Goal: Task Accomplishment & Management: Use online tool/utility

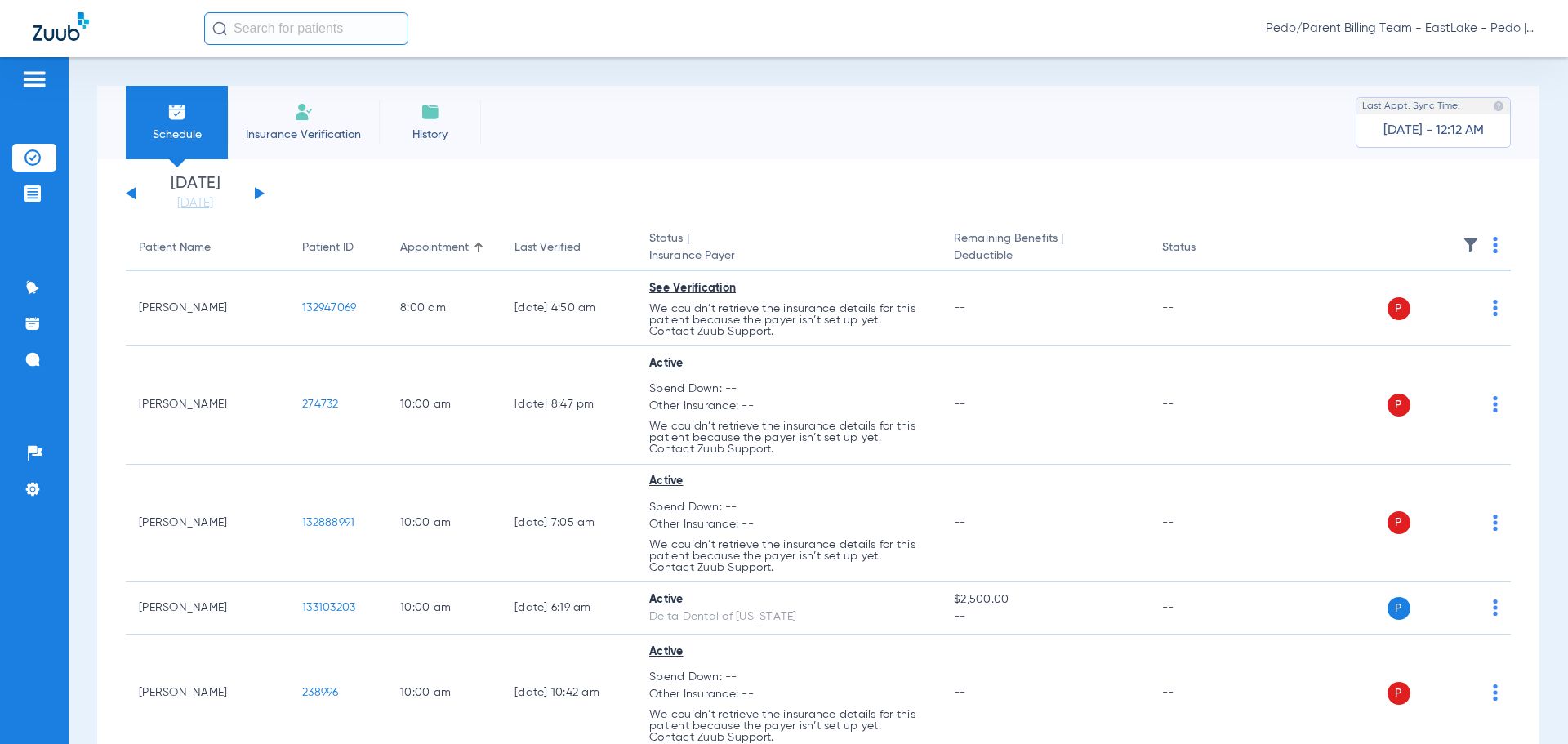
click at [648, 36] on div "Pedo/Parent Billing Team - EastLake - Pedo | The Super Dentists" at bounding box center [869, 28] width 1331 height 33
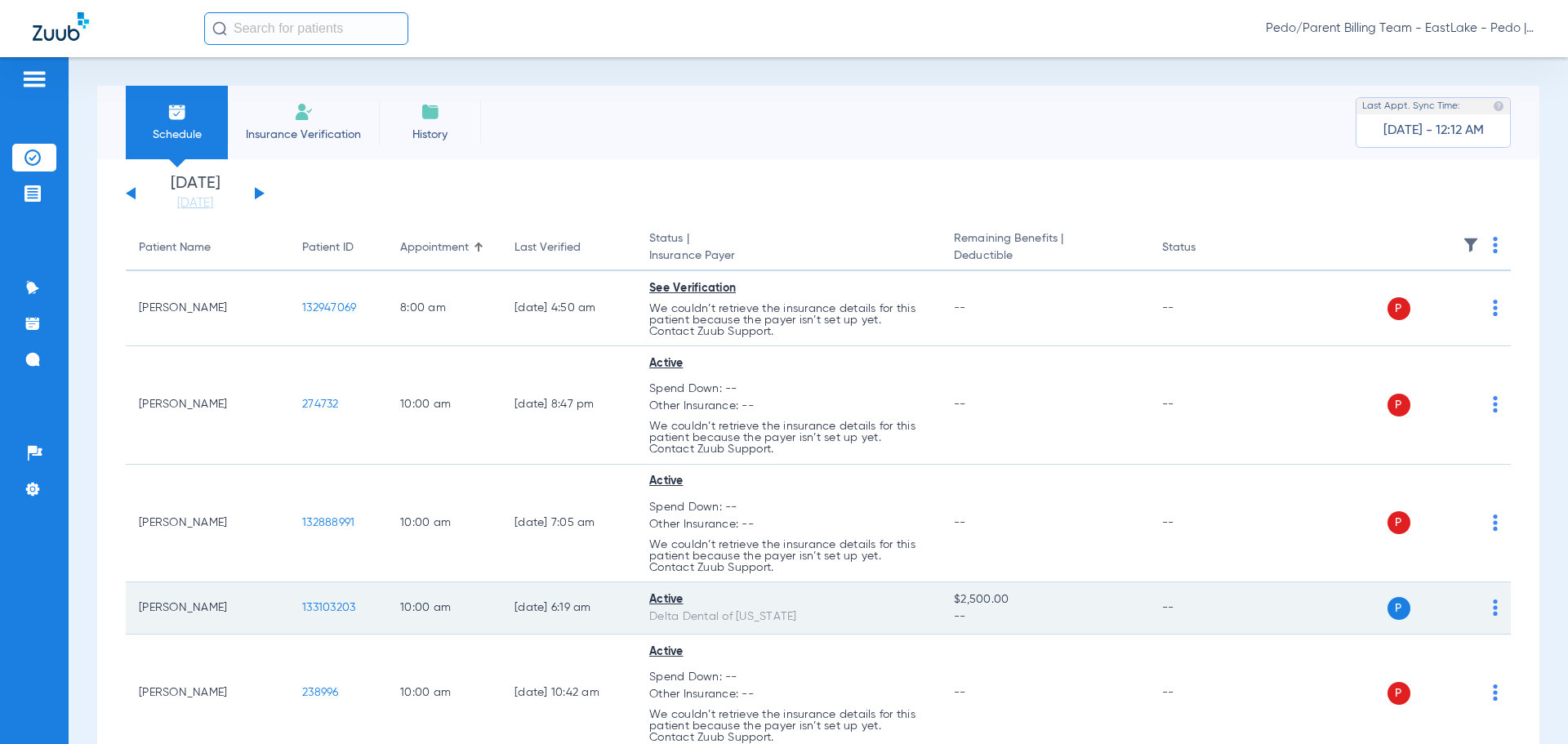
click at [332, 611] on span "133103203" at bounding box center [328, 607] width 53 height 12
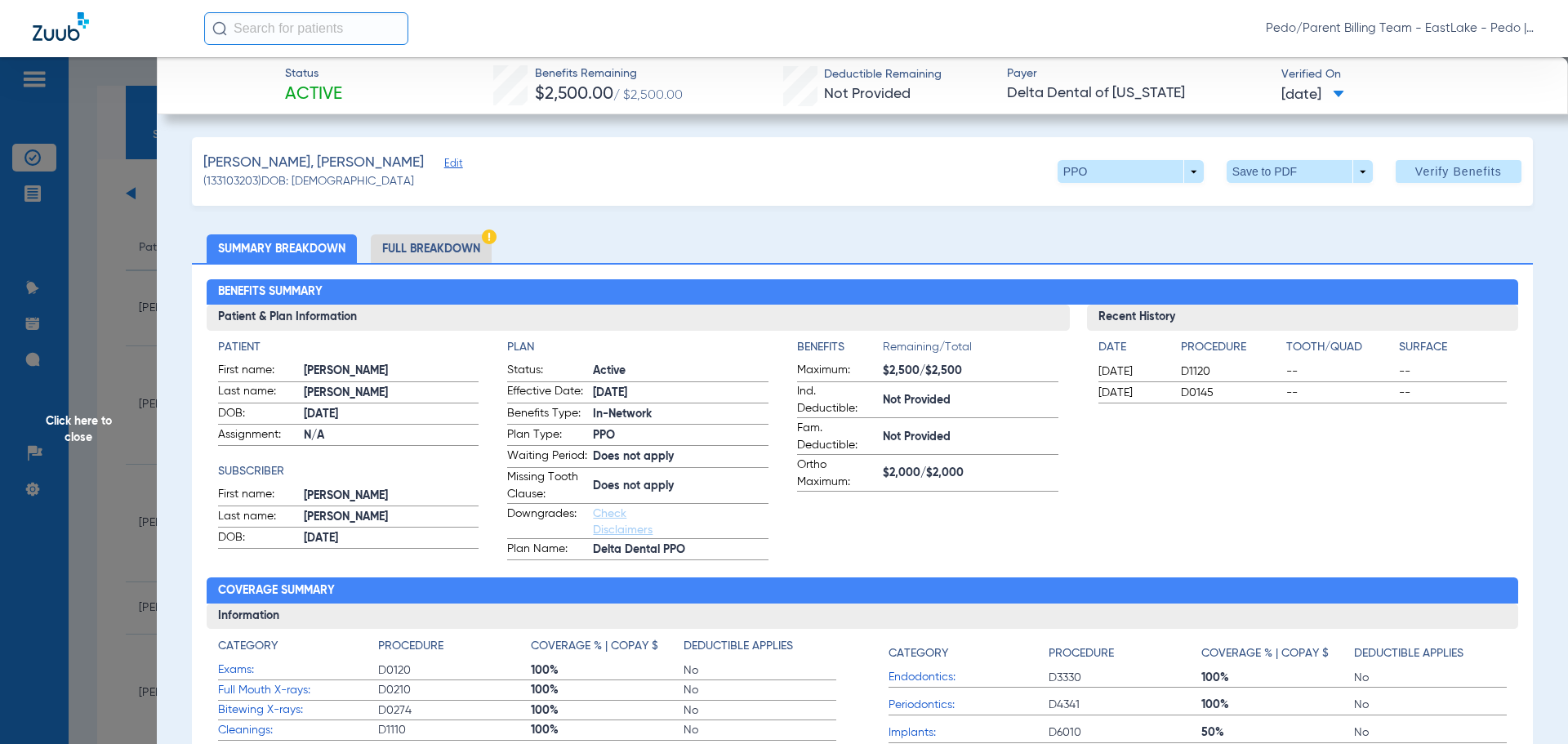
drag, startPoint x: 706, startPoint y: 166, endPoint x: 496, endPoint y: 403, distance: 316.7
click at [706, 166] on div "[PERSON_NAME], [PERSON_NAME] Edit (133103203) DOB: [DEMOGRAPHIC_DATA] PPO arrow…" at bounding box center [862, 171] width 1341 height 69
click at [85, 428] on span "Click here to close" at bounding box center [78, 429] width 157 height 744
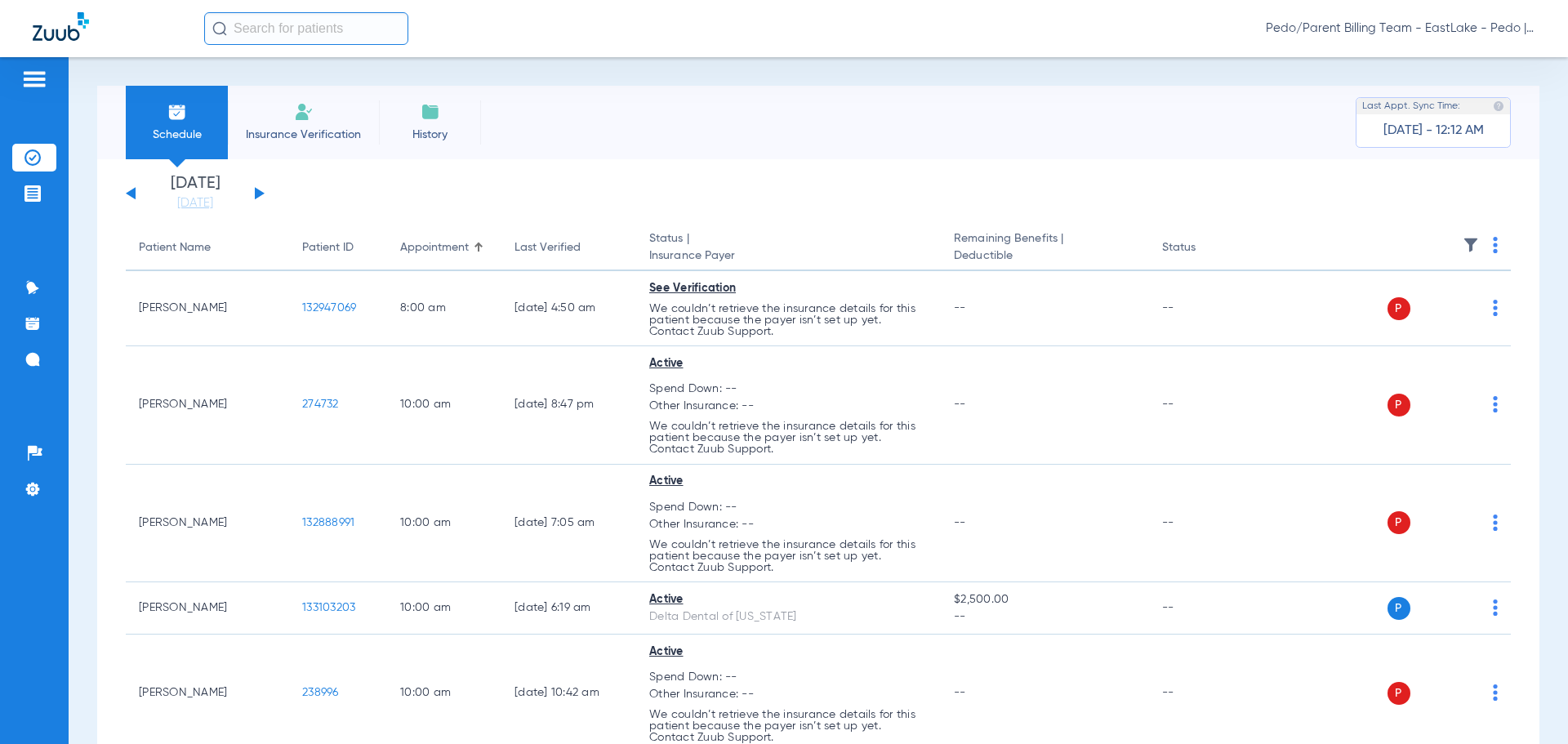
click at [295, 103] on img at bounding box center [304, 112] width 20 height 20
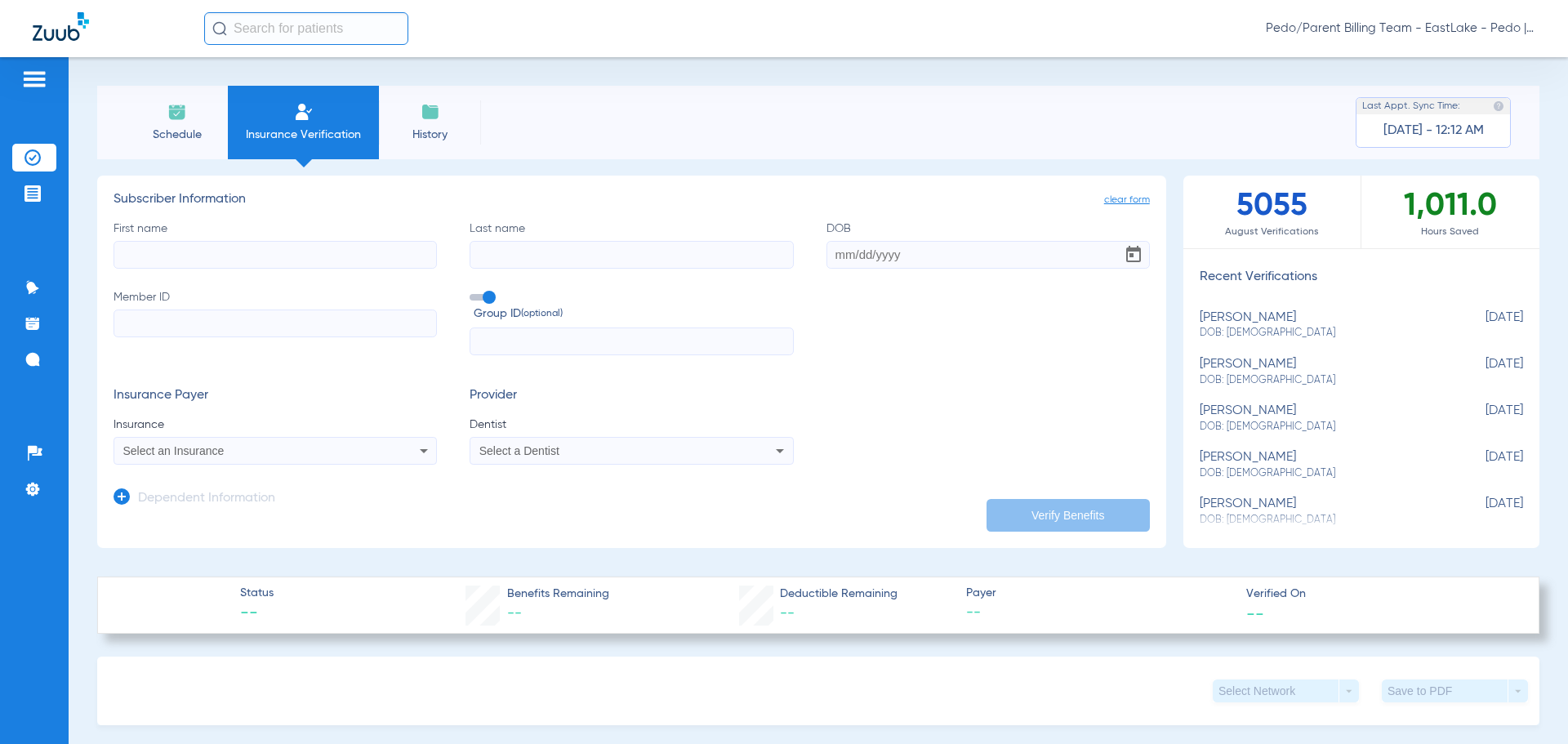
click at [215, 252] on input "First name" at bounding box center [275, 254] width 323 height 28
click at [172, 120] on img at bounding box center [177, 112] width 20 height 20
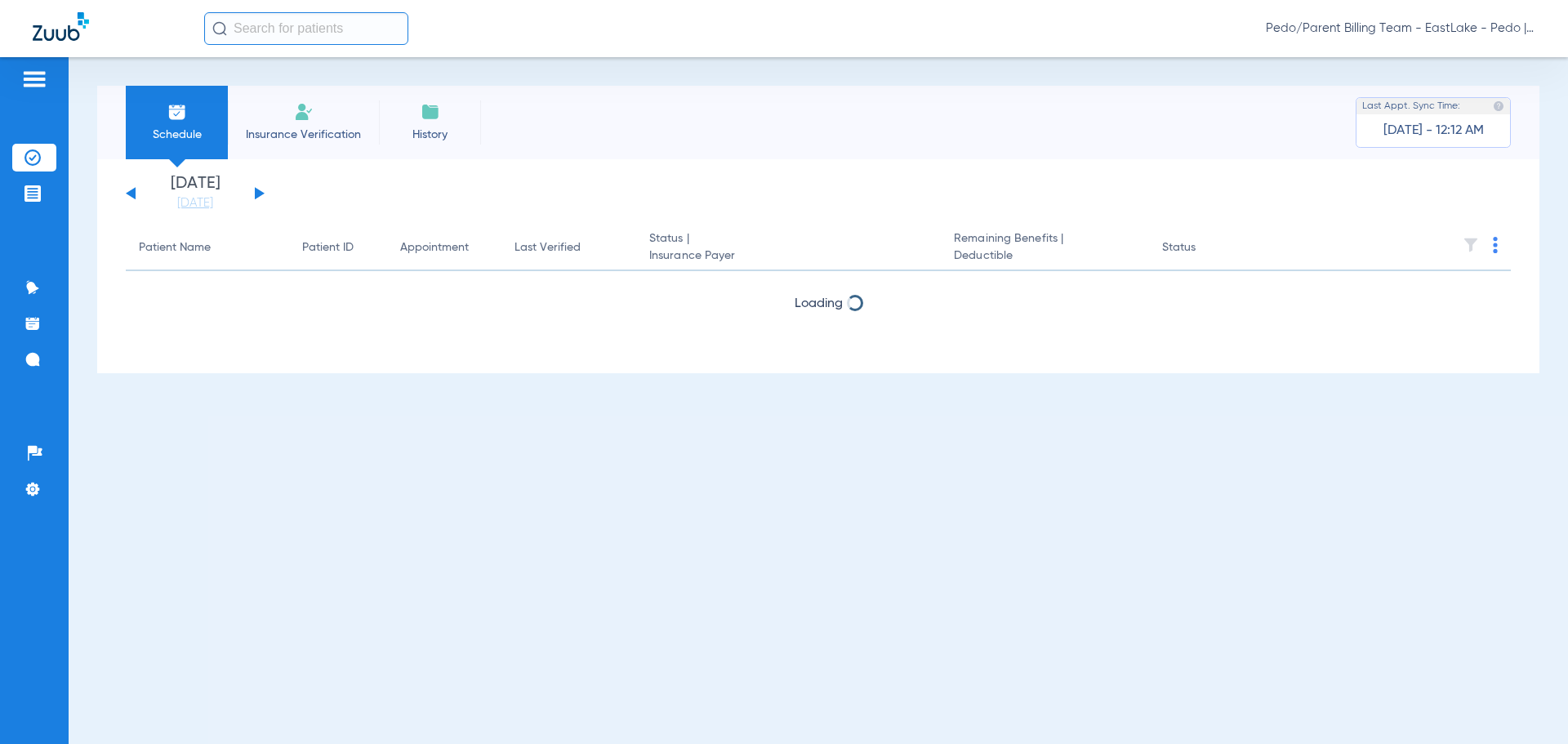
click at [293, 27] on input "text" at bounding box center [306, 28] width 204 height 33
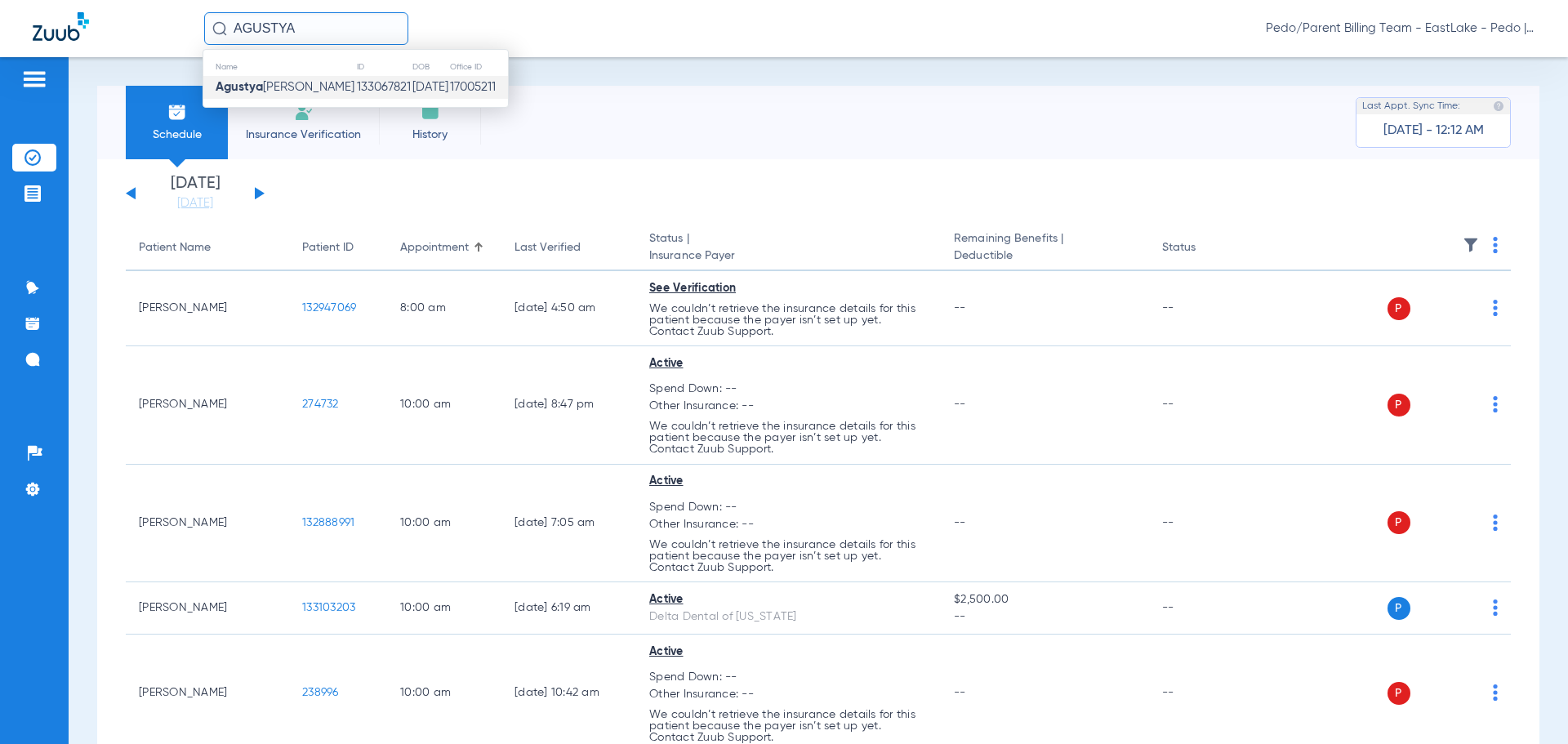
type input "AGUSTYA"
click at [276, 91] on span "[PERSON_NAME]" at bounding box center [285, 86] width 139 height 12
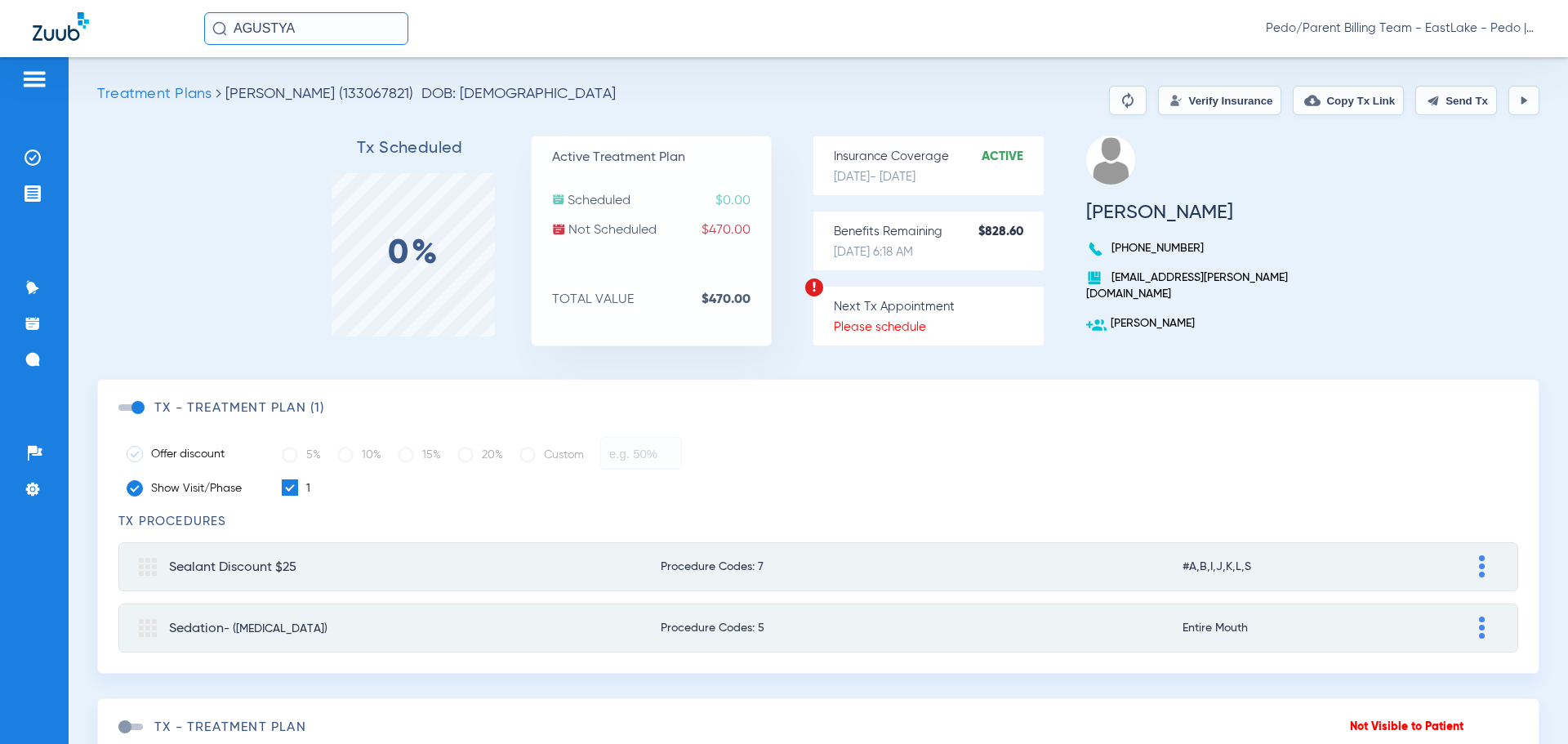
click at [1178, 93] on button "Verify Insurance" at bounding box center [1220, 100] width 123 height 29
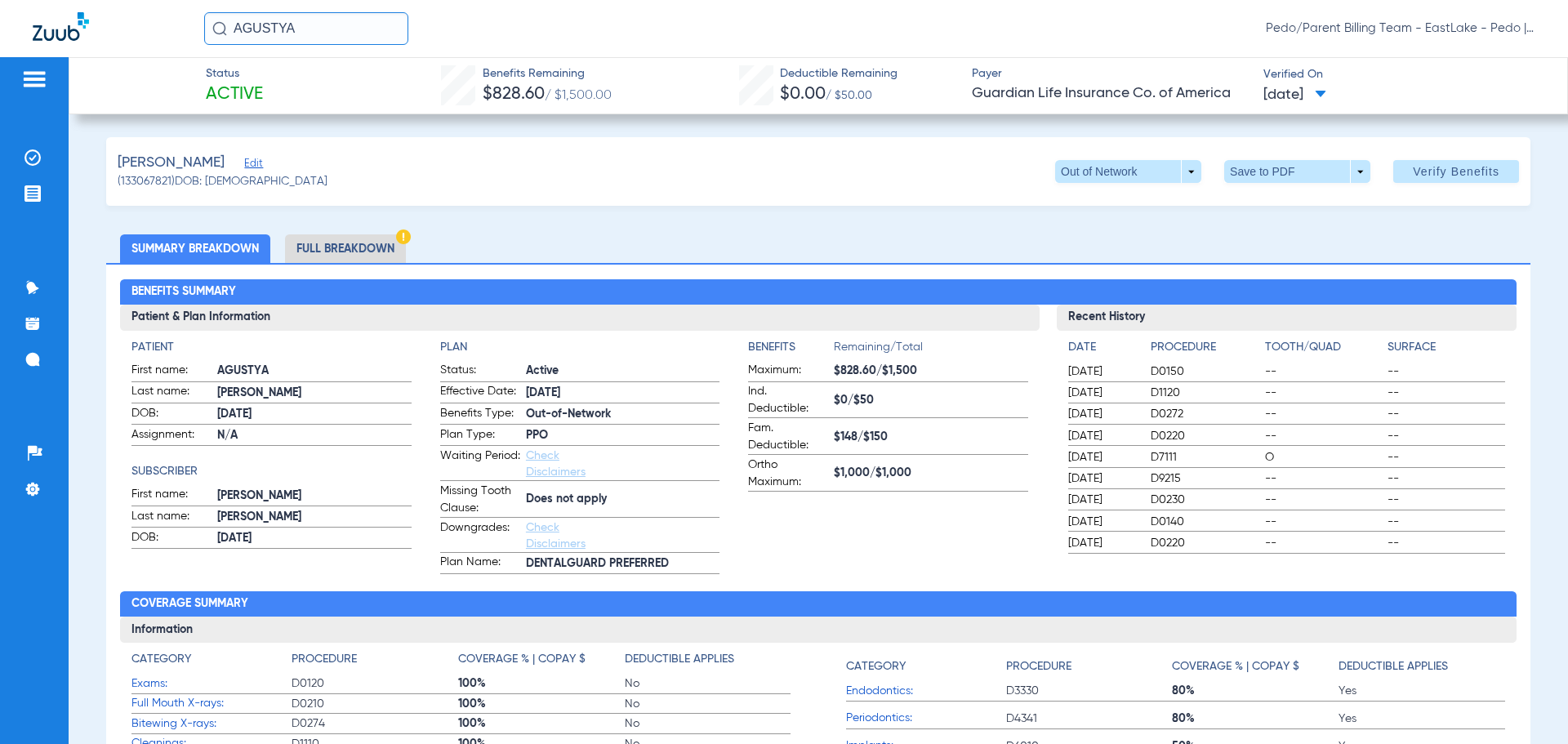
click at [341, 246] on li "Full Breakdown" at bounding box center [345, 248] width 121 height 28
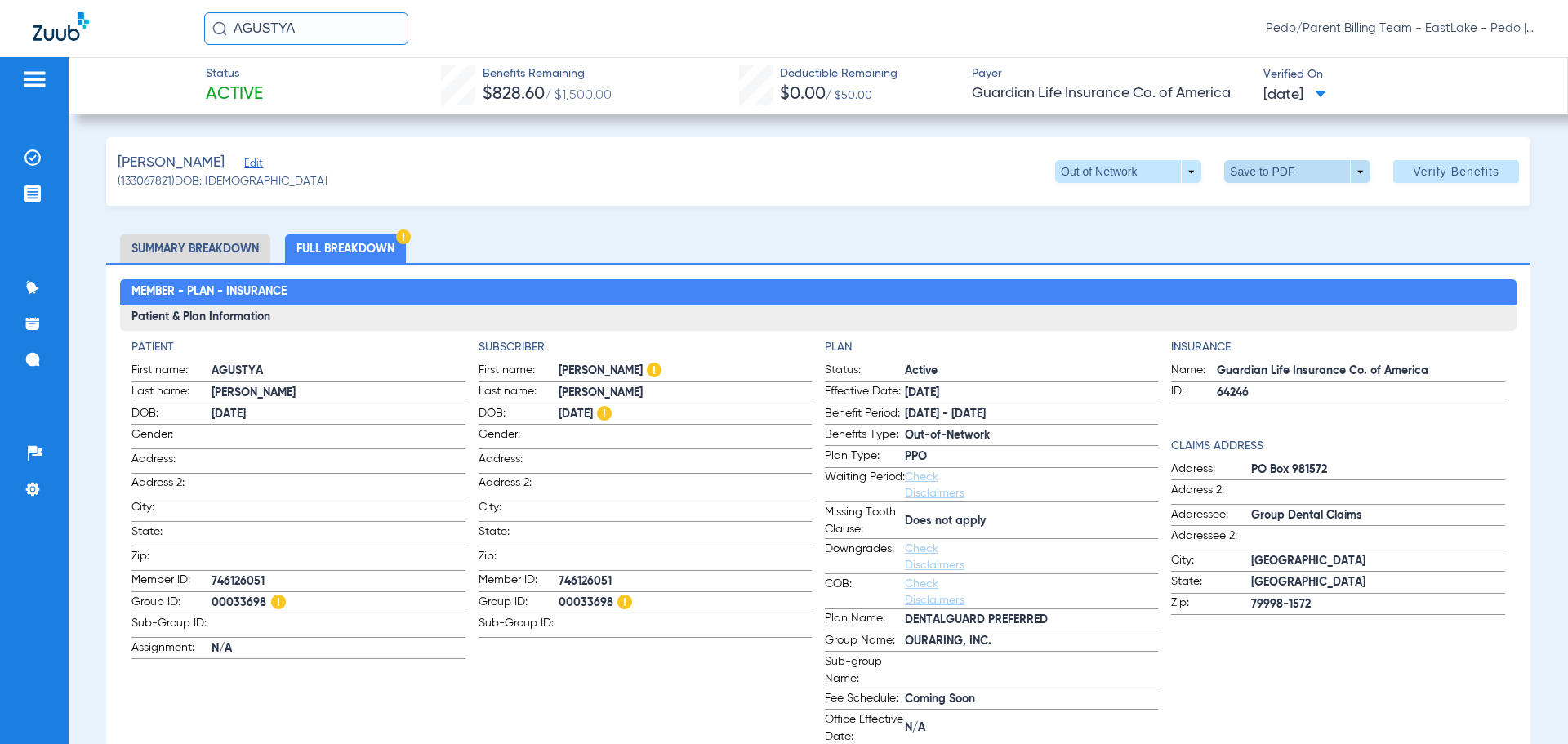
click at [1250, 182] on span at bounding box center [1297, 171] width 146 height 23
click at [1265, 204] on span "Save to PDF" at bounding box center [1290, 204] width 64 height 12
click at [1524, 30] on span "Pedo/Parent Billing Team - EastLake - Pedo | The Super Dentists" at bounding box center [1400, 28] width 270 height 16
click at [1470, 58] on span "Account Selection" at bounding box center [1474, 58] width 92 height 12
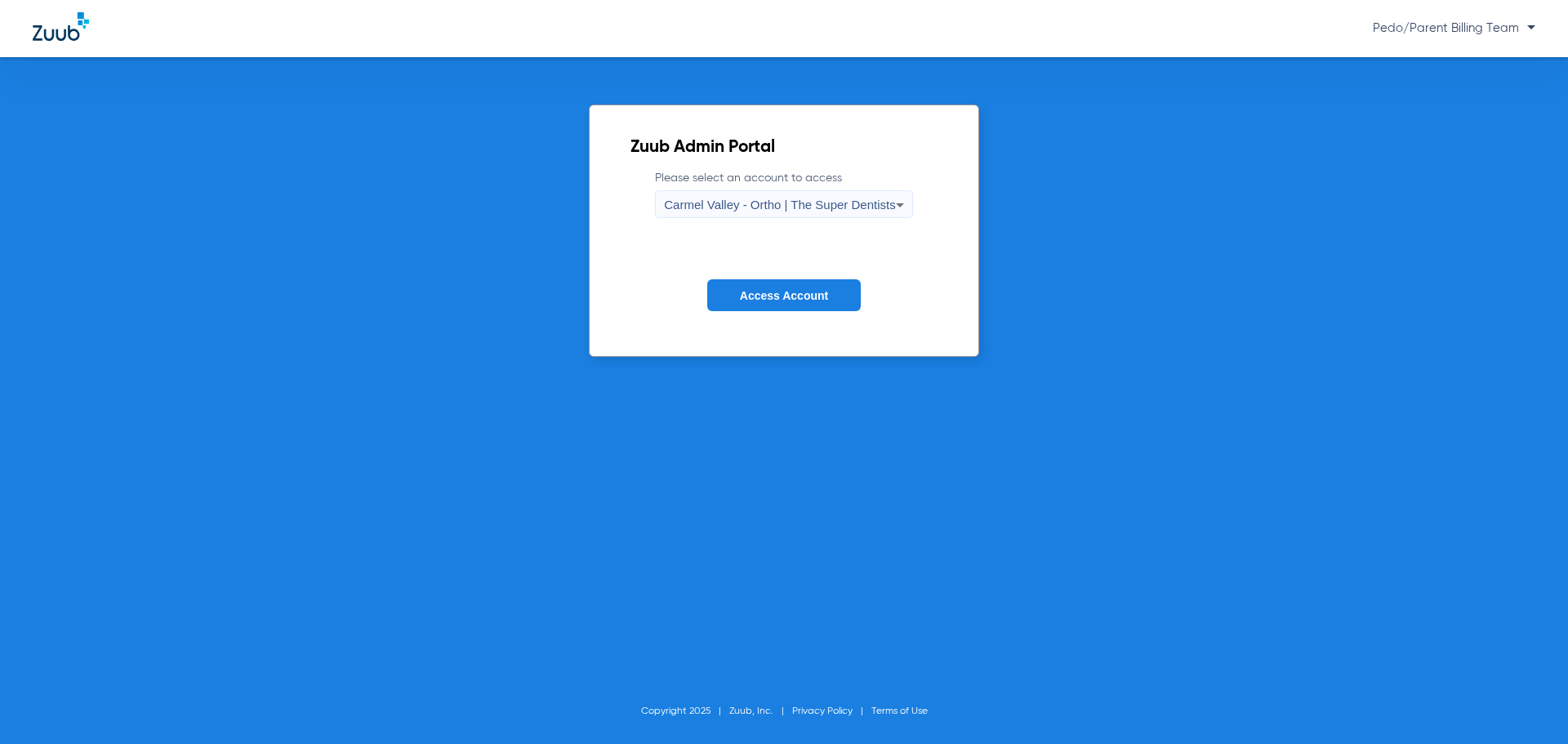
click at [810, 201] on span "Carmel Valley - Ortho | The Super Dentists" at bounding box center [779, 204] width 231 height 14
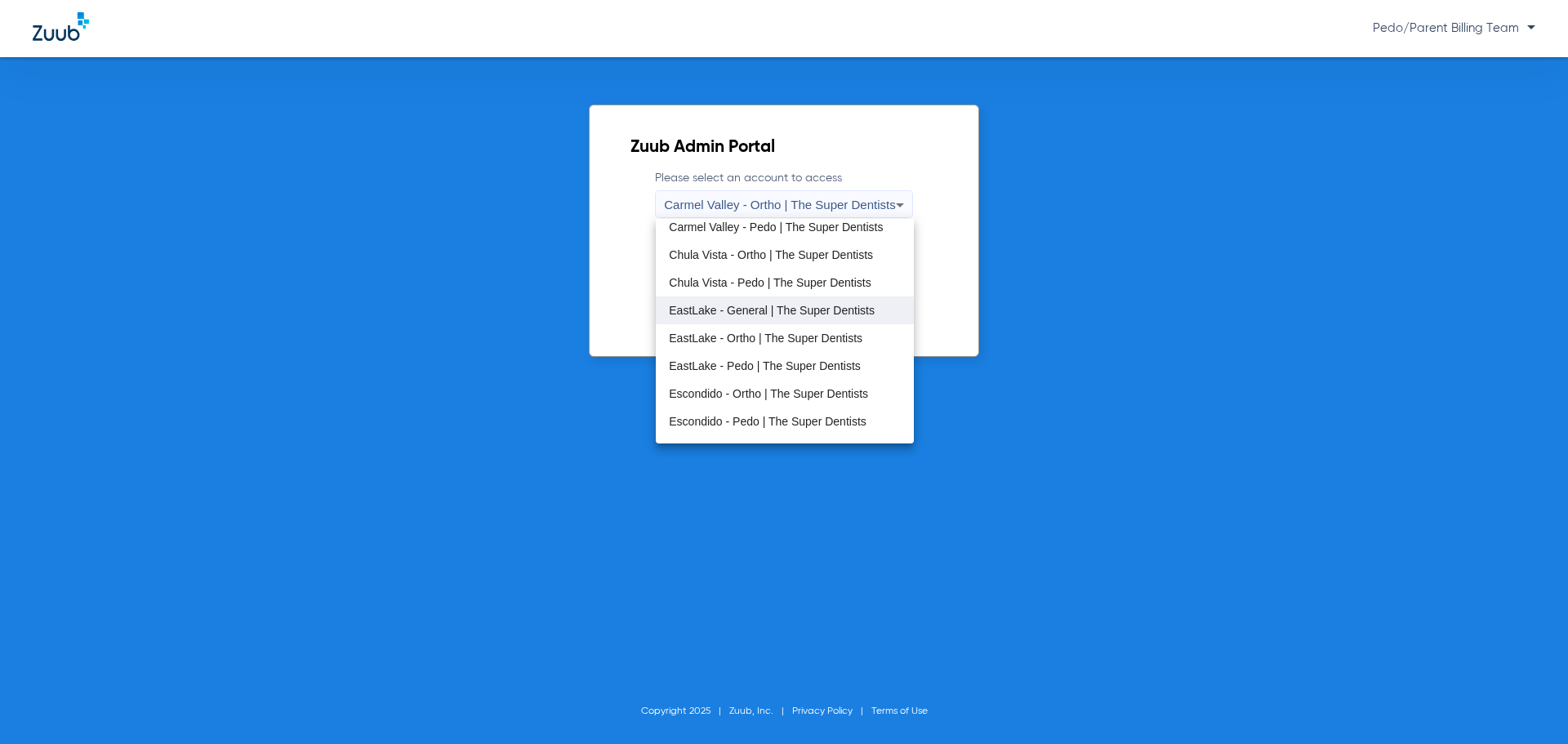
scroll to position [82, 0]
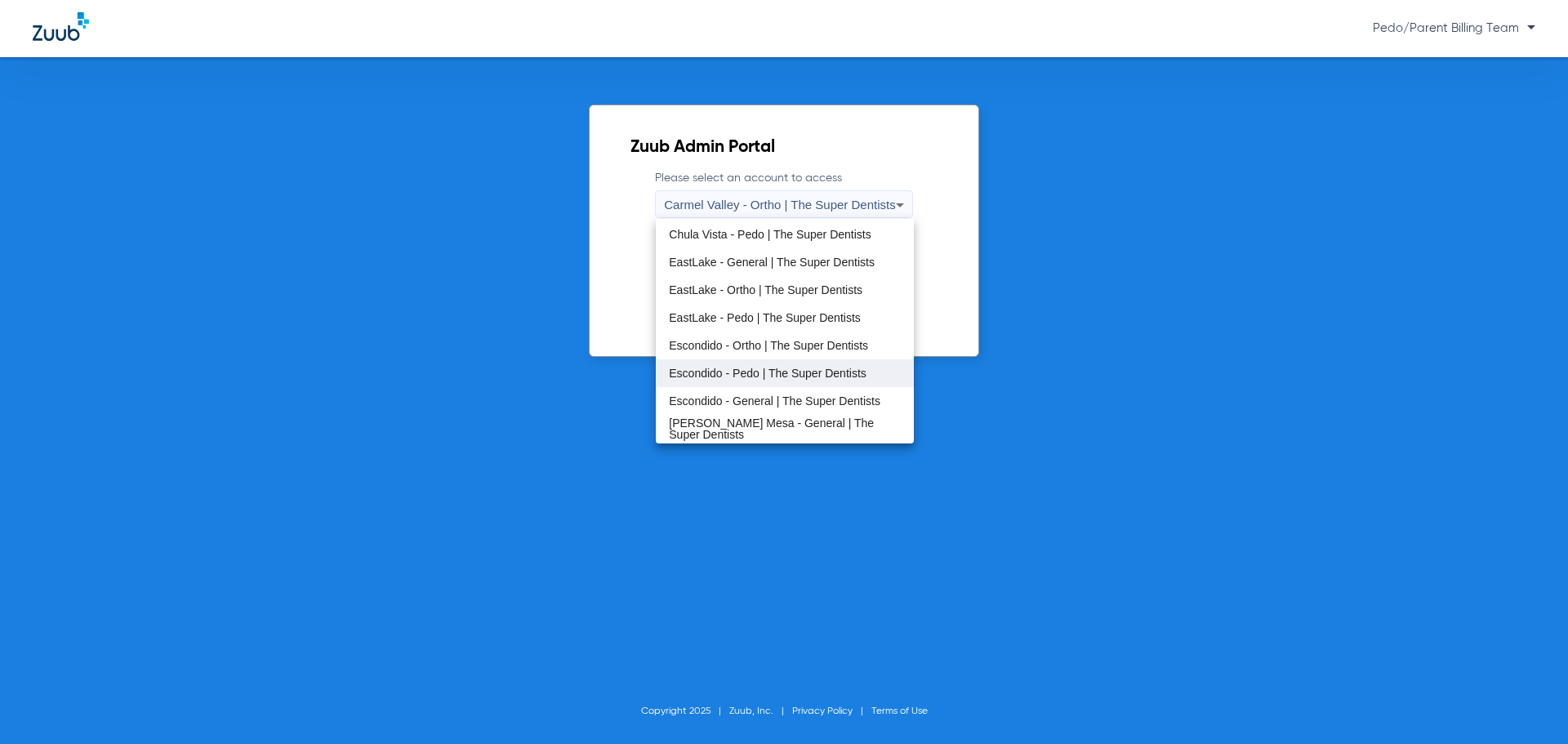
click at [738, 377] on span "Escondido - Pedo | The Super Dentists" at bounding box center [768, 373] width 198 height 12
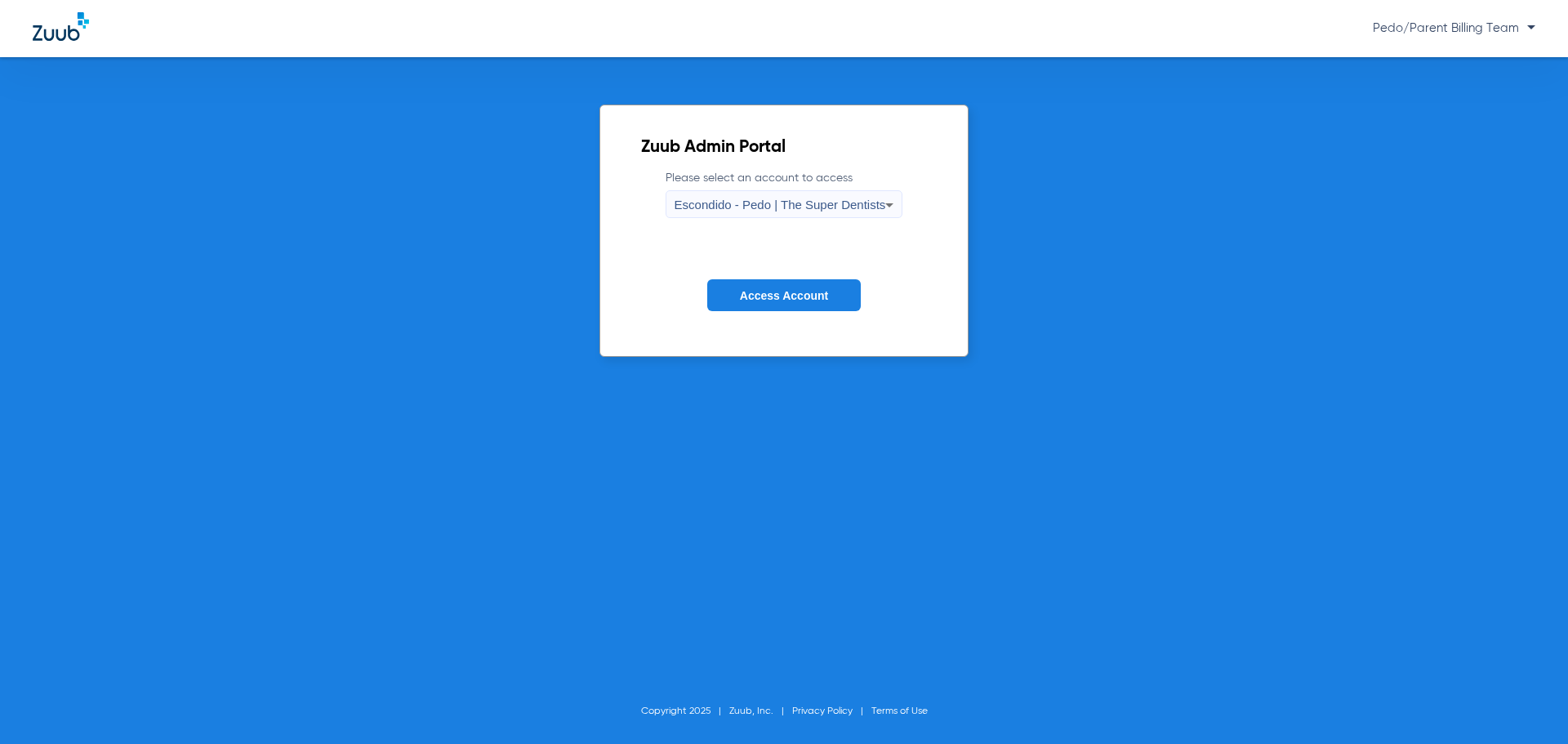
click at [761, 299] on span "Access Account" at bounding box center [783, 296] width 88 height 13
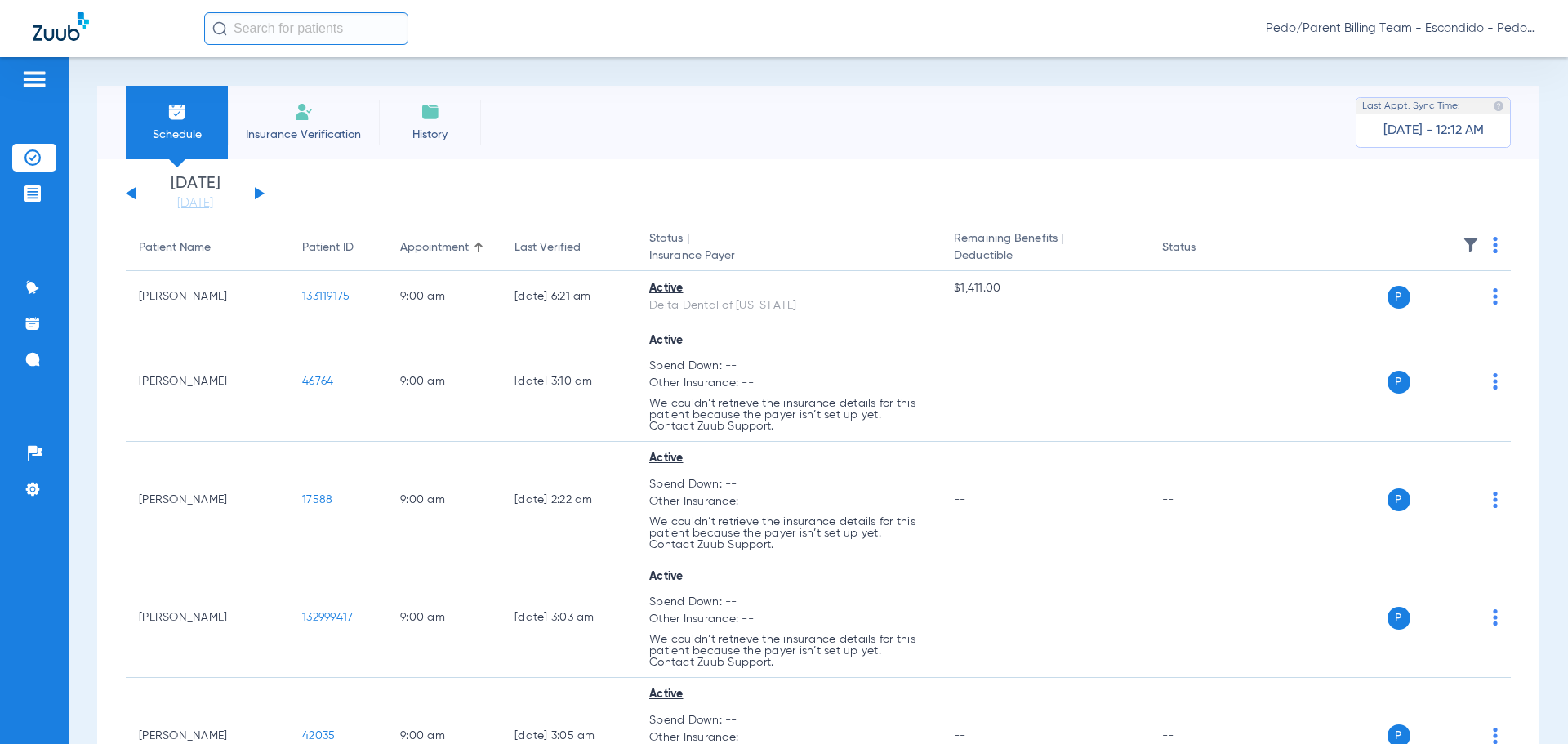
click at [283, 33] on input "text" at bounding box center [306, 28] width 204 height 33
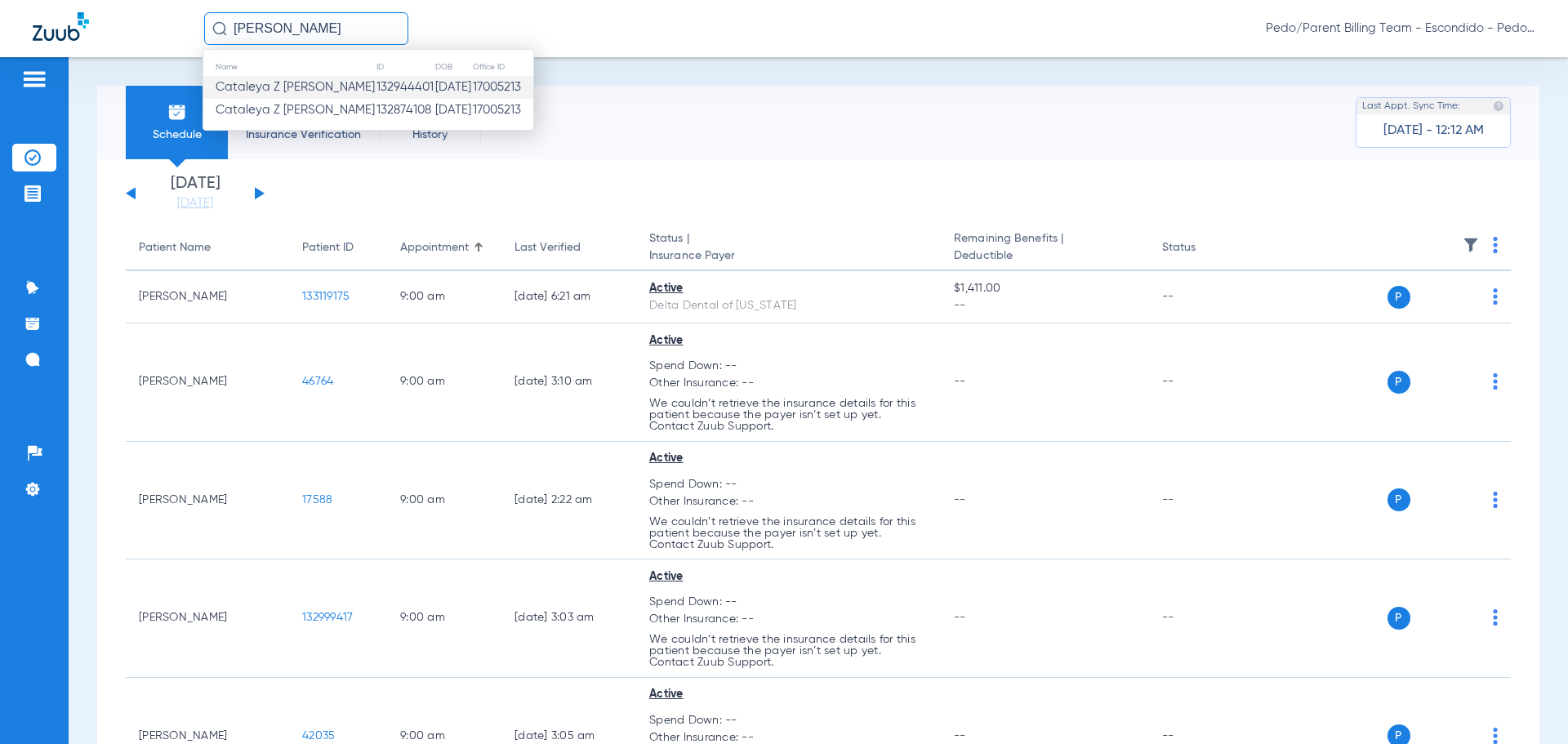
type input "[PERSON_NAME]"
click at [435, 83] on td "[DATE]" at bounding box center [453, 87] width 37 height 23
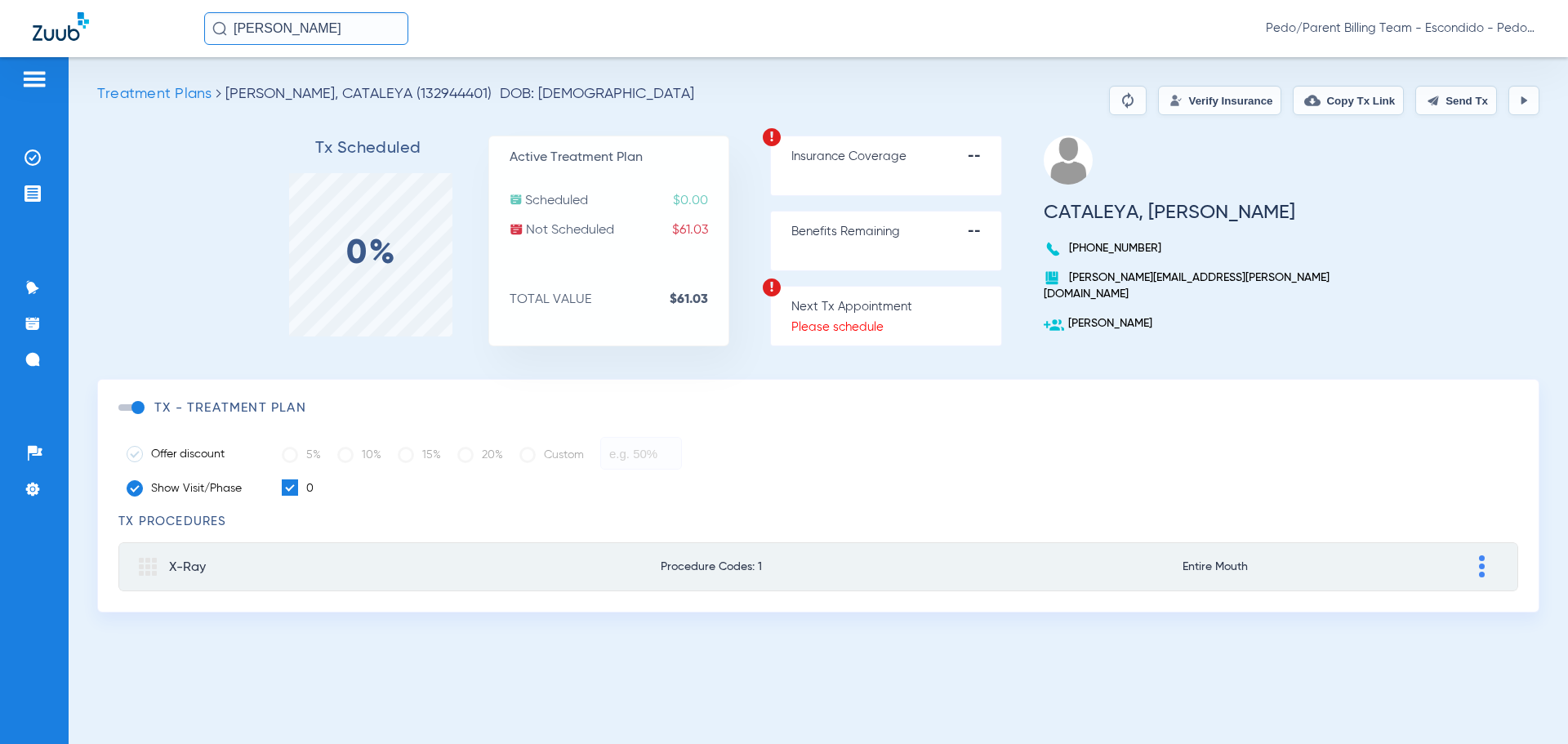
click at [378, 26] on input "[PERSON_NAME]" at bounding box center [306, 28] width 204 height 33
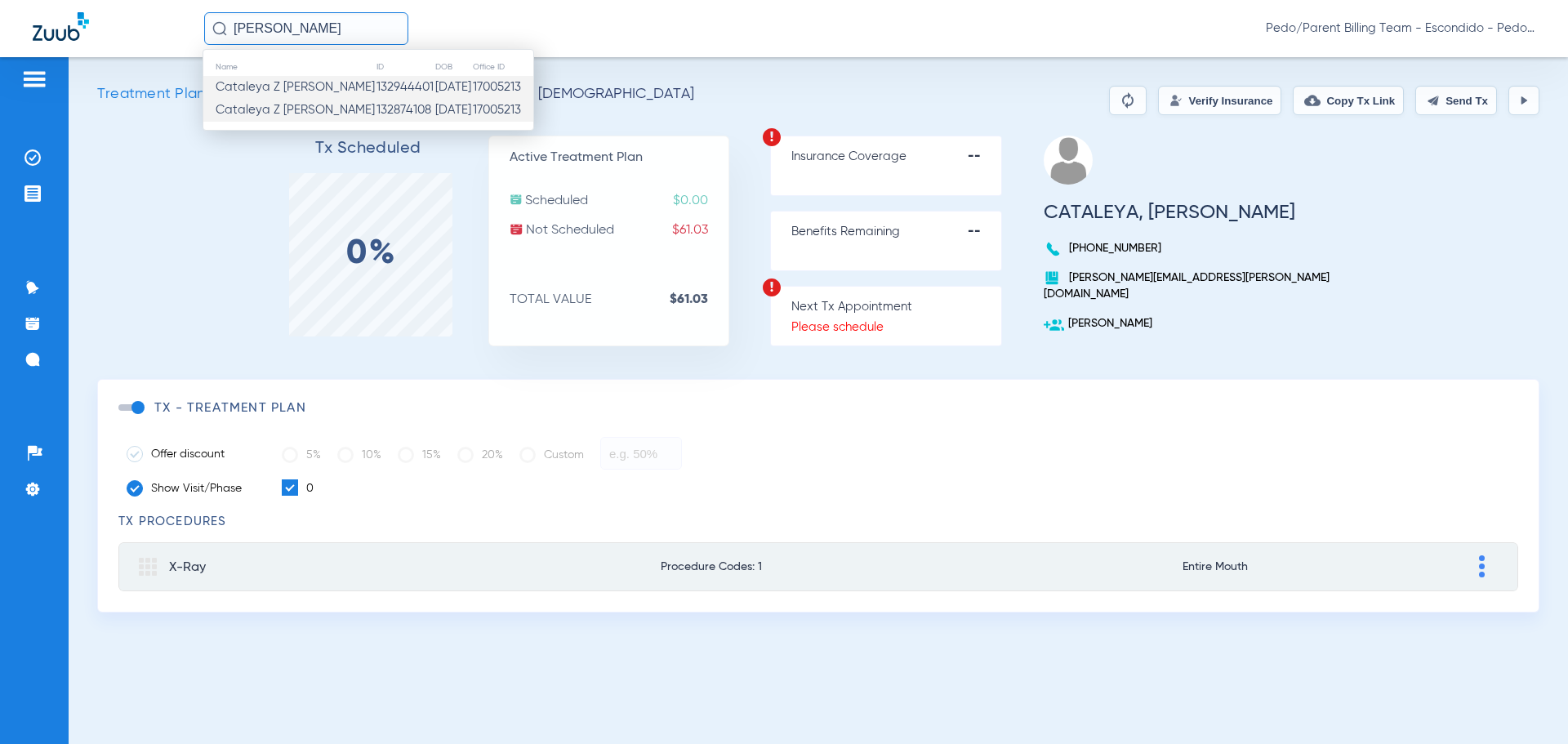
click at [435, 103] on td "[DATE]" at bounding box center [453, 110] width 37 height 23
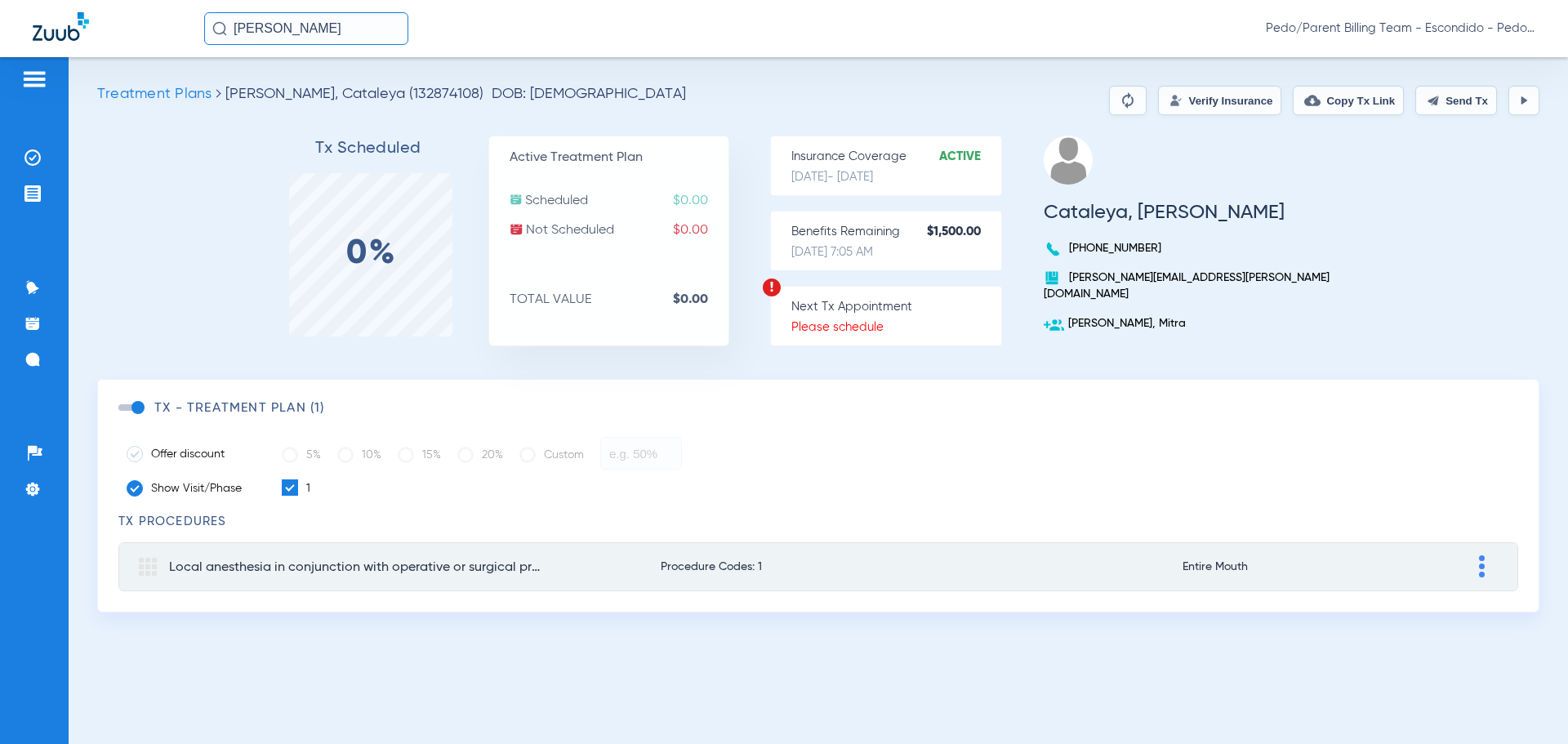
click at [1199, 105] on button "Verify Insurance" at bounding box center [1220, 100] width 123 height 29
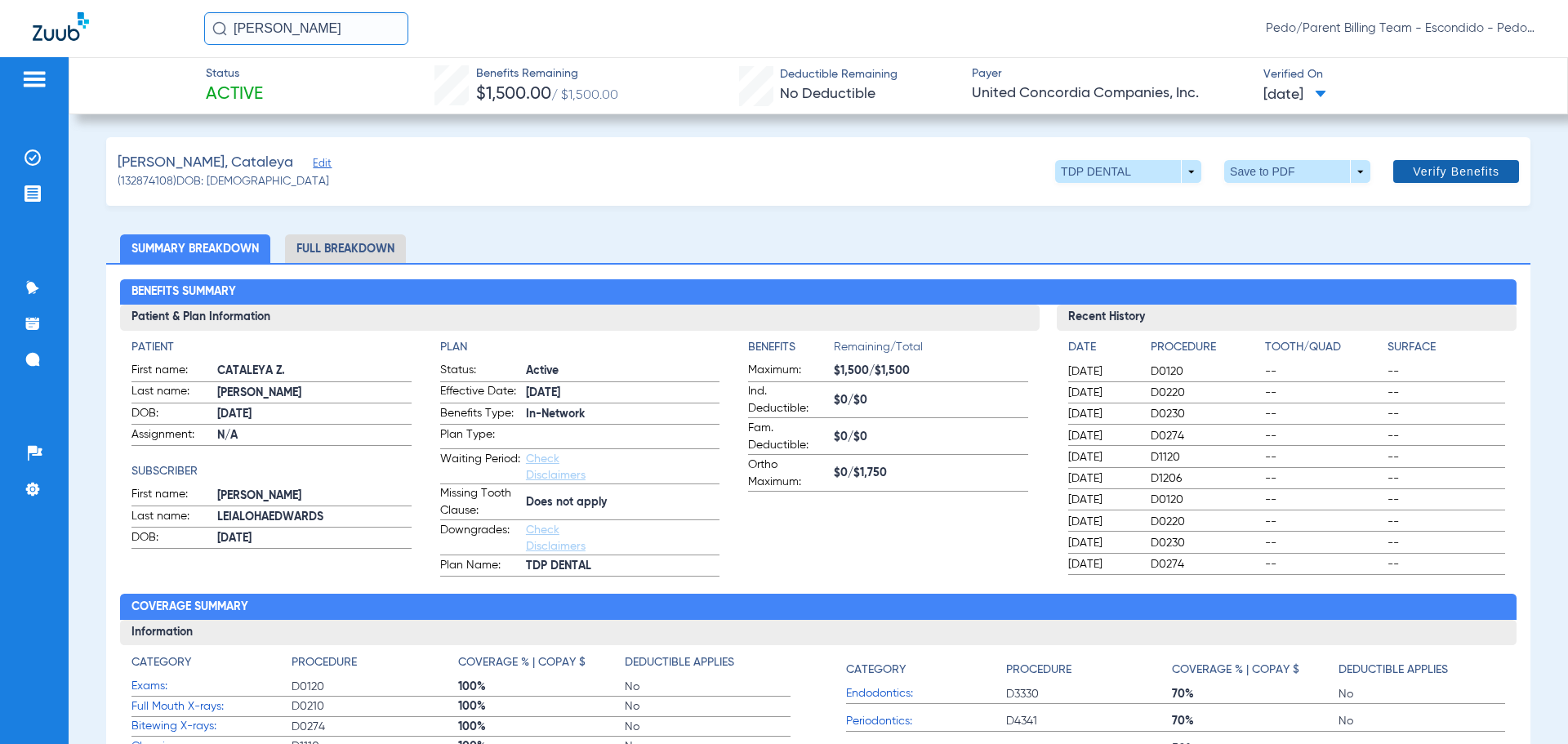
click at [1483, 167] on span "Verify Benefits" at bounding box center [1455, 171] width 86 height 13
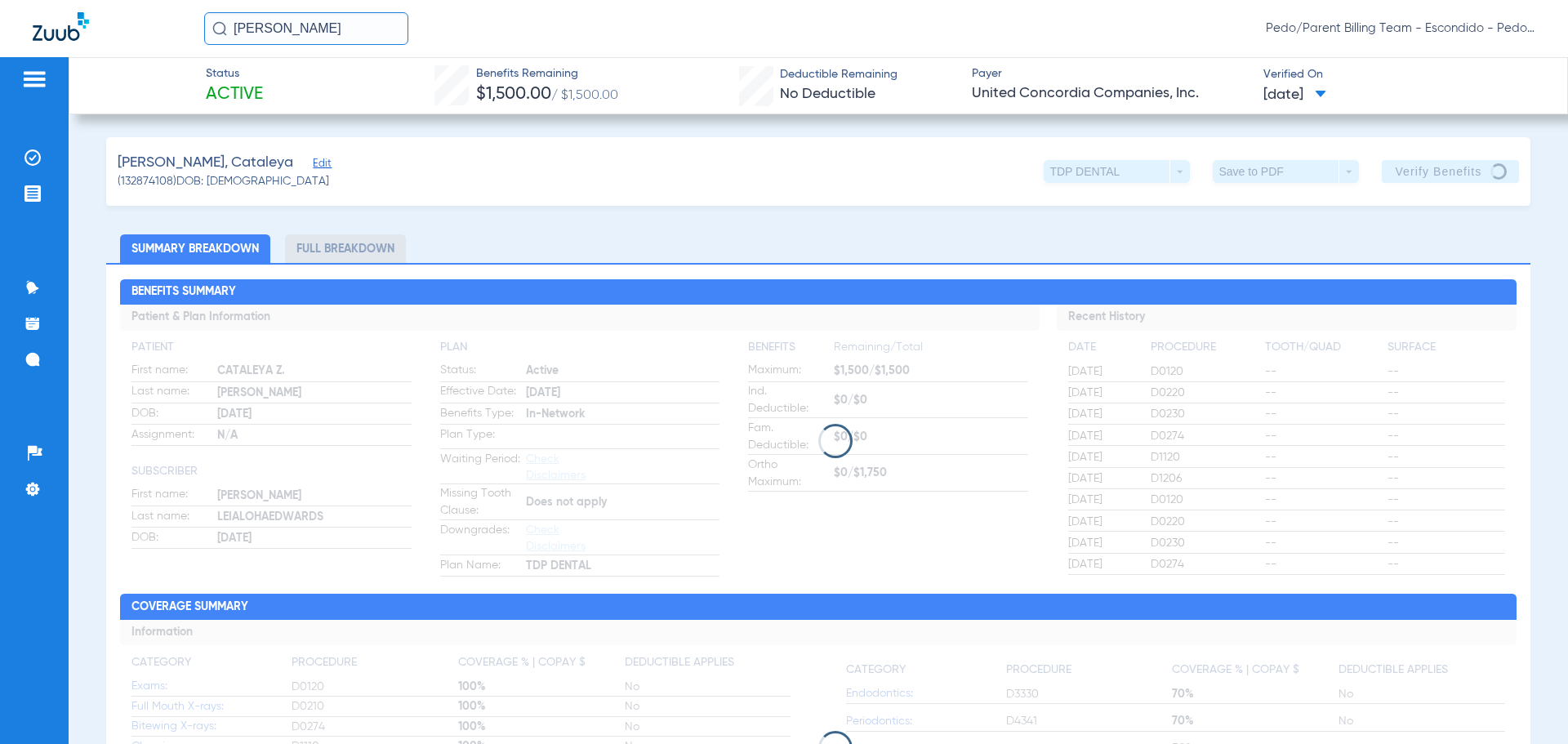
drag, startPoint x: 38, startPoint y: 157, endPoint x: 82, endPoint y: 167, distance: 45.1
click at [38, 156] on img at bounding box center [33, 158] width 16 height 16
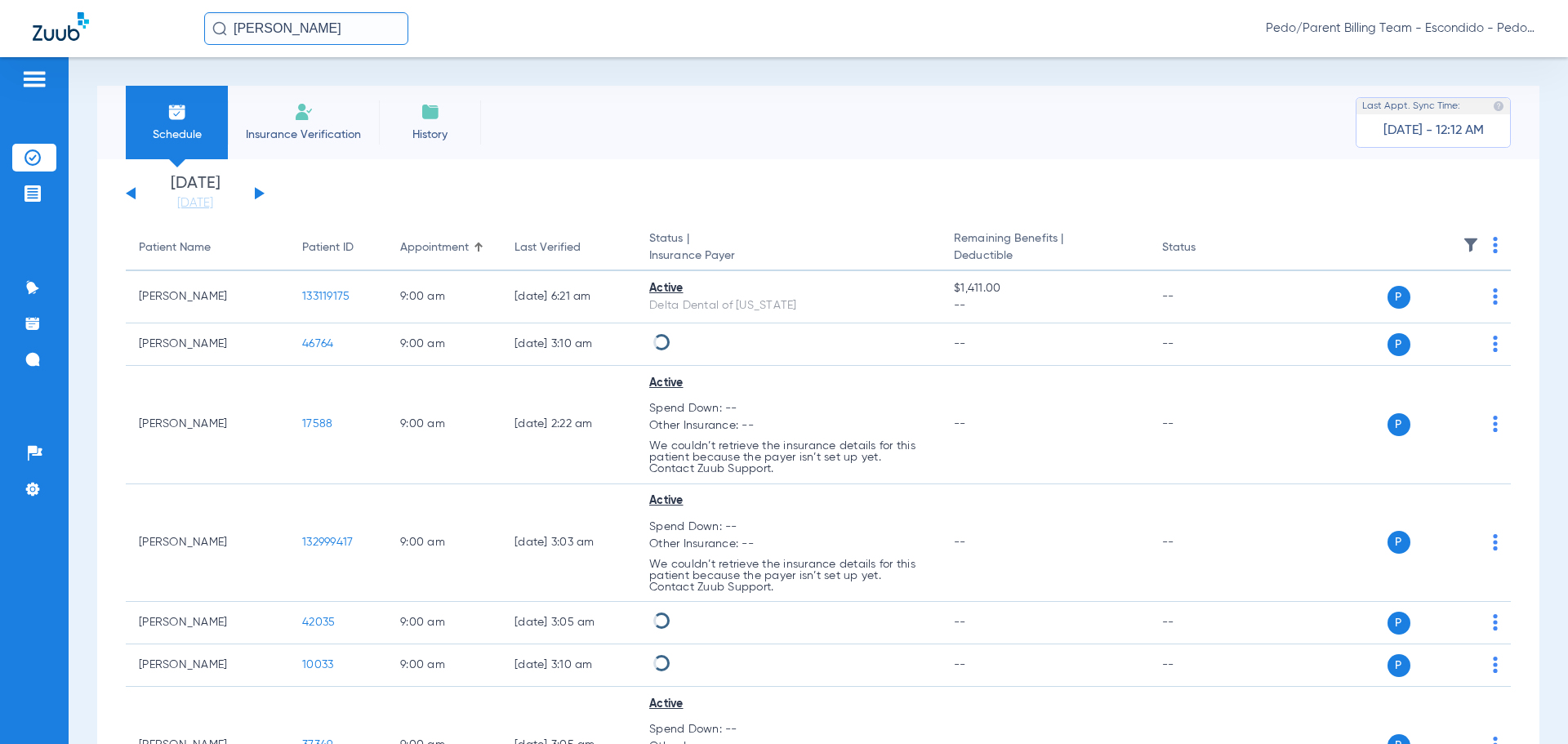
click at [1534, 32] on span "Pedo/Parent Billing Team - Escondido - Pedo | The Super Dentists" at bounding box center [1400, 28] width 270 height 16
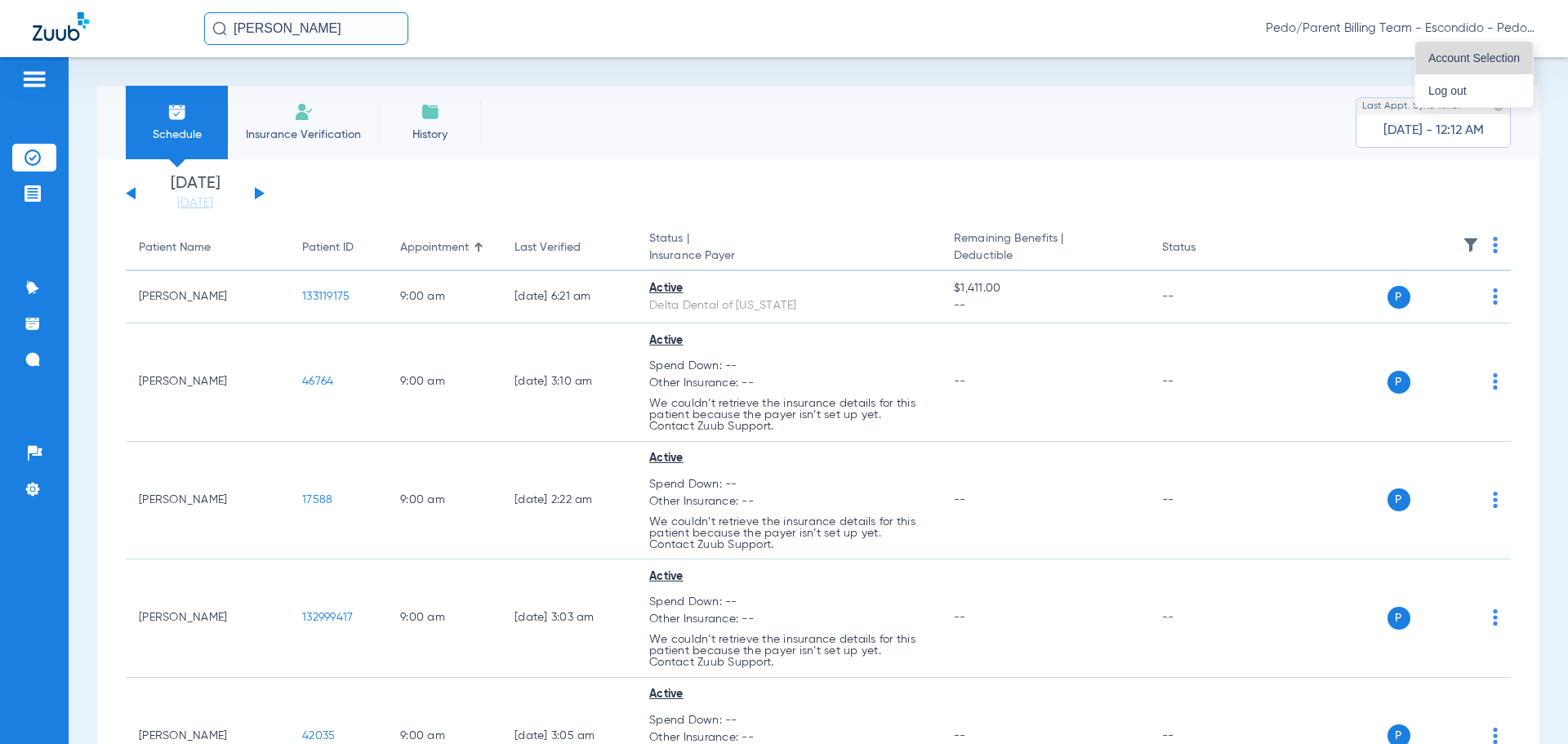
click at [1500, 51] on button "Account Selection" at bounding box center [1475, 58] width 118 height 33
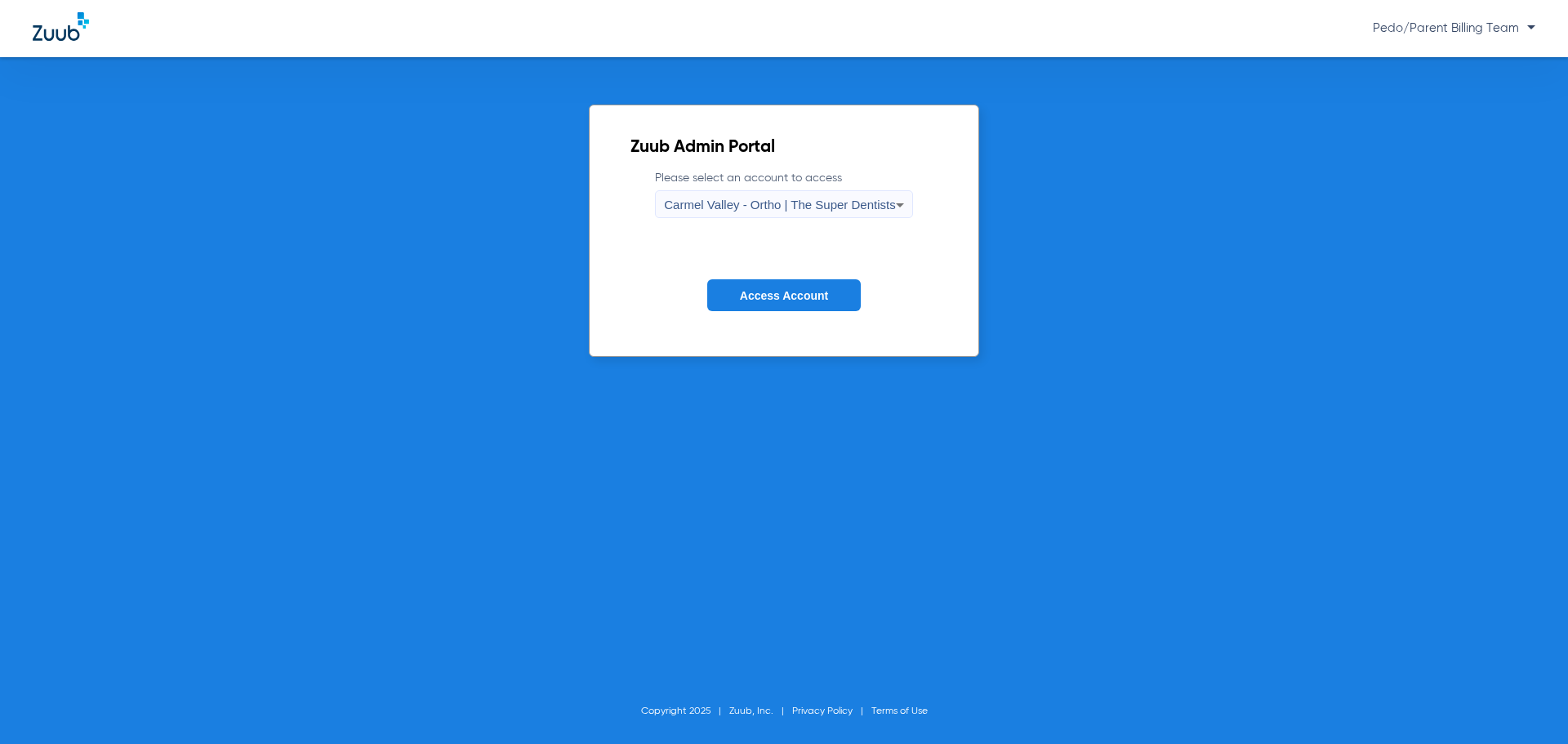
click at [715, 197] on div "Carmel Valley - Ortho | The Super Dentists" at bounding box center [779, 205] width 231 height 28
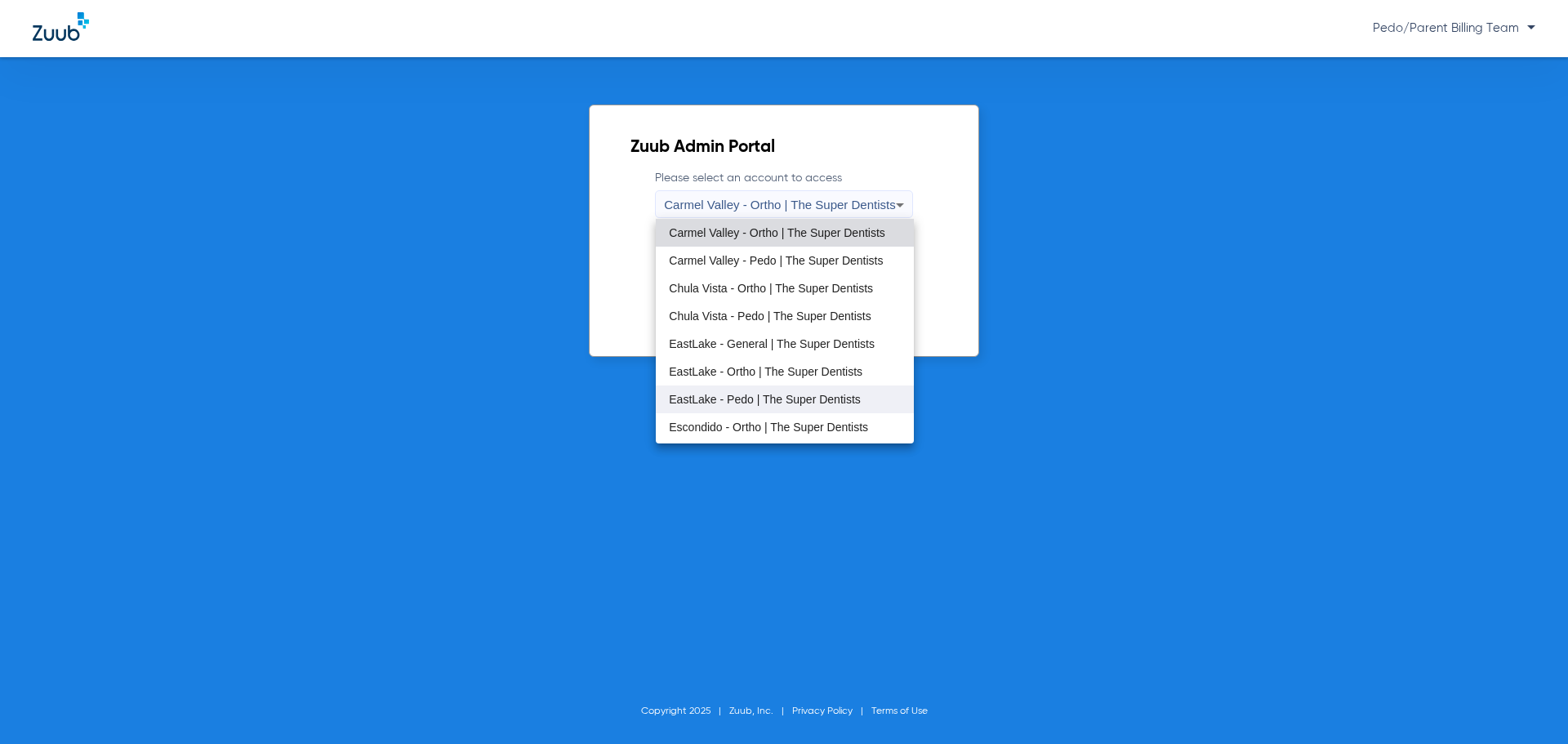
click at [758, 396] on span "EastLake - Pedo | The Super Dentists" at bounding box center [764, 399] width 191 height 12
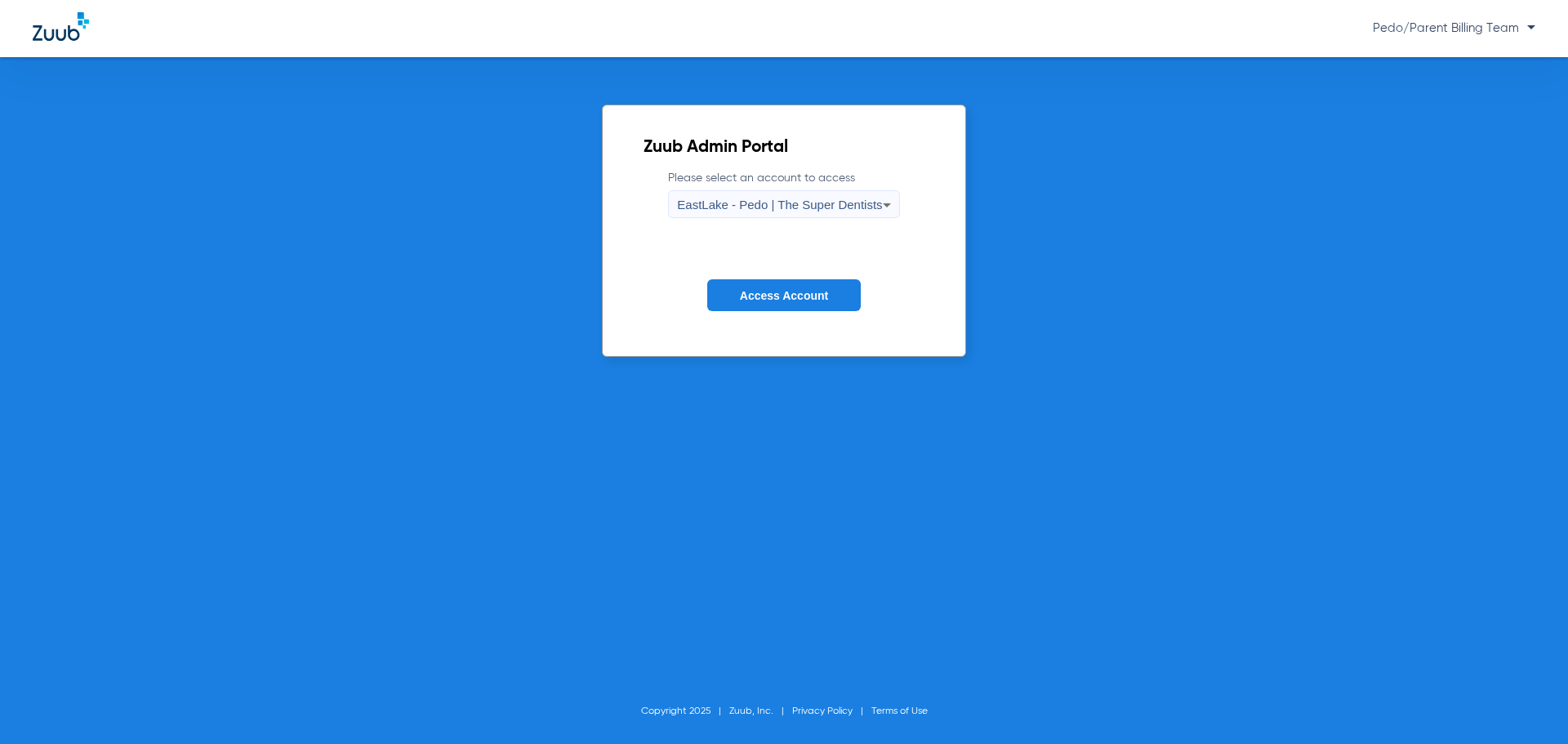
click at [795, 306] on button "Access Account" at bounding box center [783, 295] width 153 height 32
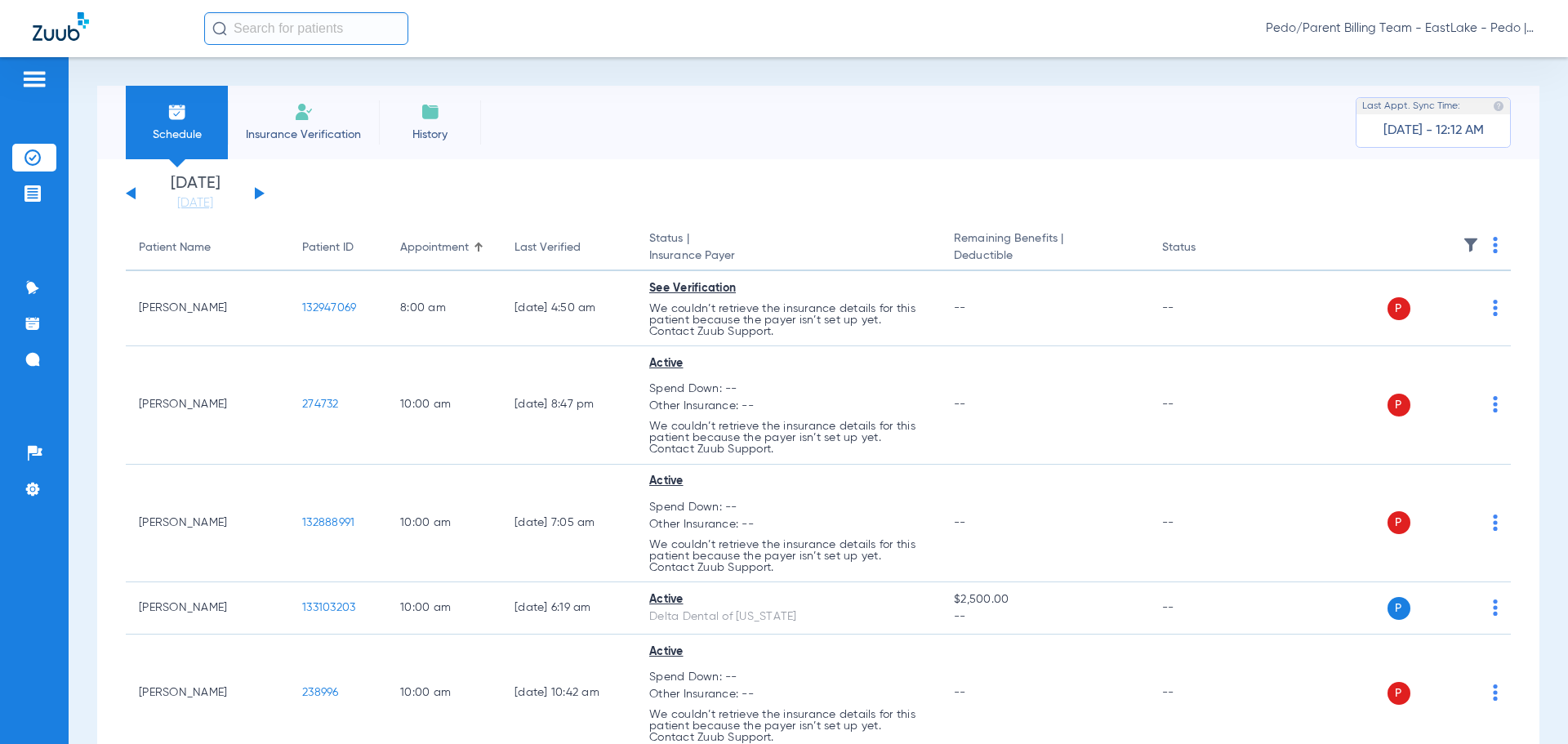
click at [572, 98] on div "Schedule Insurance Verification History Last Appt. Sync Time: [DATE] - 12:12 AM" at bounding box center [818, 122] width 1442 height 73
click at [294, 118] on img at bounding box center [304, 112] width 20 height 20
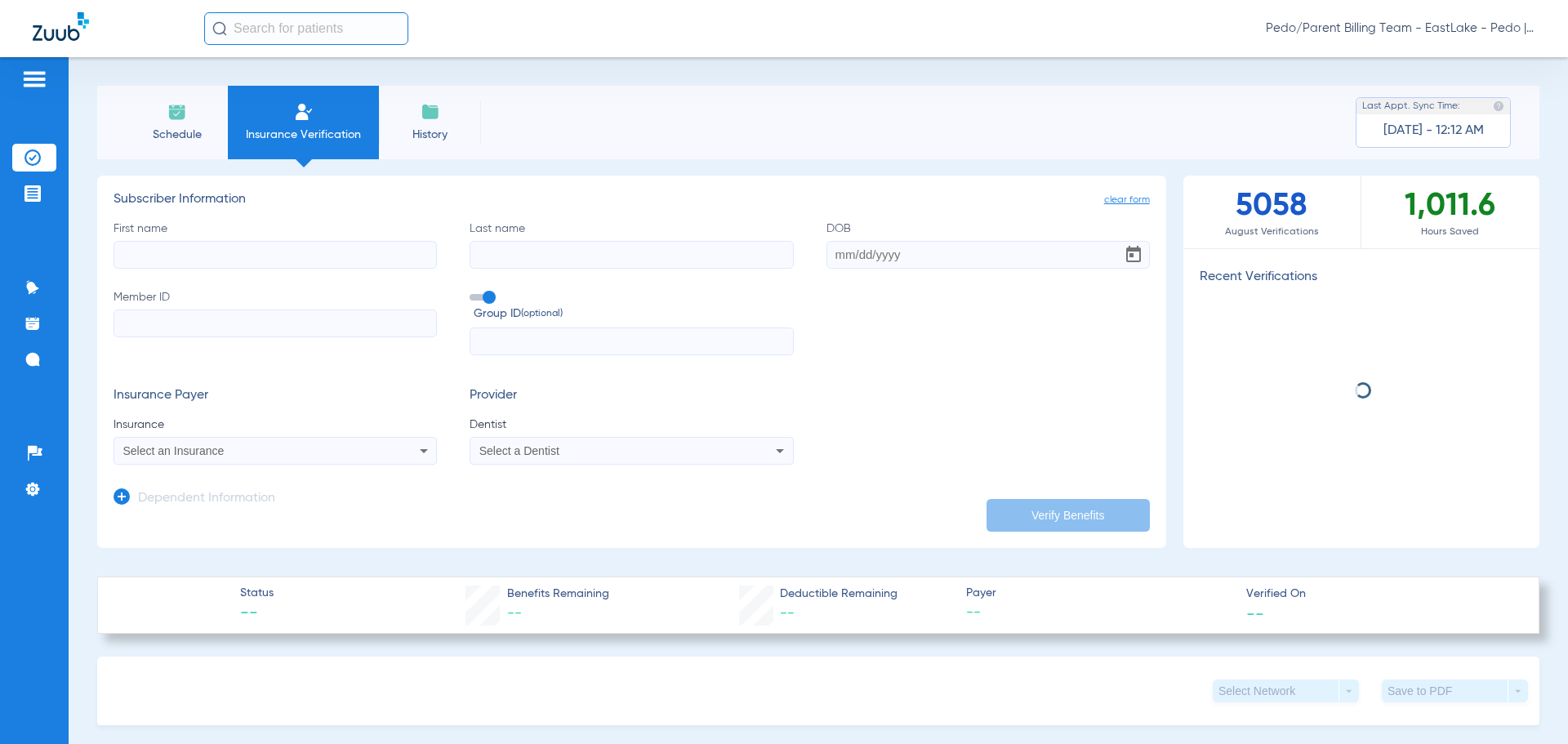
click at [205, 250] on input "First name" at bounding box center [275, 254] width 323 height 28
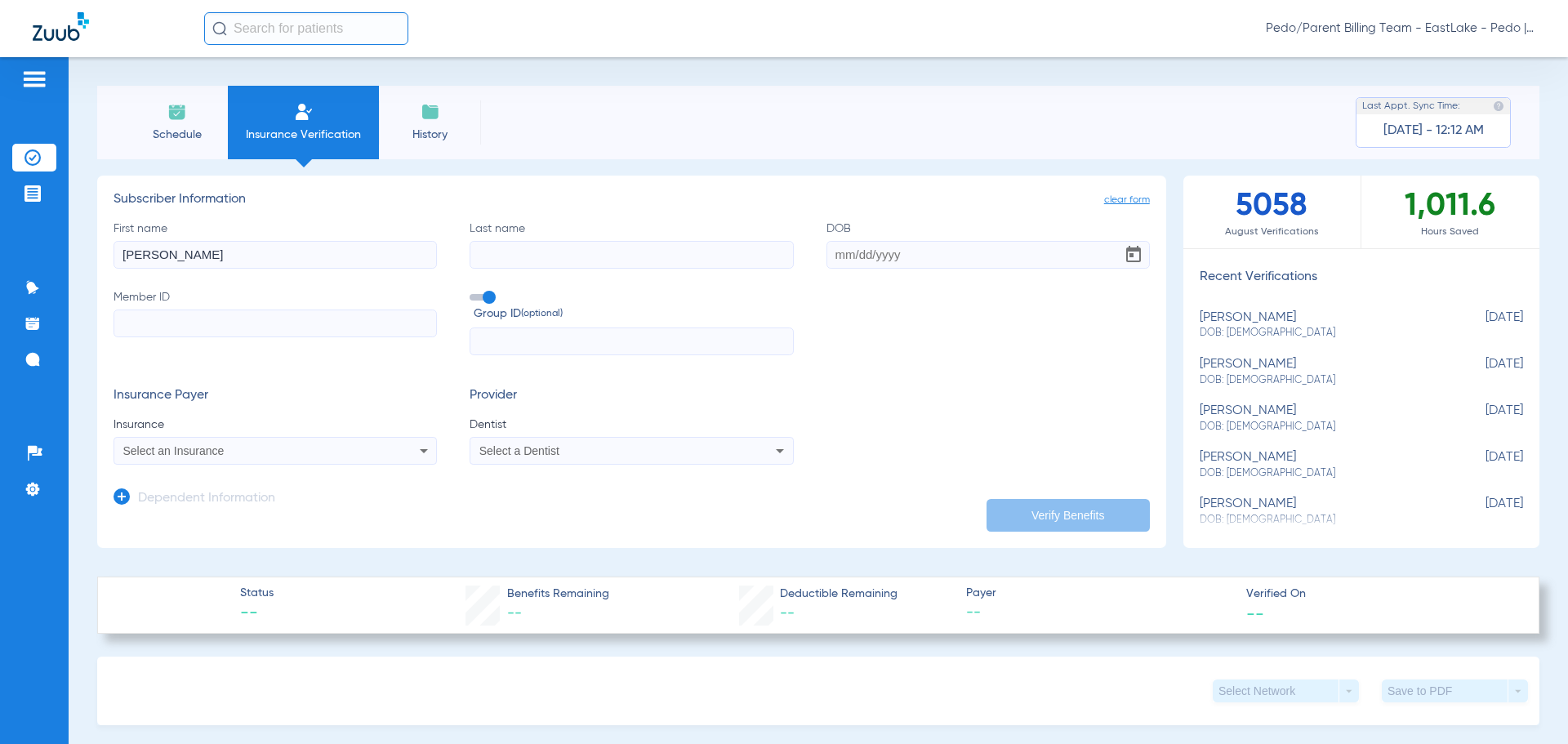
type input "[PERSON_NAME]"
type input "MAGARINOS"
type input "[DATE]"
paste input "914451804"
type input "914451804"
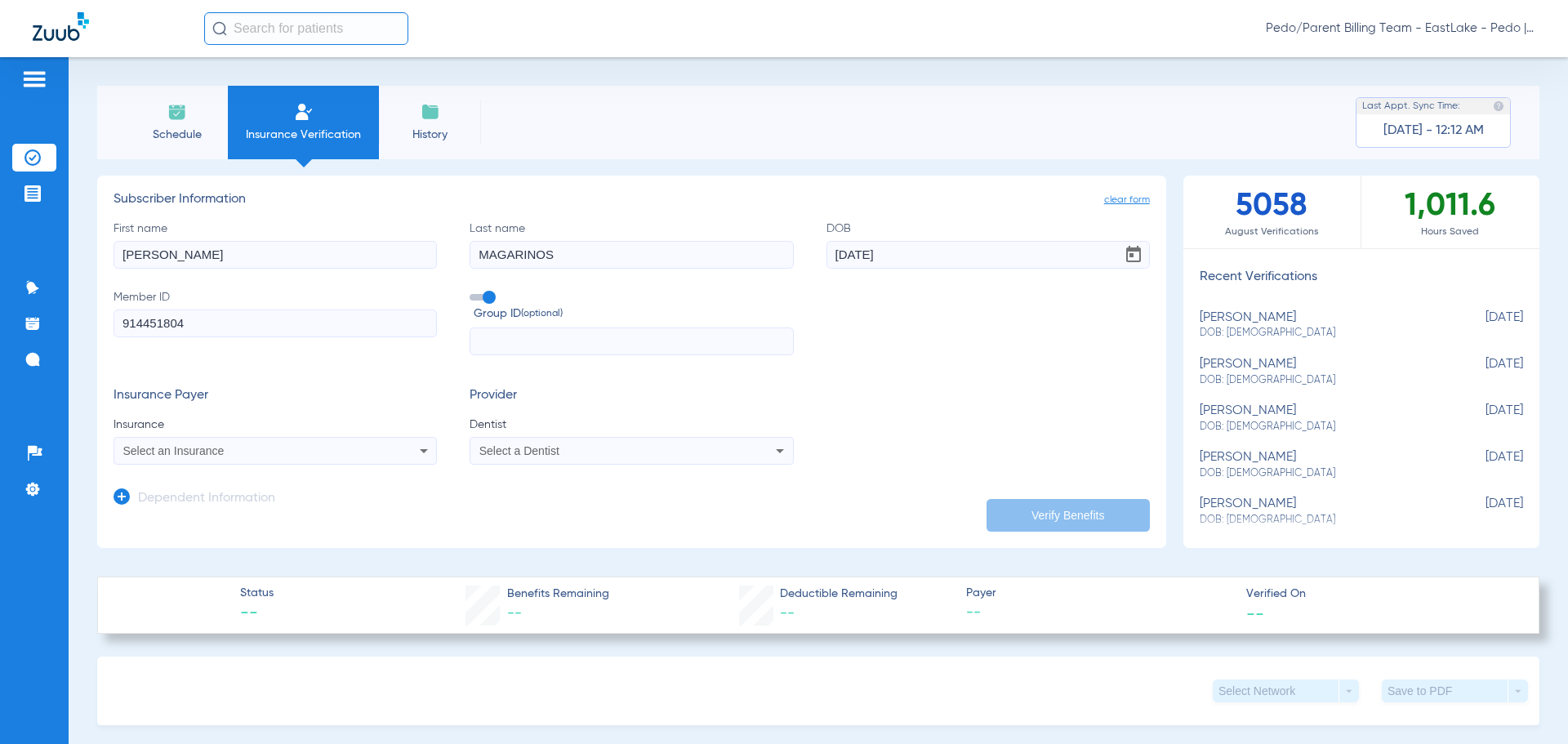
click at [333, 453] on div "Select an Insurance" at bounding box center [245, 450] width 244 height 12
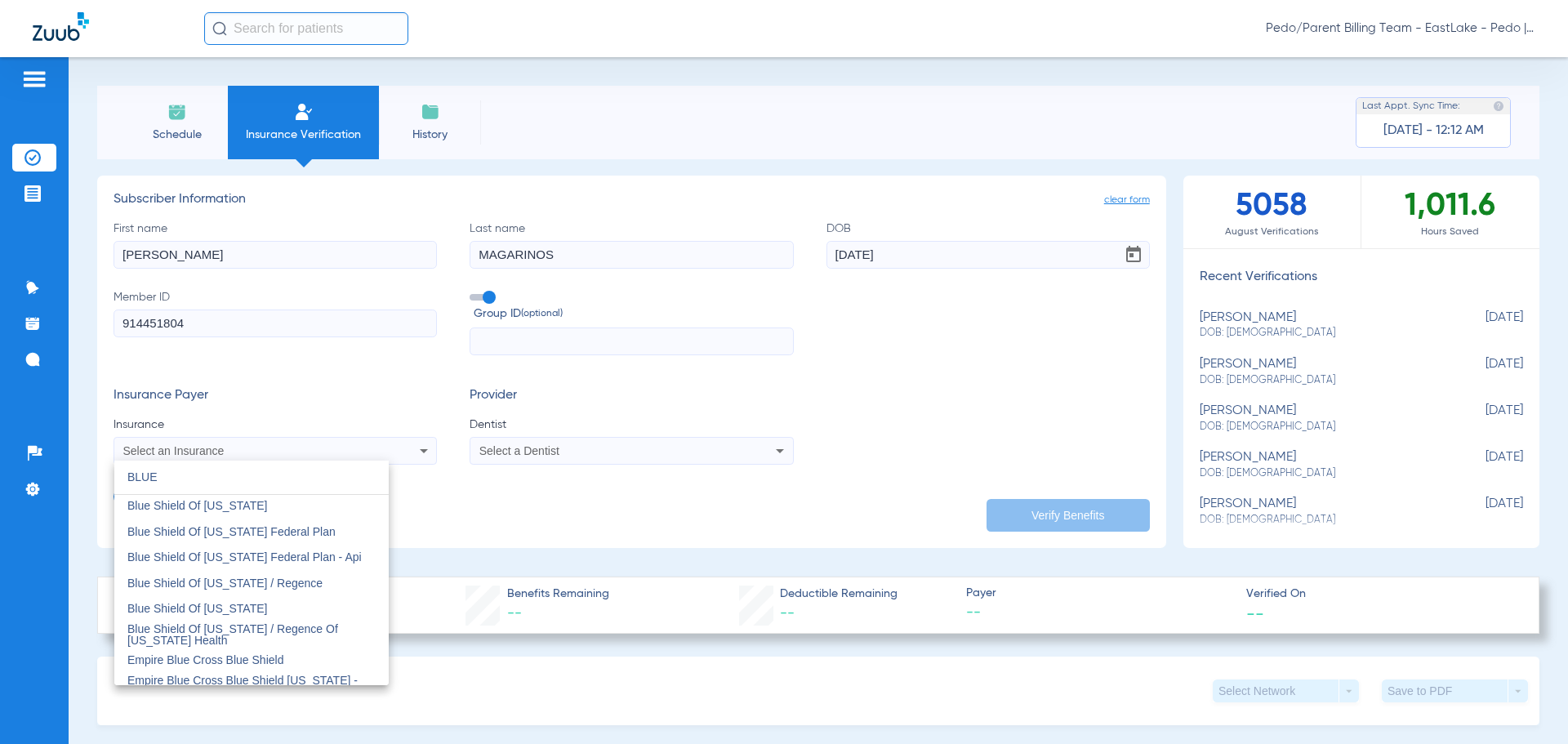
scroll to position [1143, 0]
type input "BLUE"
click at [226, 590] on mat-option "Blue Shield Of [US_STATE]" at bounding box center [251, 599] width 274 height 26
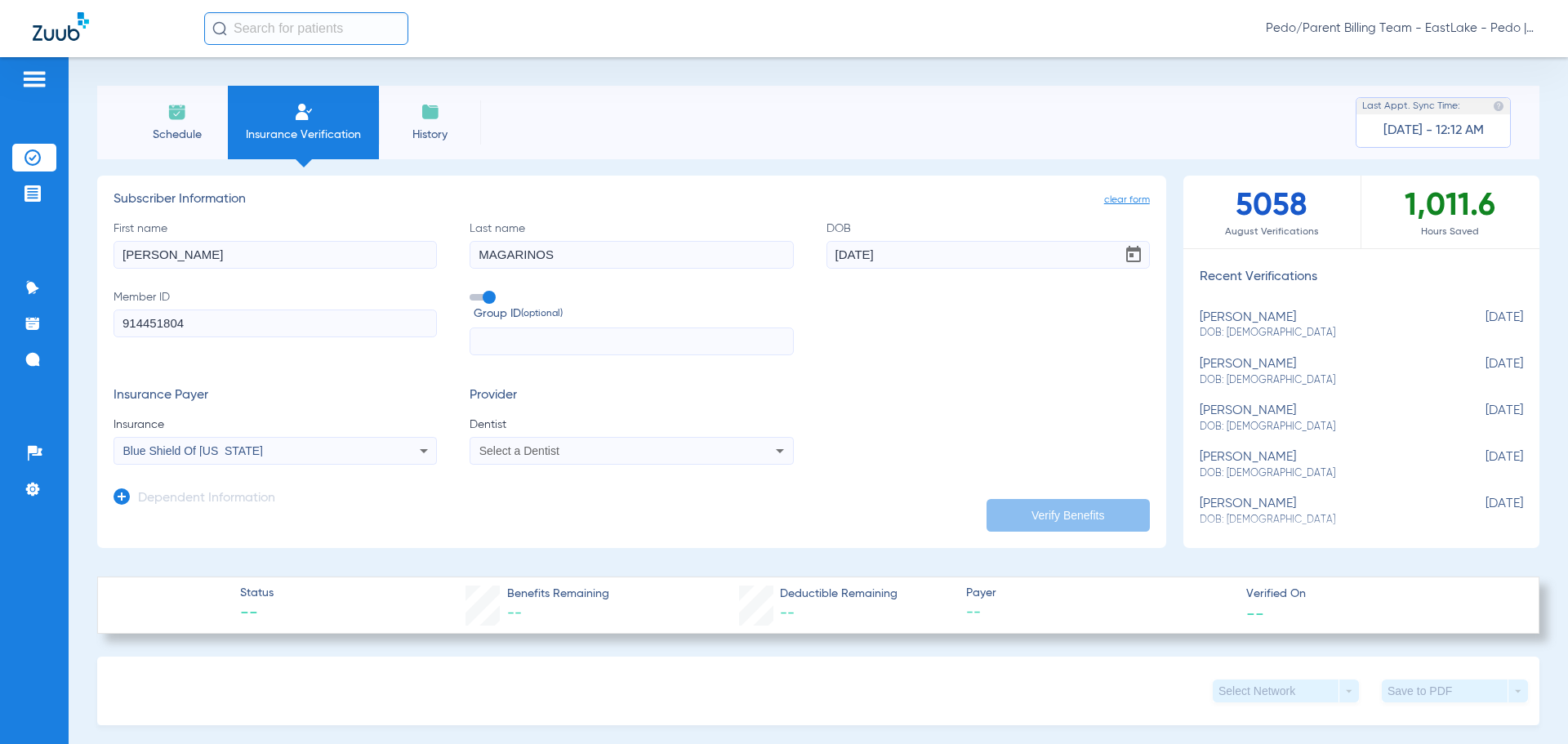
click at [572, 446] on div "Select a Dentist" at bounding box center [601, 450] width 244 height 12
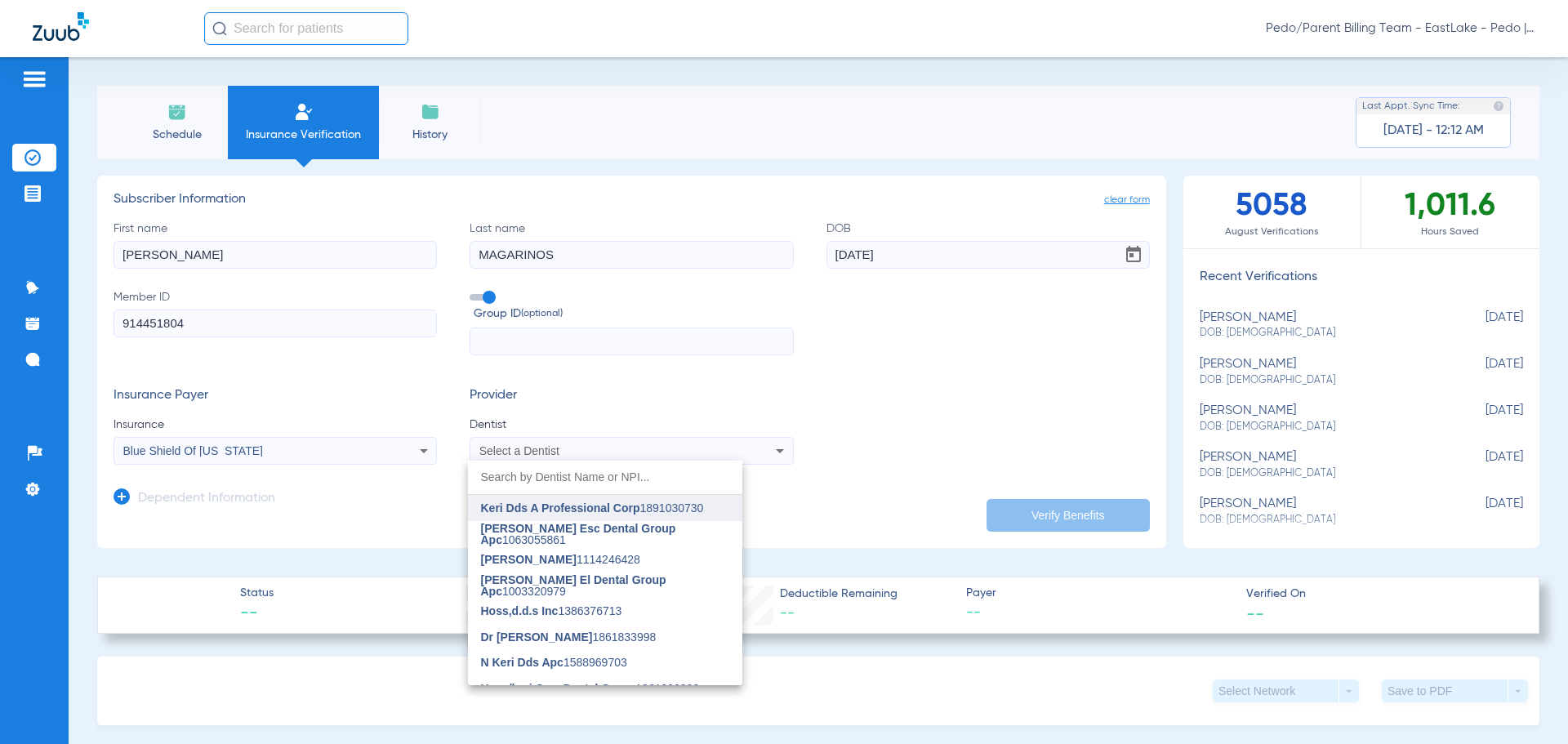
click at [562, 506] on span "Keri Dds A Professional Corp" at bounding box center [560, 508] width 159 height 13
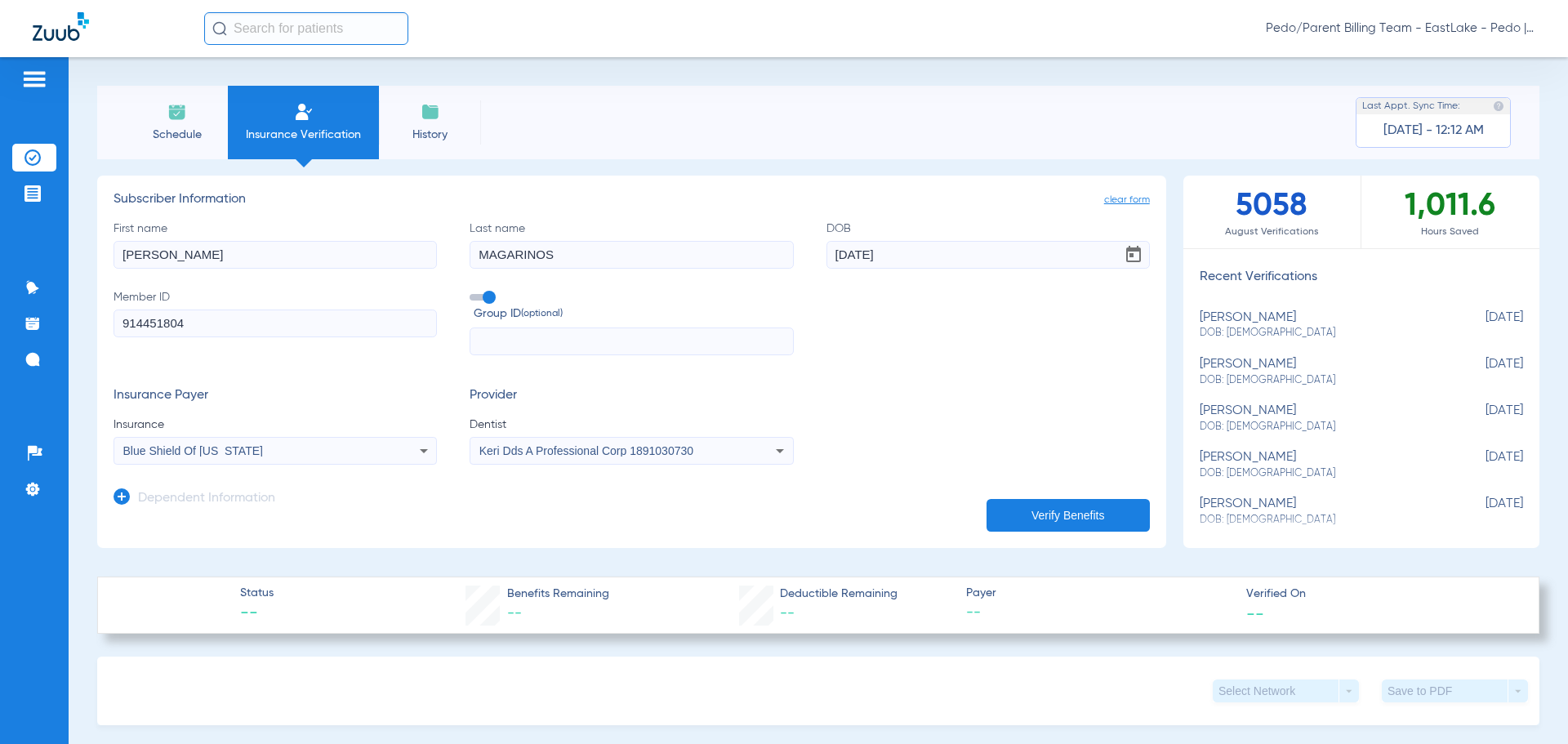
click at [118, 499] on icon at bounding box center [122, 496] width 16 height 16
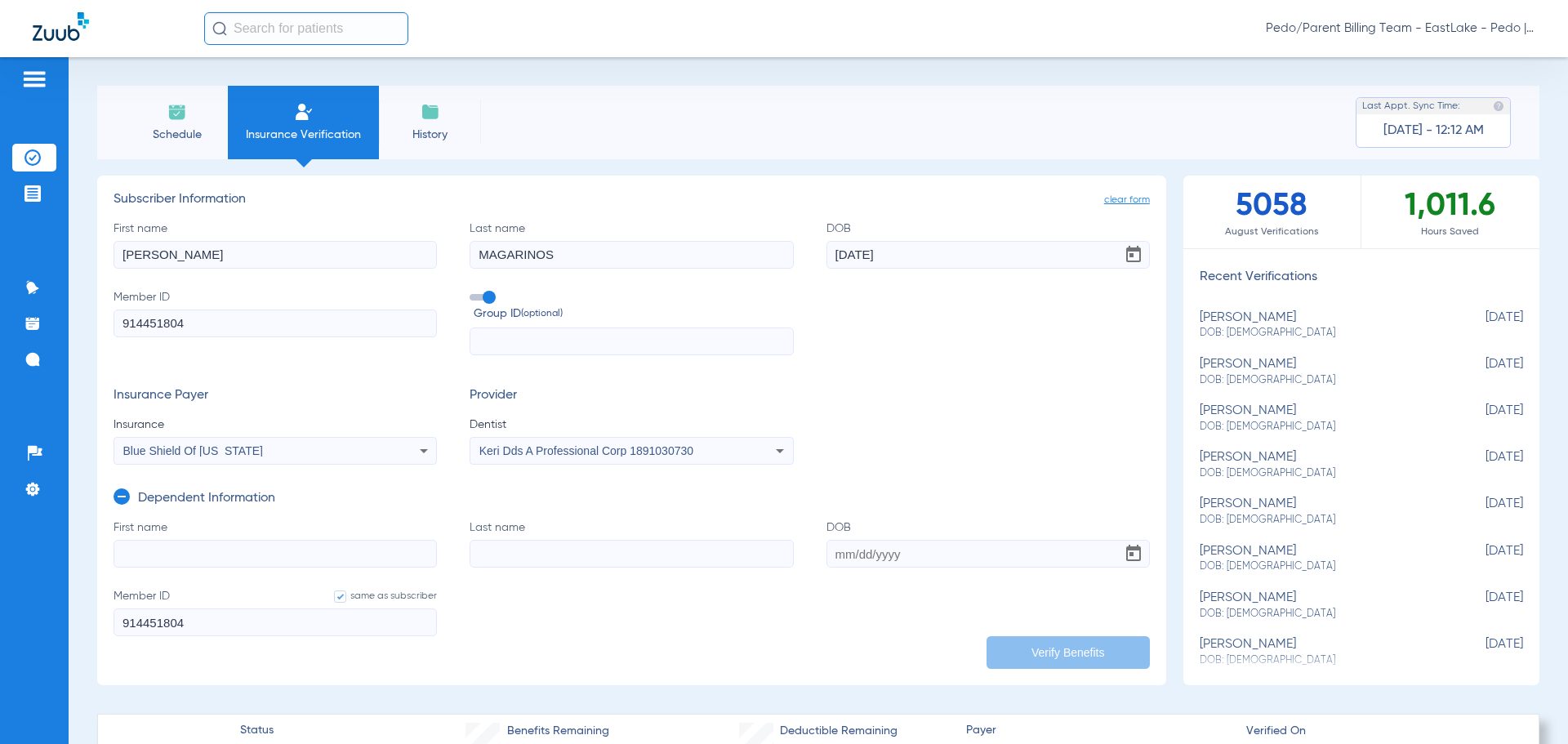
click at [153, 543] on input "First name" at bounding box center [275, 553] width 323 height 28
type input "[GEOGRAPHIC_DATA]"
type input "MAGARINOS"
type input "[DATE]"
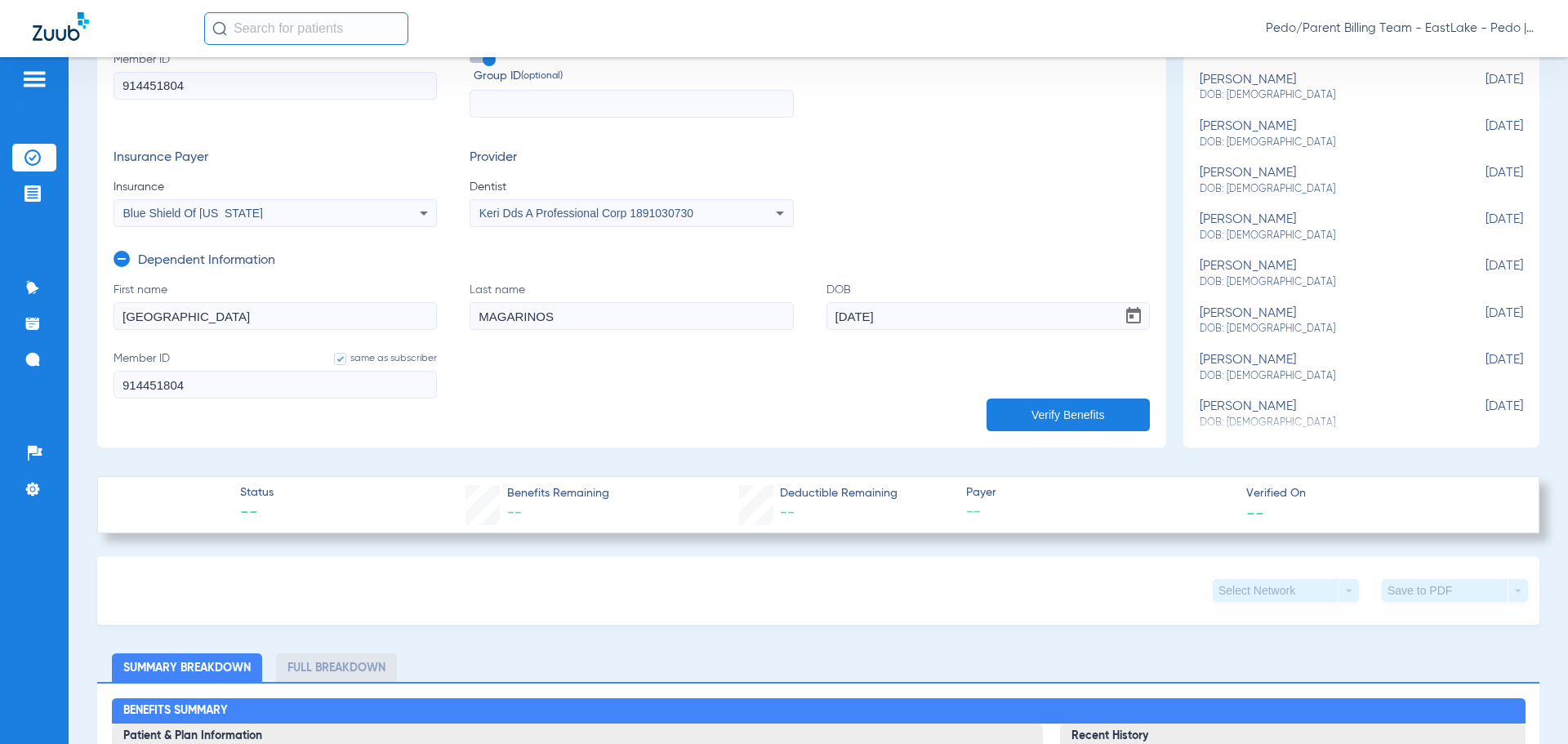
scroll to position [245, 0]
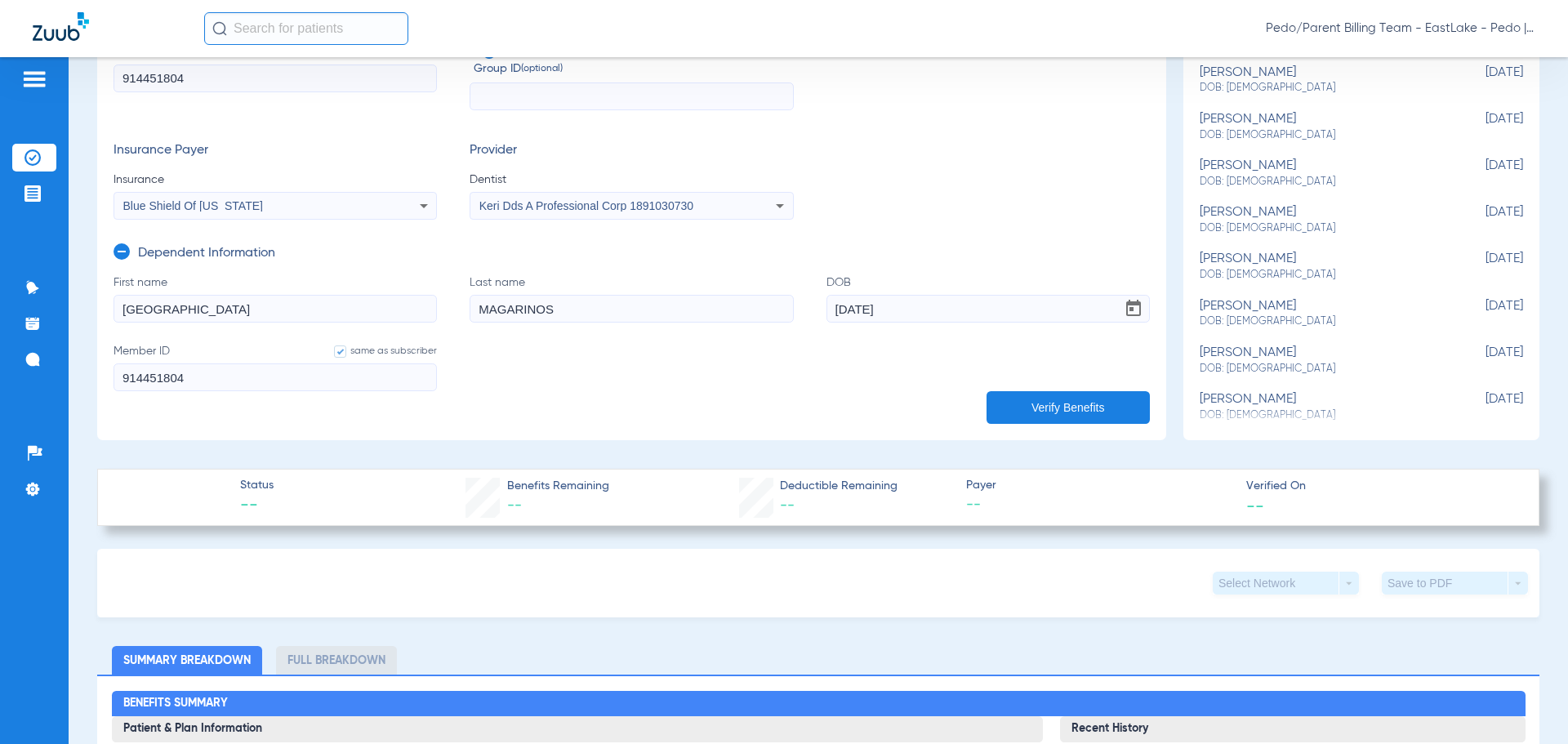
click at [1042, 413] on button "Verify Benefits" at bounding box center [1068, 407] width 163 height 33
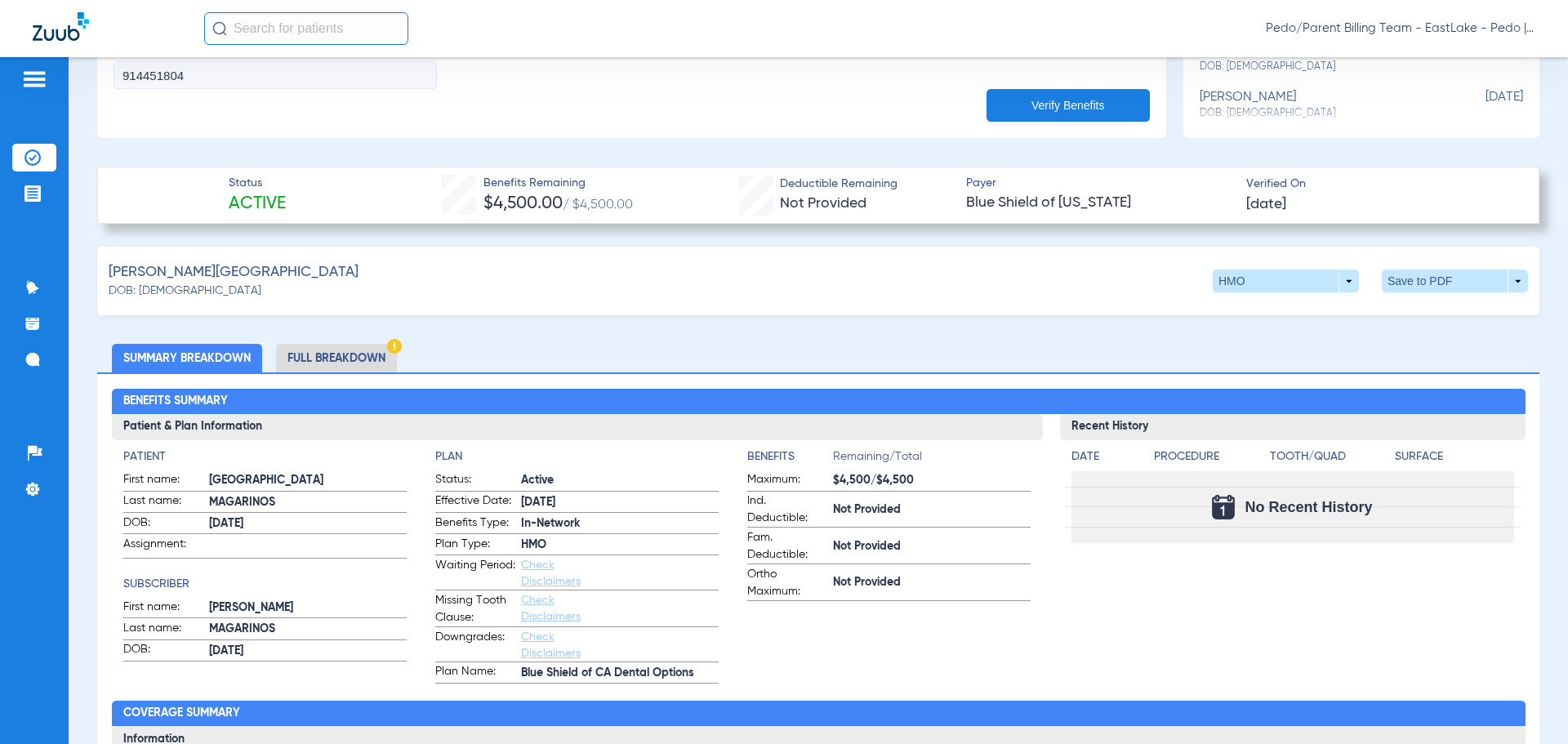
scroll to position [572, 0]
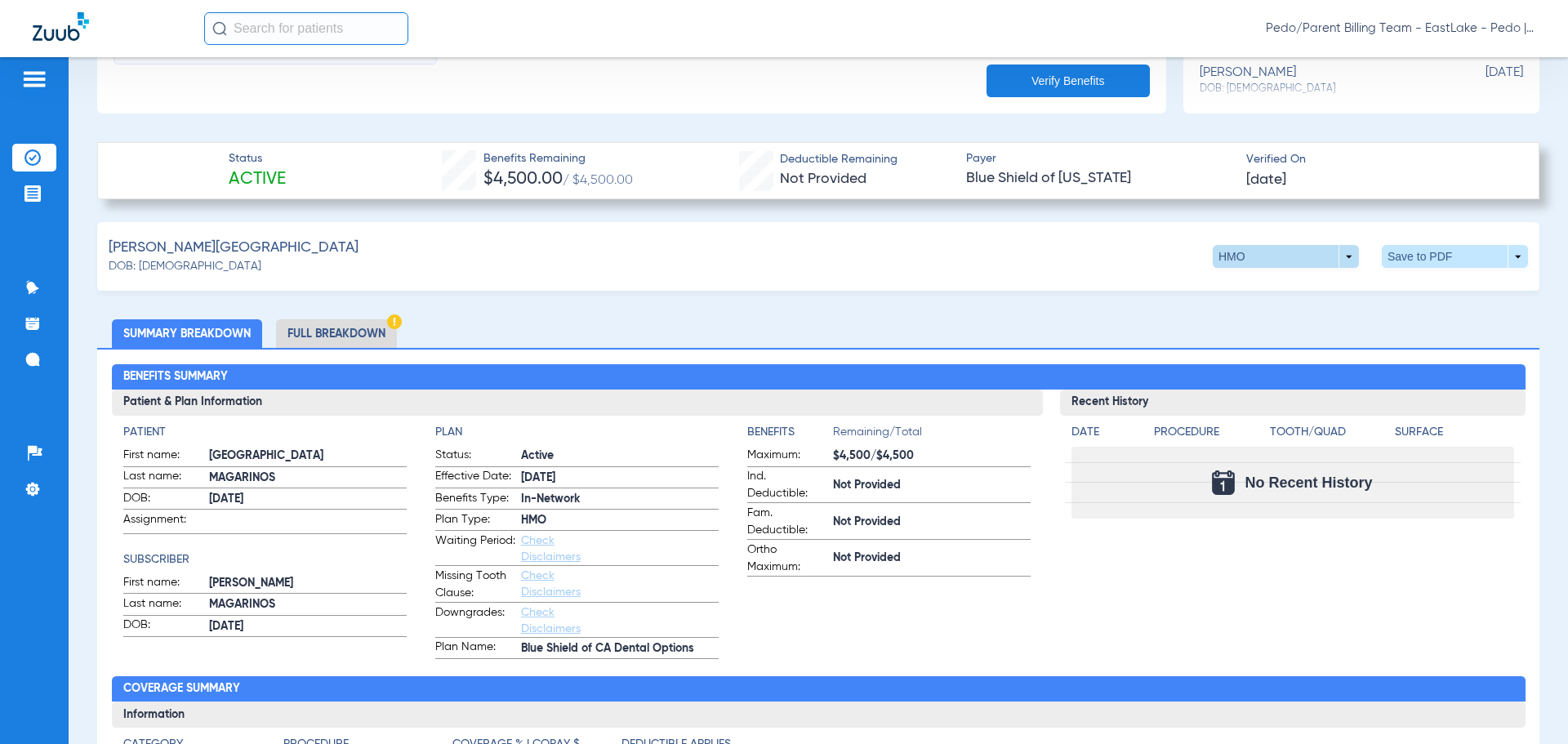
click at [1267, 251] on span at bounding box center [1286, 256] width 39 height 39
click at [1252, 317] on span "Out of Network" at bounding box center [1252, 319] width 76 height 12
click at [347, 320] on li "Full Breakdown" at bounding box center [336, 333] width 121 height 28
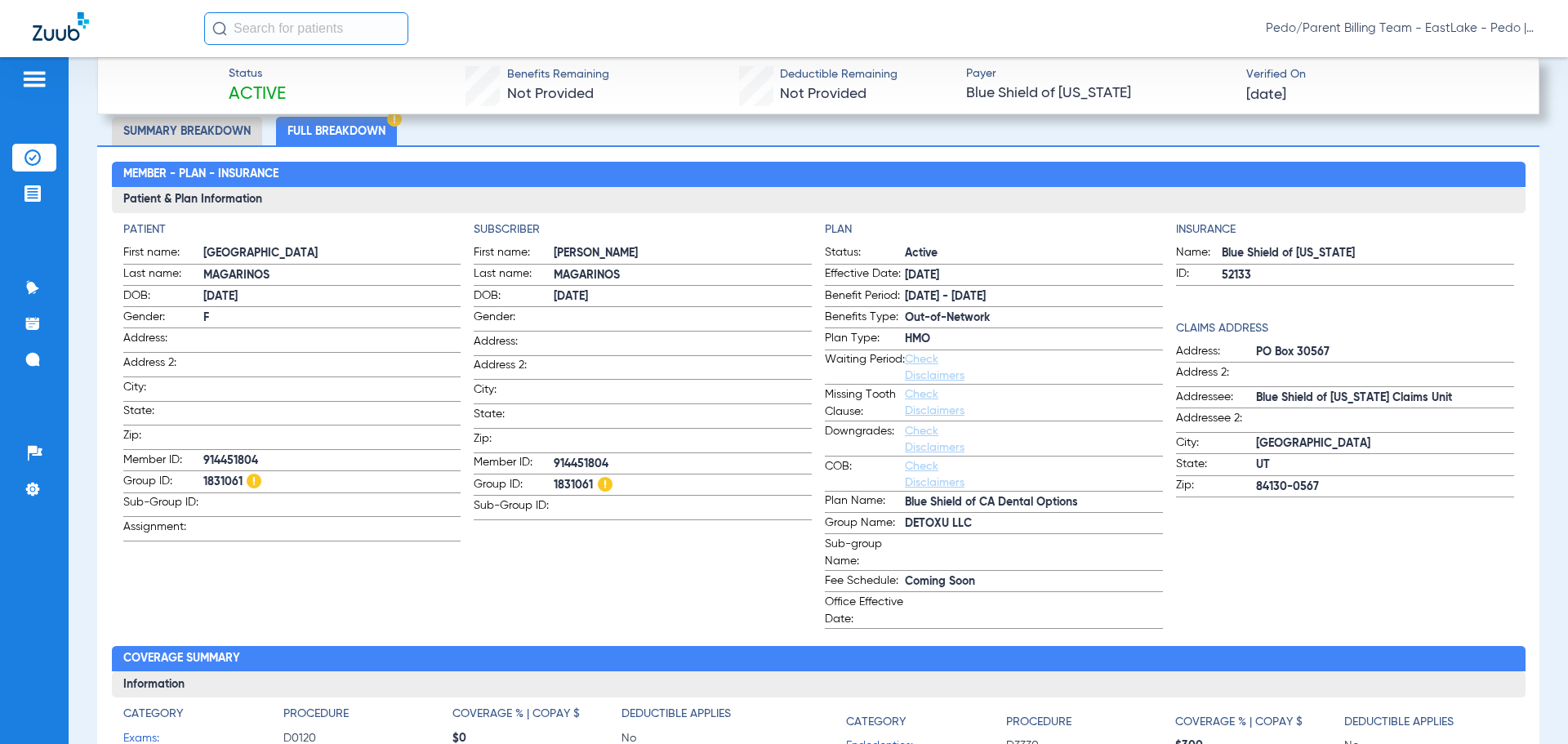
scroll to position [735, 0]
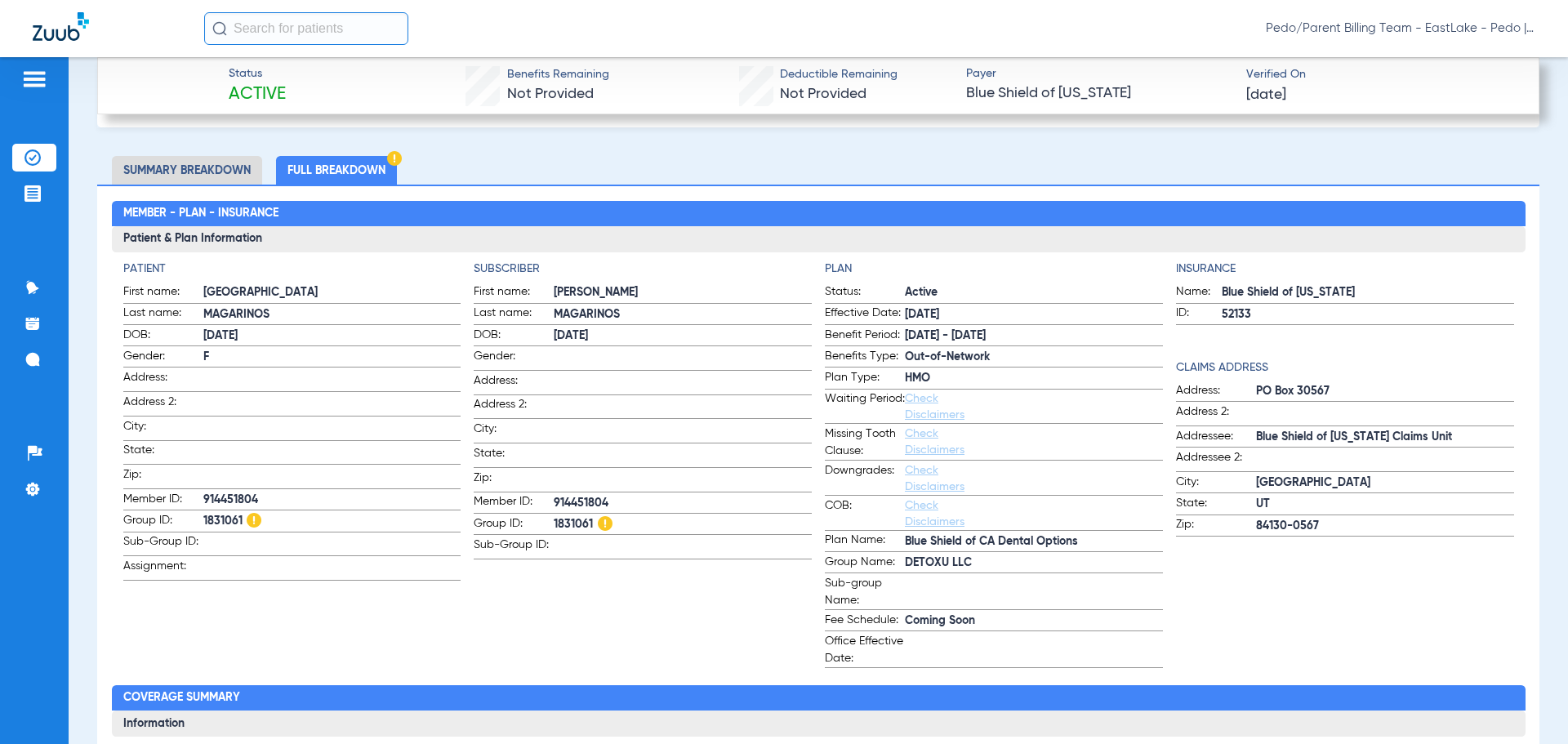
click at [273, 38] on input "text" at bounding box center [306, 28] width 204 height 33
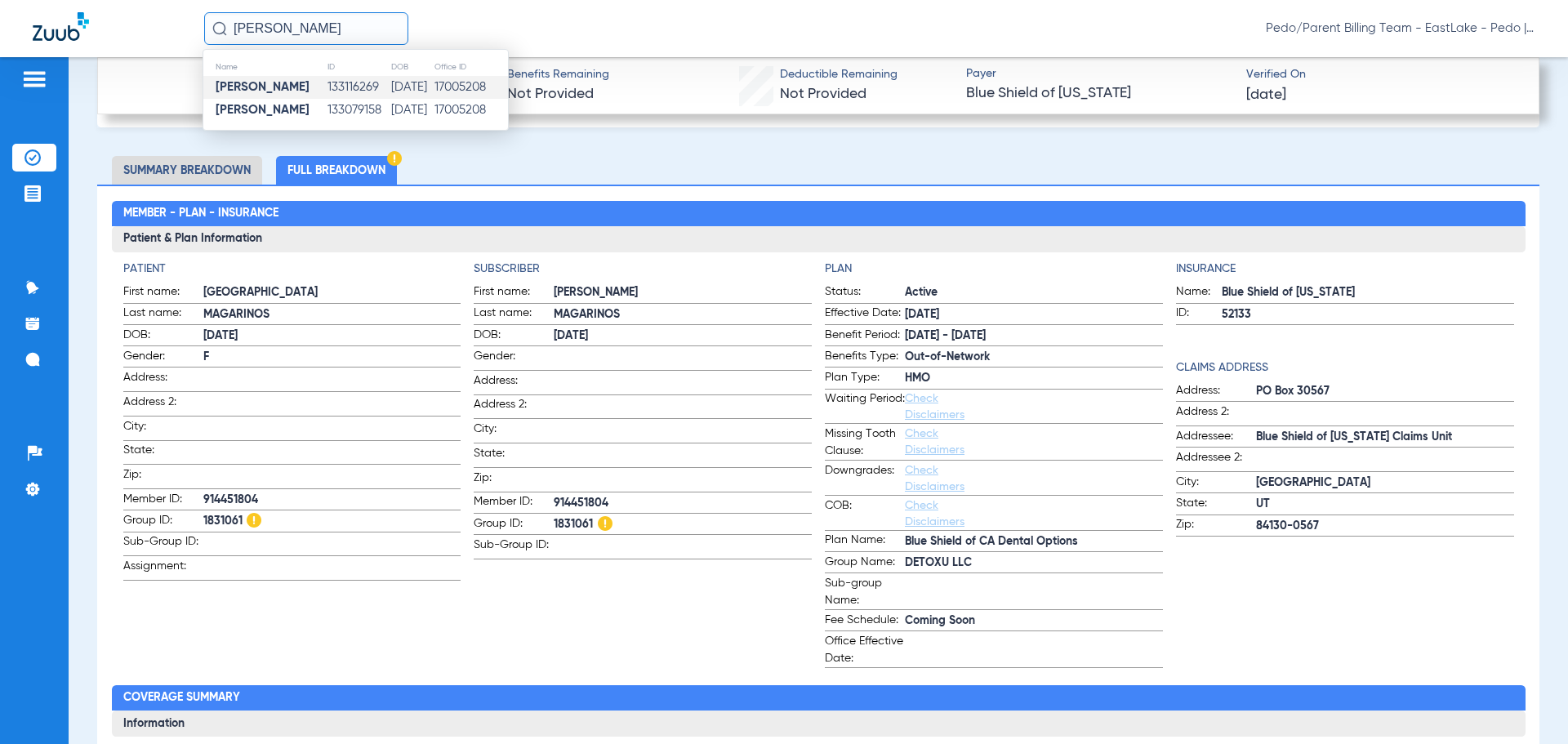
type input "[PERSON_NAME]"
click at [354, 83] on td "133116269" at bounding box center [358, 87] width 64 height 23
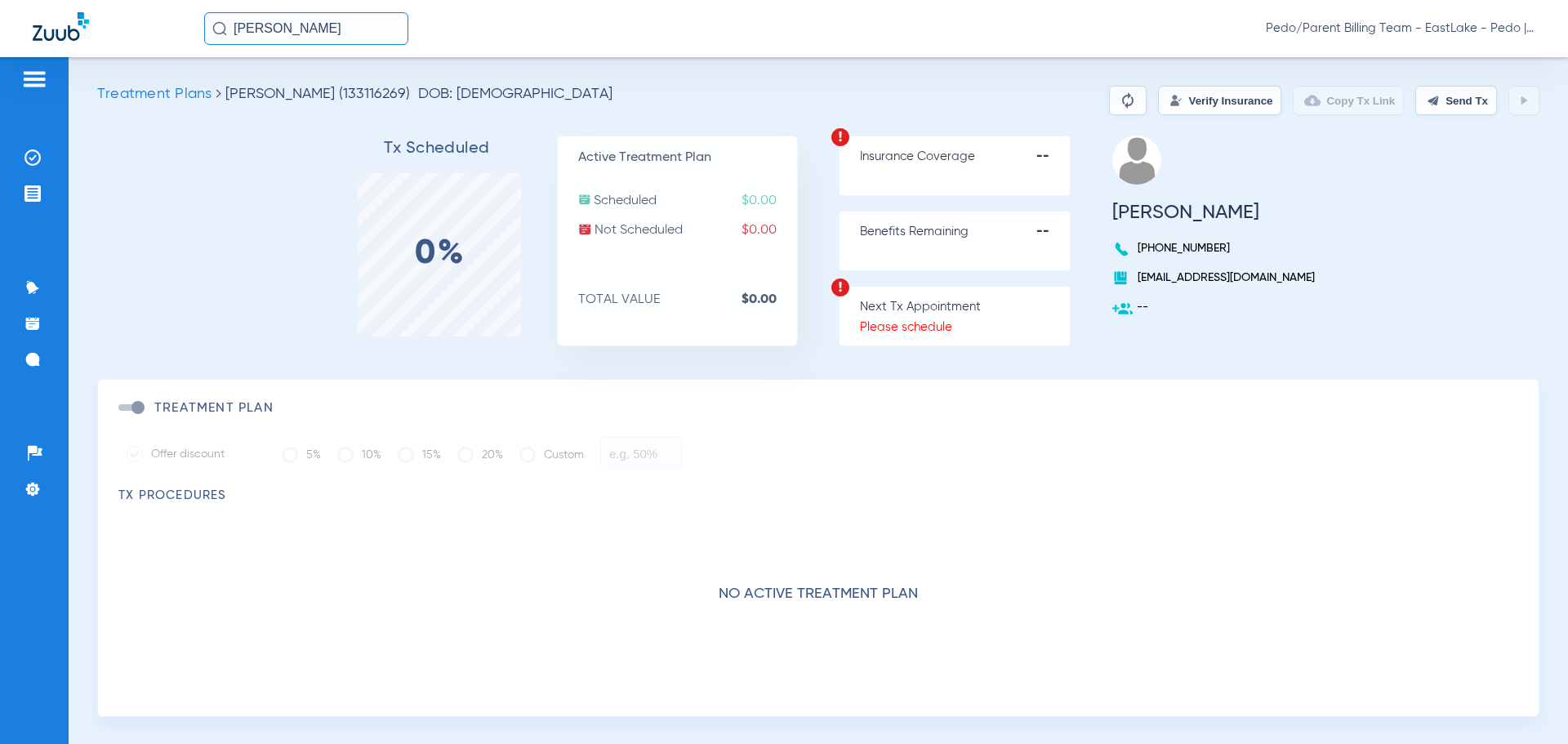
click at [385, 38] on input "[PERSON_NAME]" at bounding box center [306, 28] width 204 height 33
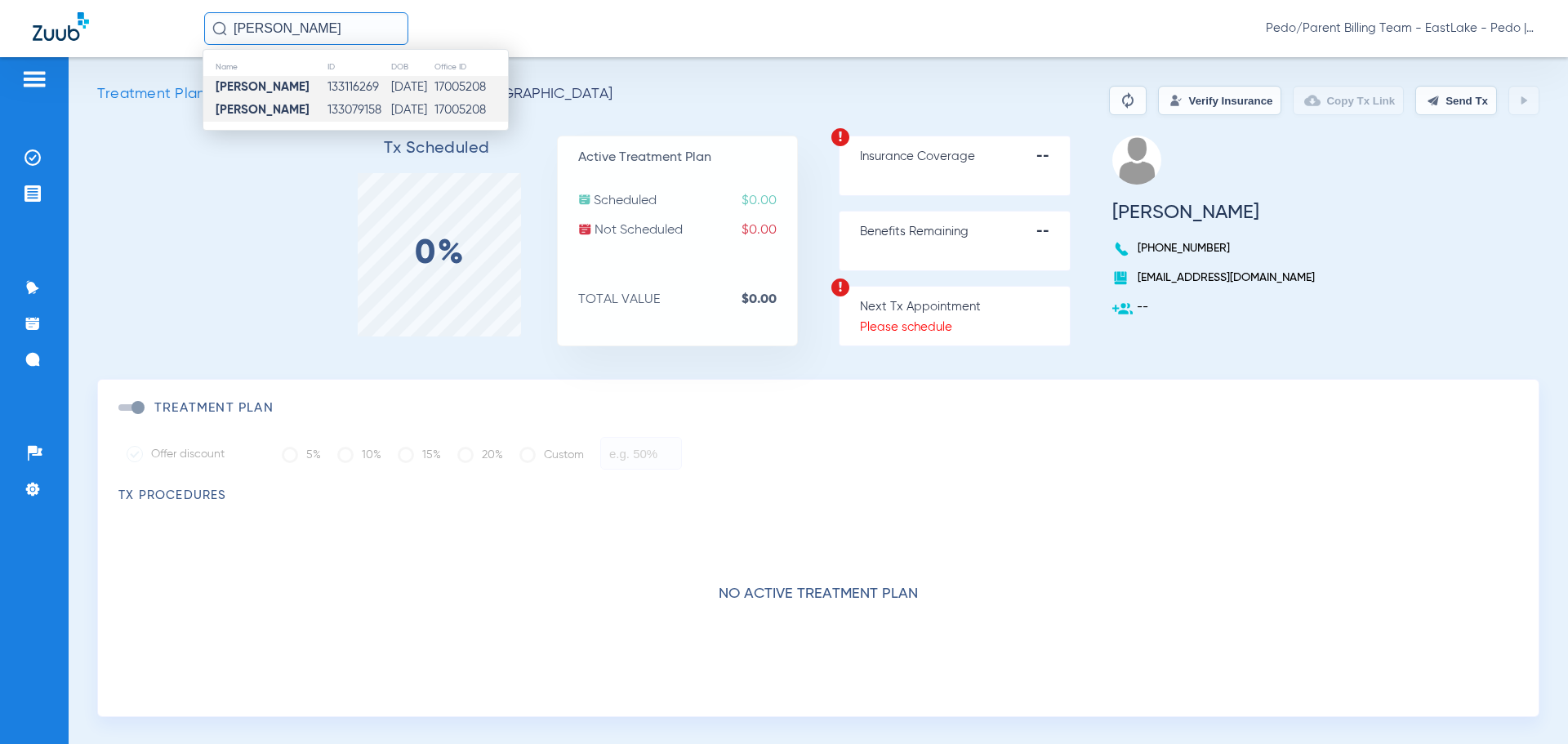
click at [390, 115] on td "[DATE]" at bounding box center [412, 110] width 44 height 23
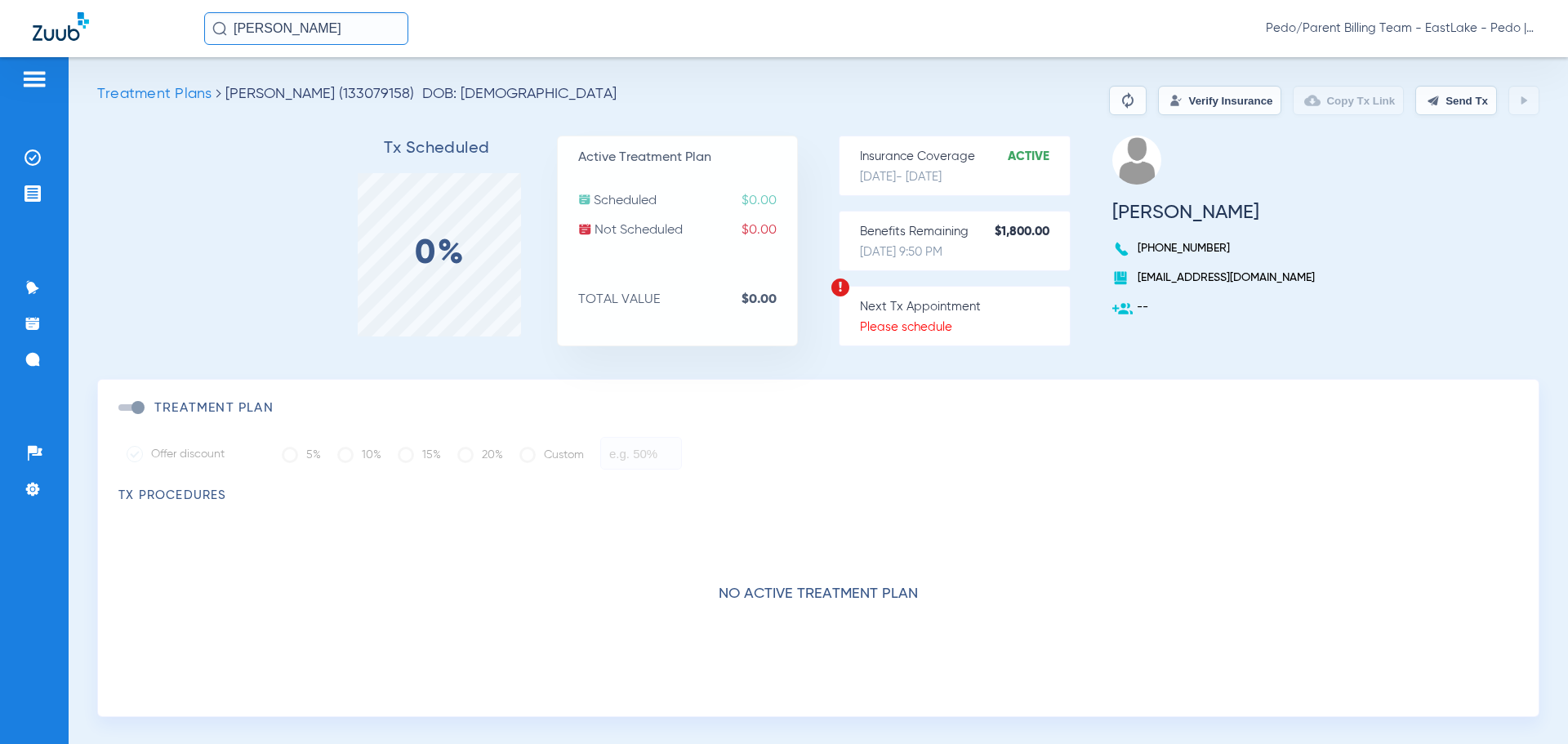
click at [1176, 106] on button "Verify Insurance" at bounding box center [1220, 100] width 123 height 29
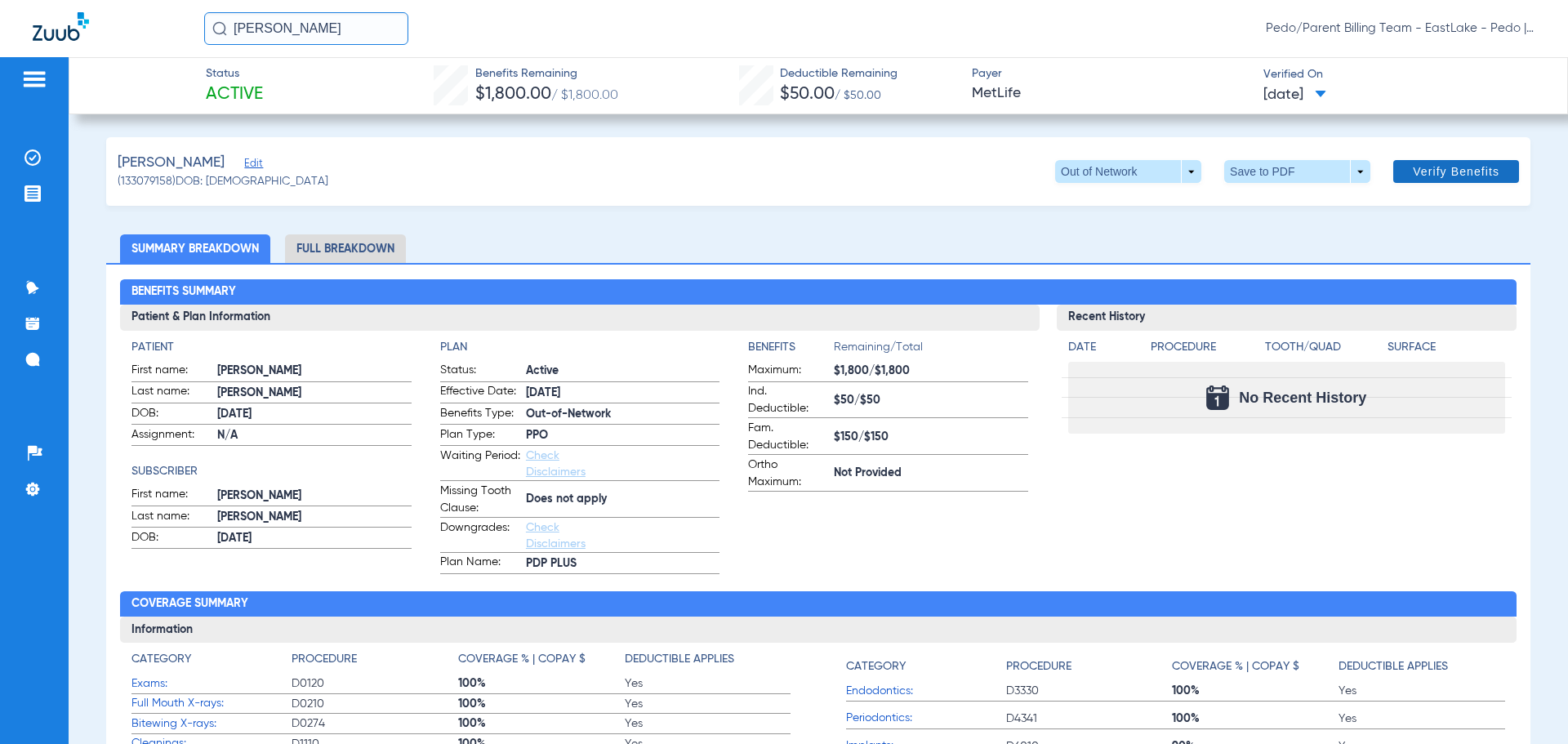
click at [1416, 170] on span "Verify Benefits" at bounding box center [1455, 171] width 86 height 13
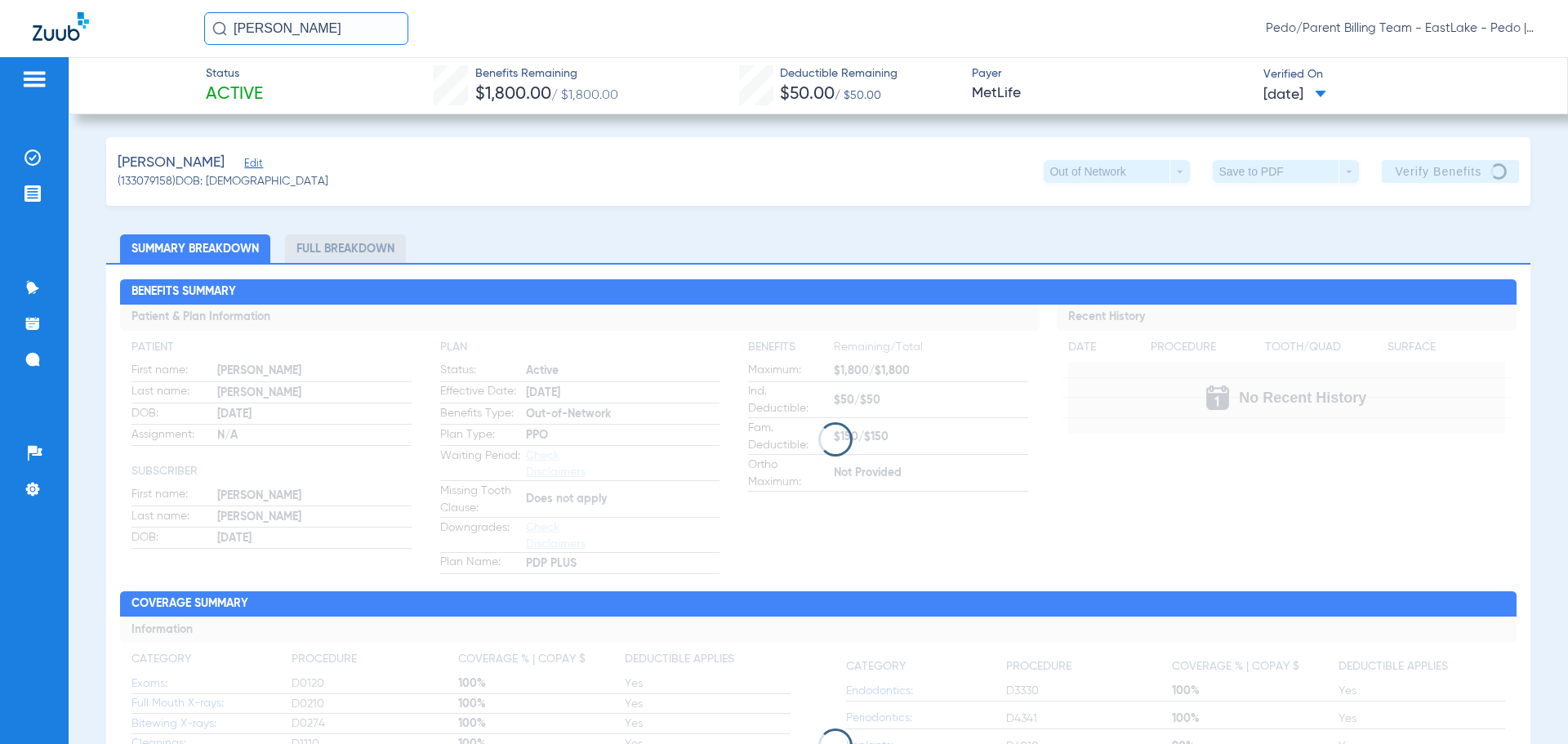
click at [620, 234] on ul "Summary Breakdown Full Breakdown" at bounding box center [818, 248] width 1424 height 28
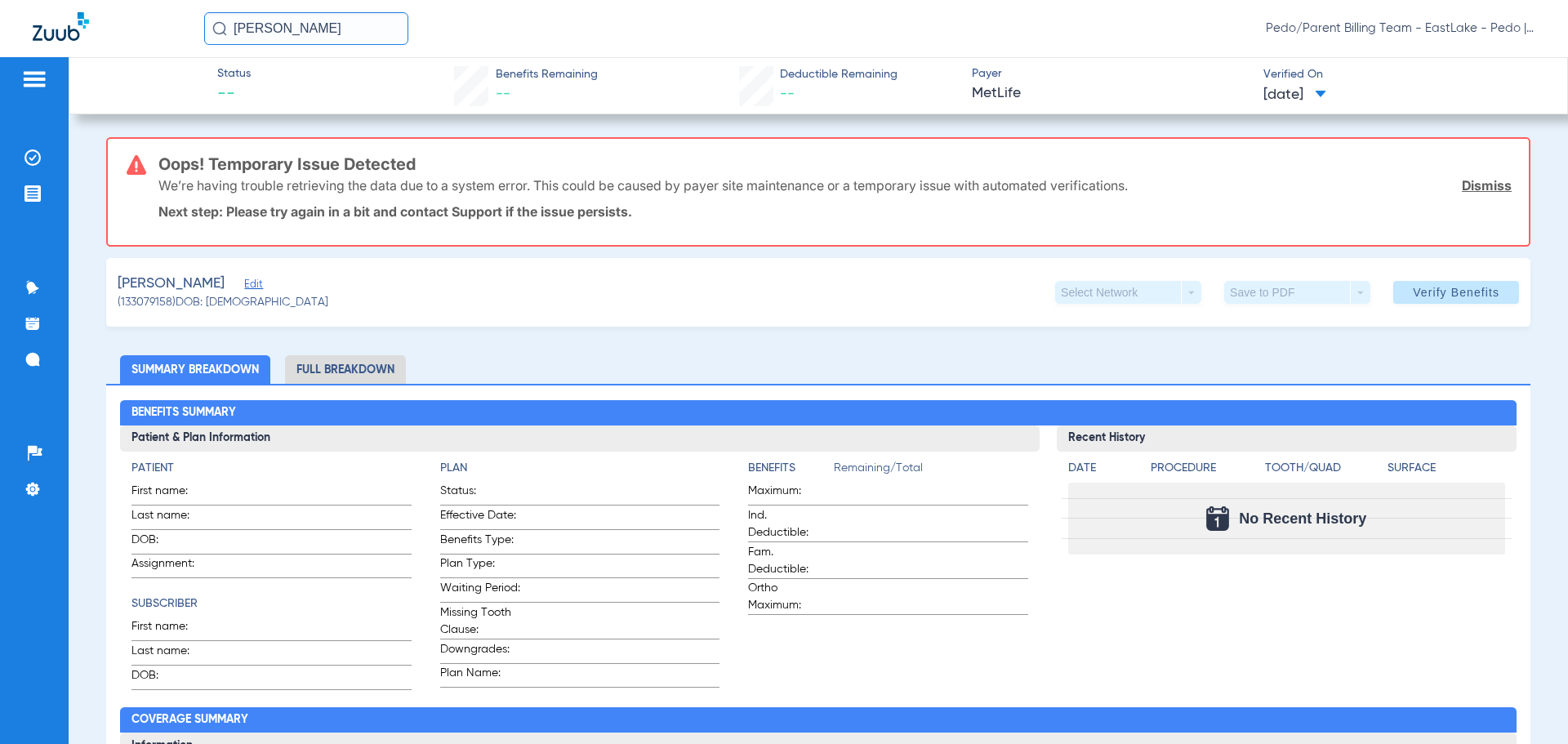
click at [583, 314] on div "[PERSON_NAME] (133079158) DOB: [DEMOGRAPHIC_DATA] Select Network arrow_drop_dow…" at bounding box center [818, 292] width 1424 height 69
drag, startPoint x: 368, startPoint y: 34, endPoint x: 175, endPoint y: 36, distance: 193.0
click at [175, 36] on div "[PERSON_NAME]/Parent Billing Team - EastLake - Pedo | The Super Dentists" at bounding box center [784, 28] width 1568 height 57
click at [40, 151] on img at bounding box center [33, 158] width 16 height 16
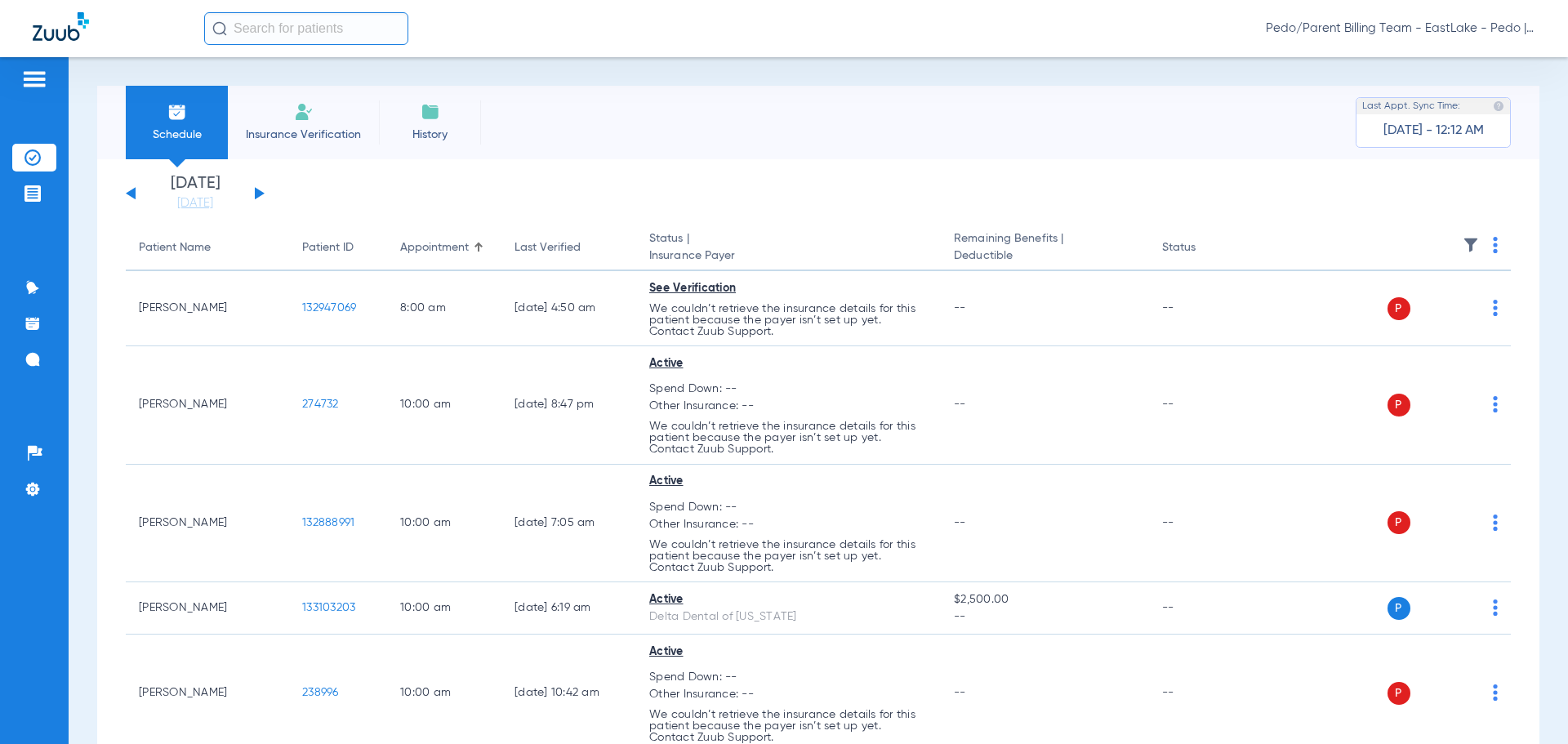
drag, startPoint x: 677, startPoint y: 151, endPoint x: 848, endPoint y: 57, distance: 195.1
click at [677, 151] on div "Schedule Insurance Verification History Last Appt. Sync Time: [DATE] - 12:12 AM" at bounding box center [818, 122] width 1442 height 73
click at [311, 36] on input "text" at bounding box center [306, 28] width 204 height 33
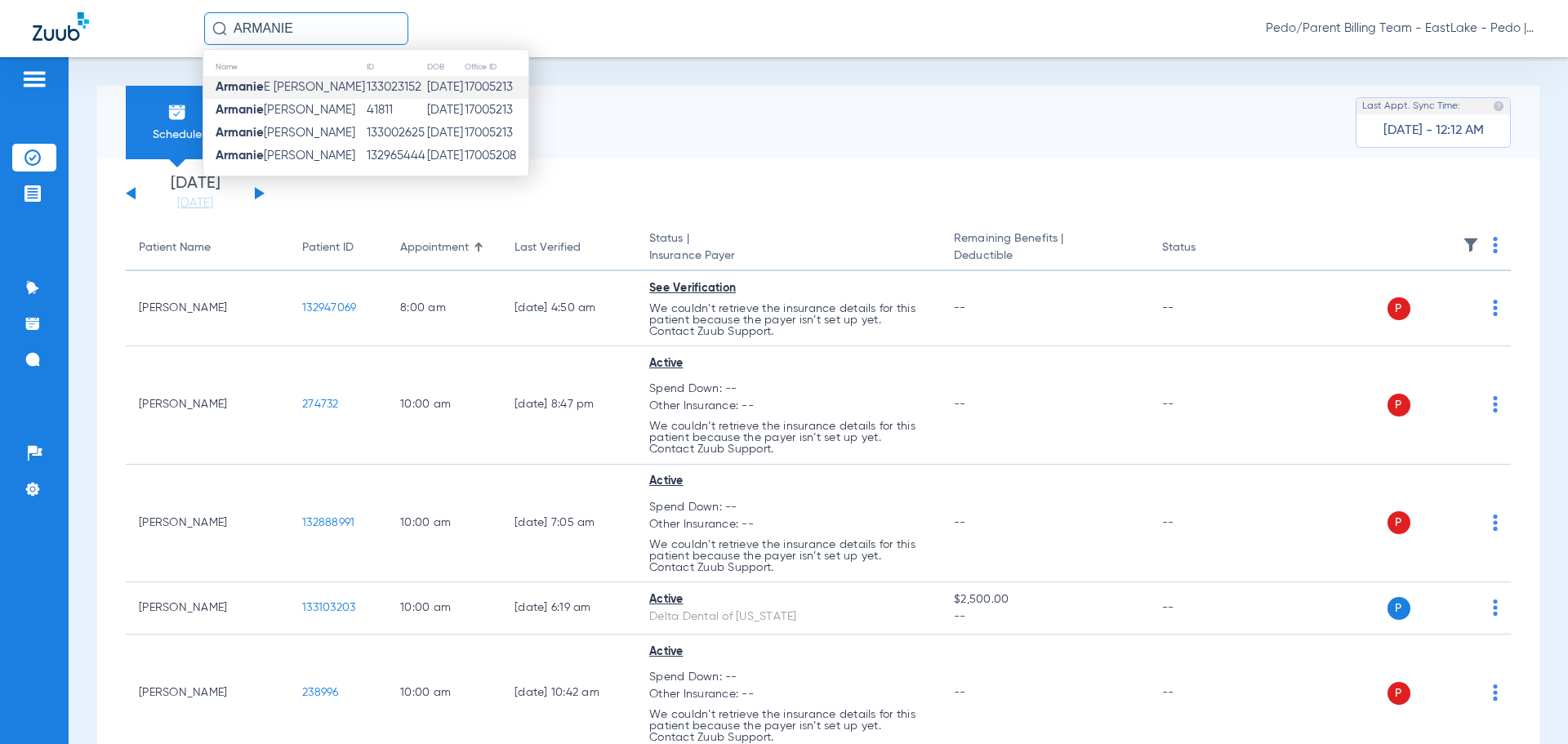
type input "ARMANIE"
click at [426, 87] on td "[DATE]" at bounding box center [445, 87] width 37 height 23
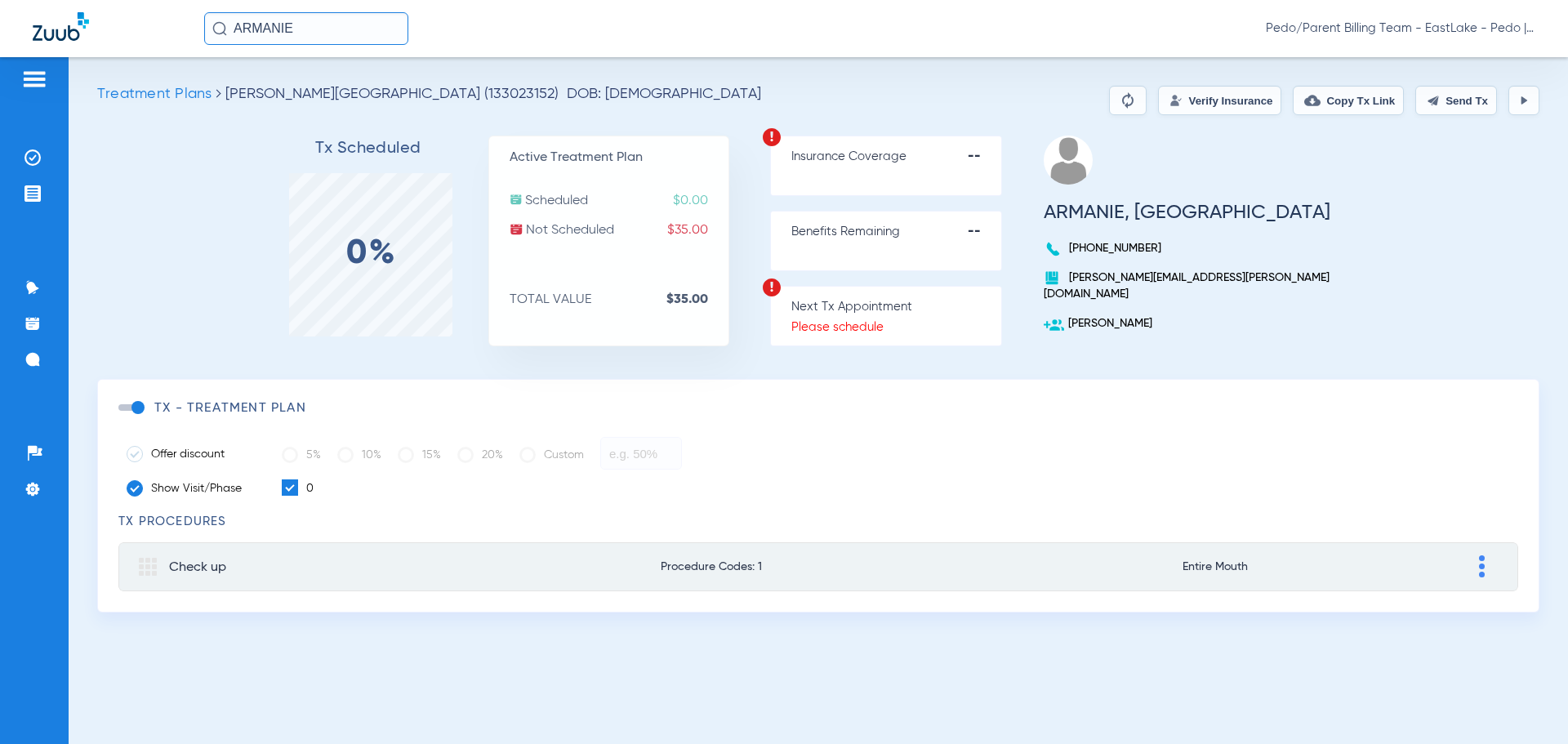
click at [342, 32] on input "ARMANIE" at bounding box center [306, 28] width 204 height 33
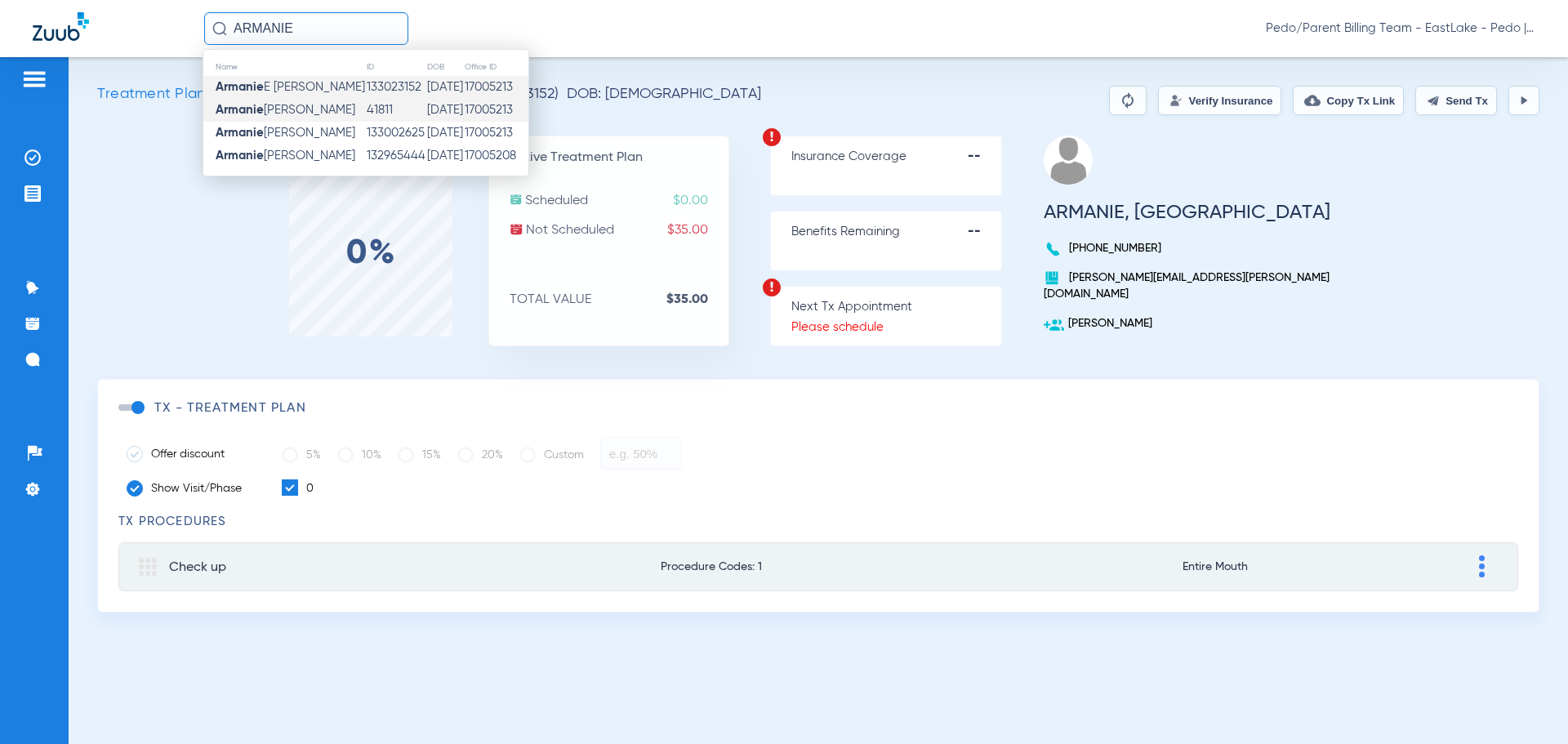
click at [366, 105] on td "41811" at bounding box center [396, 110] width 61 height 23
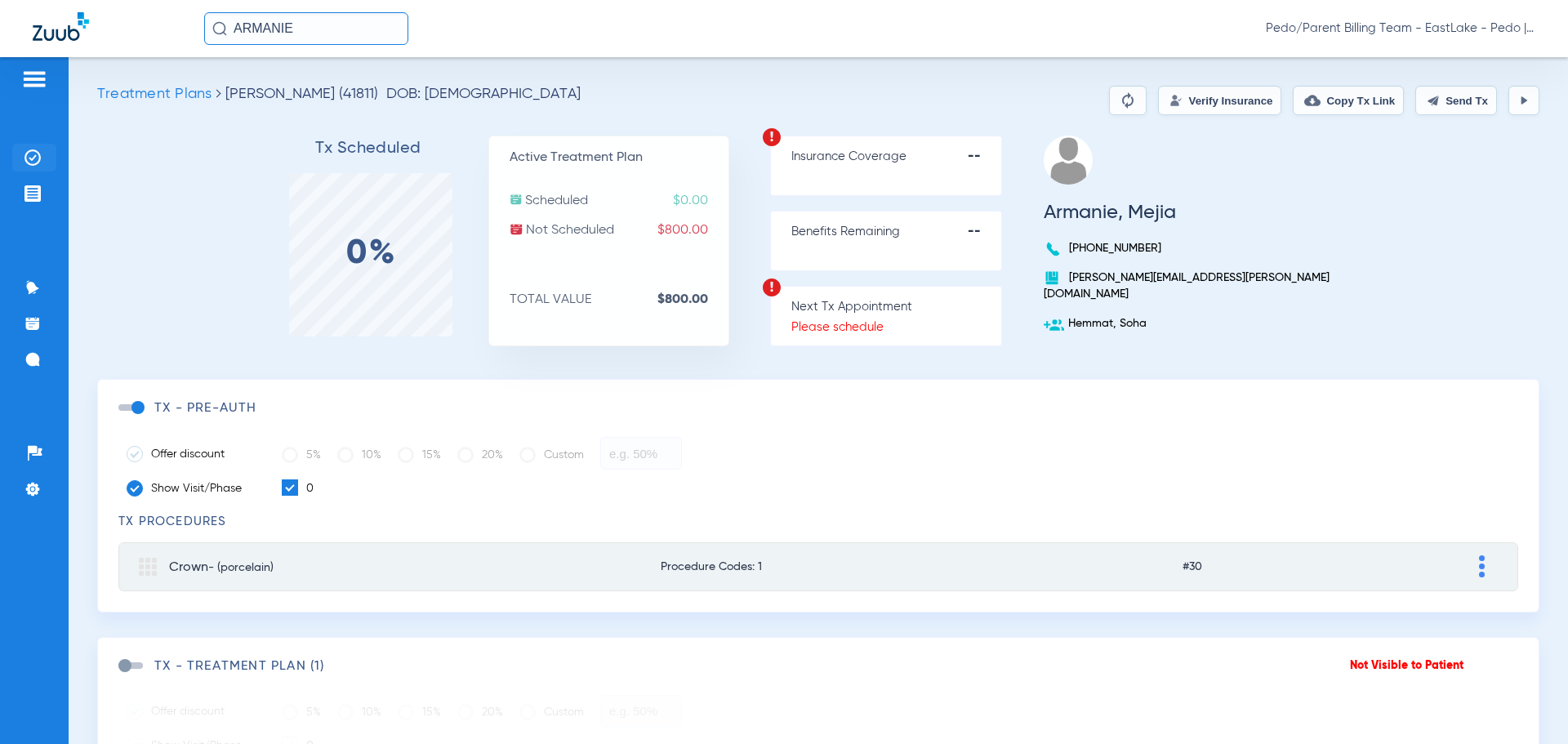
click at [28, 152] on img at bounding box center [33, 158] width 16 height 16
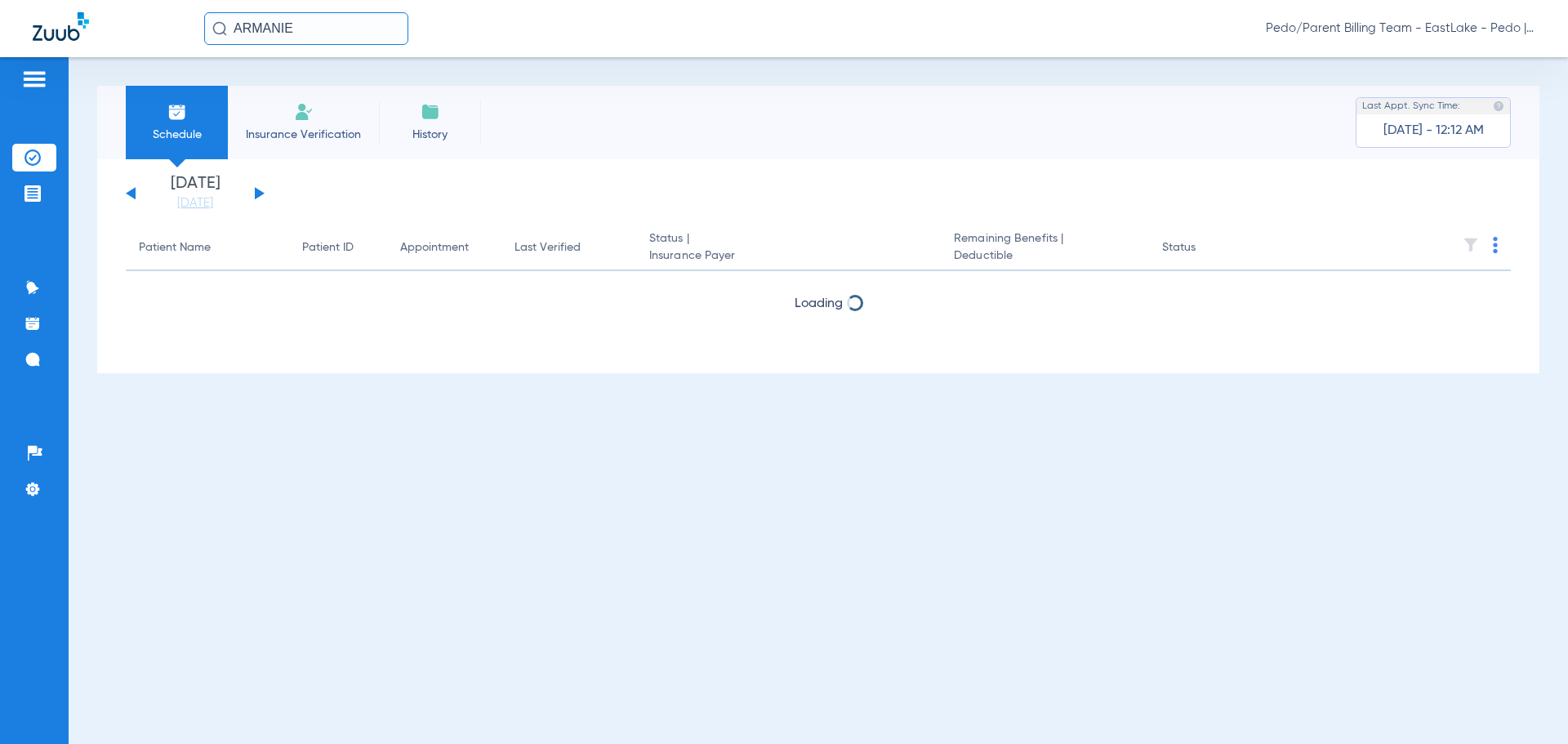
drag, startPoint x: 349, startPoint y: 30, endPoint x: 230, endPoint y: 34, distance: 119.1
click at [230, 34] on input "ARMANIE" at bounding box center [306, 28] width 204 height 33
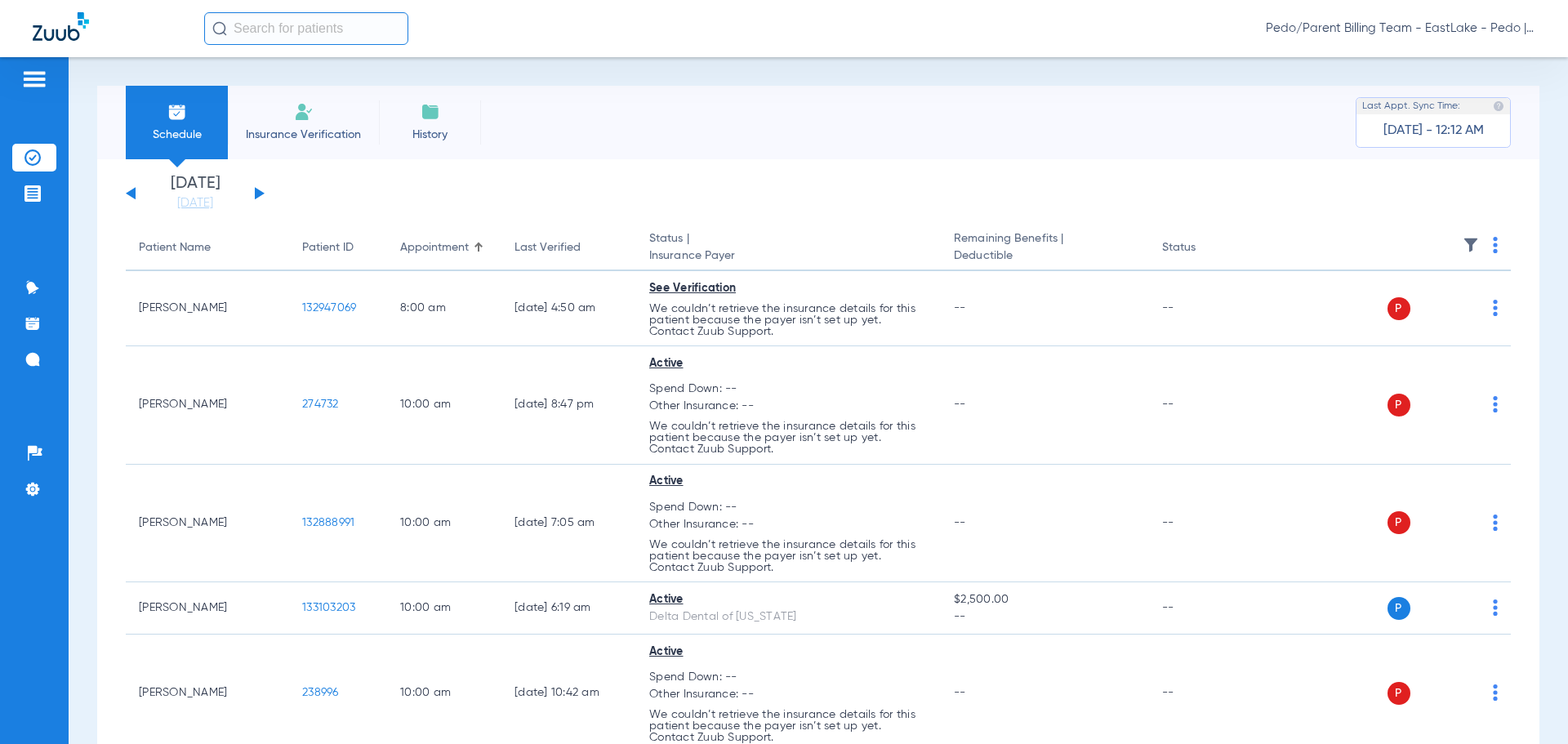
click at [313, 34] on input "text" at bounding box center [306, 28] width 204 height 33
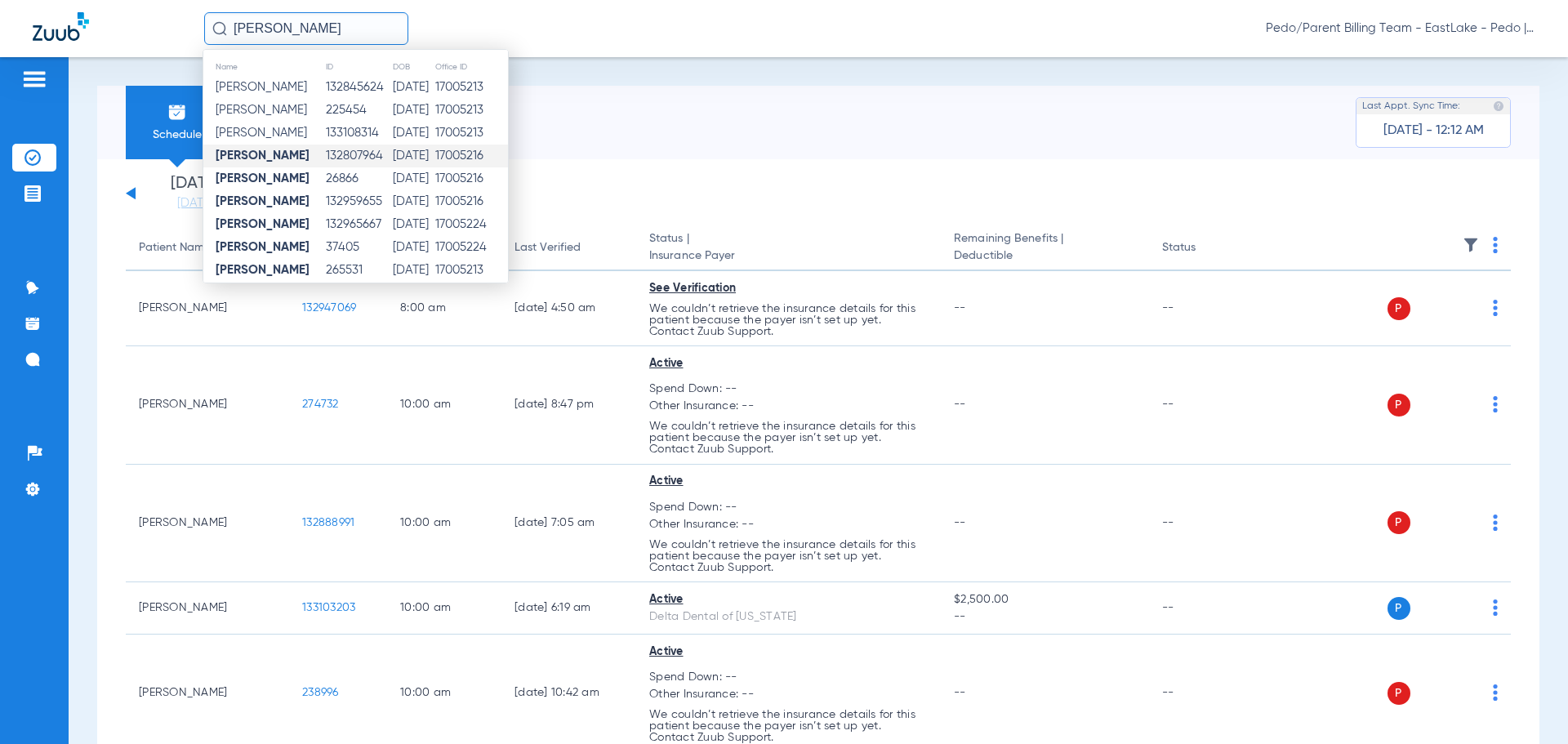
click at [407, 153] on td "[DATE]" at bounding box center [413, 155] width 43 height 23
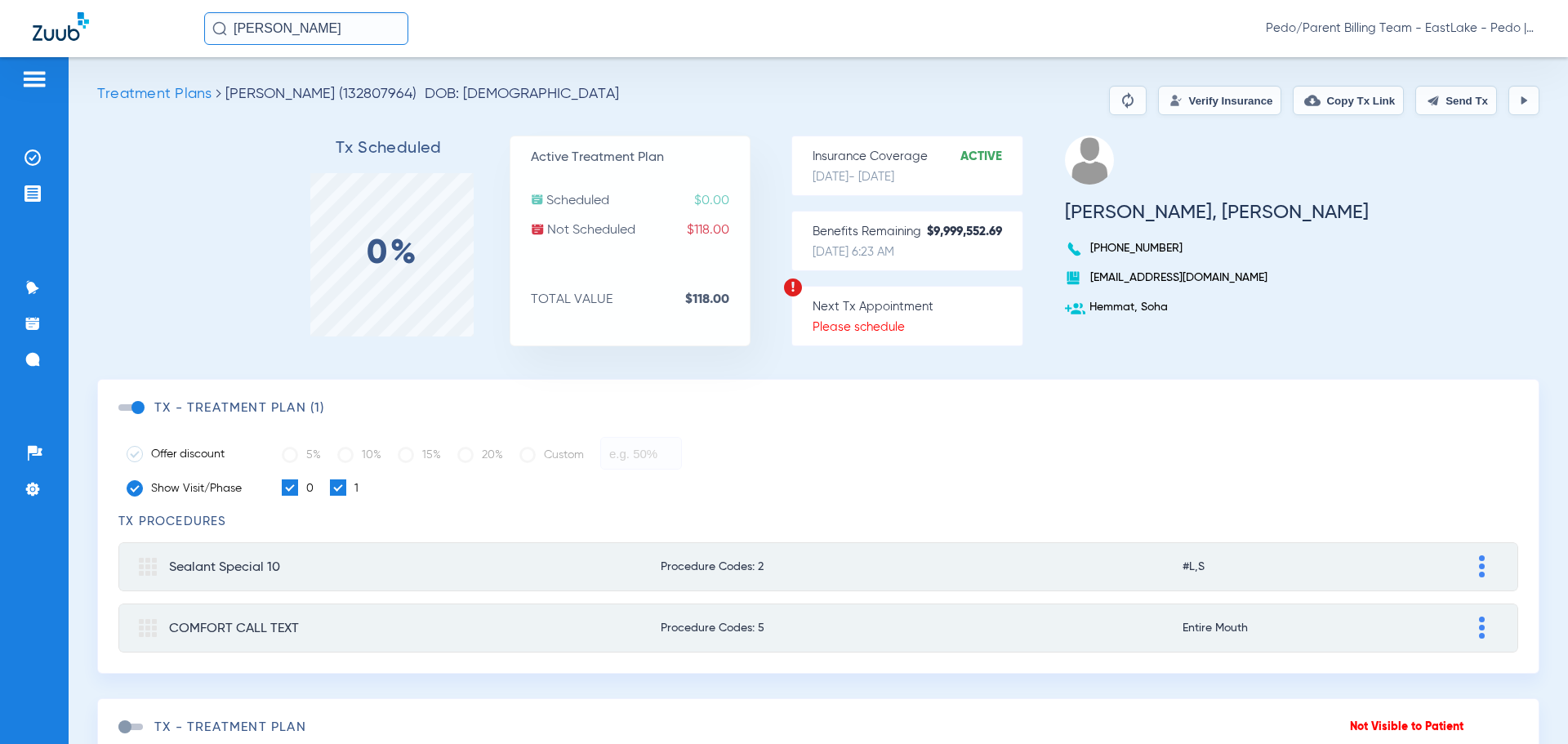
click at [1181, 93] on button "Verify Insurance" at bounding box center [1220, 100] width 123 height 29
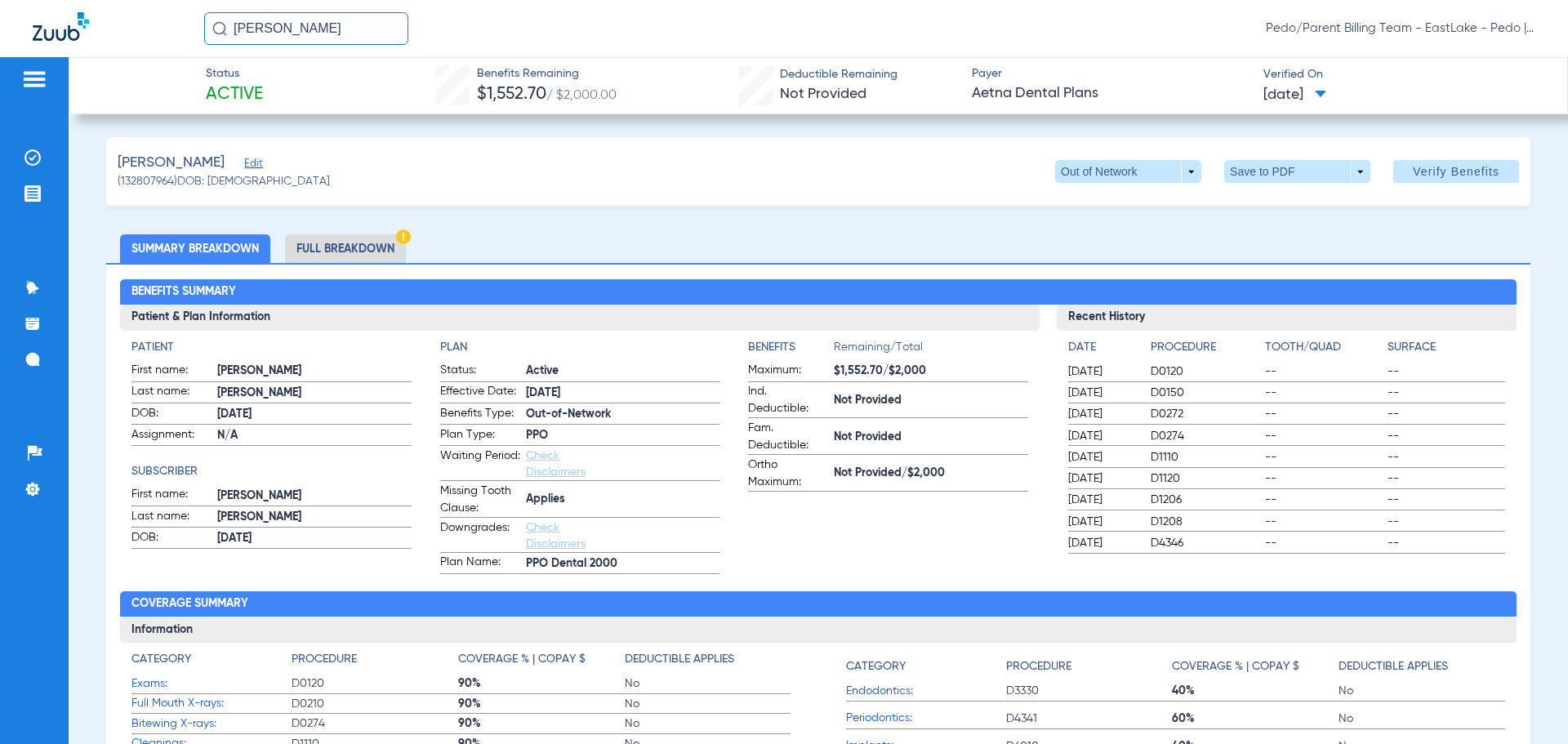
click at [327, 252] on li "Full Breakdown" at bounding box center [345, 248] width 121 height 28
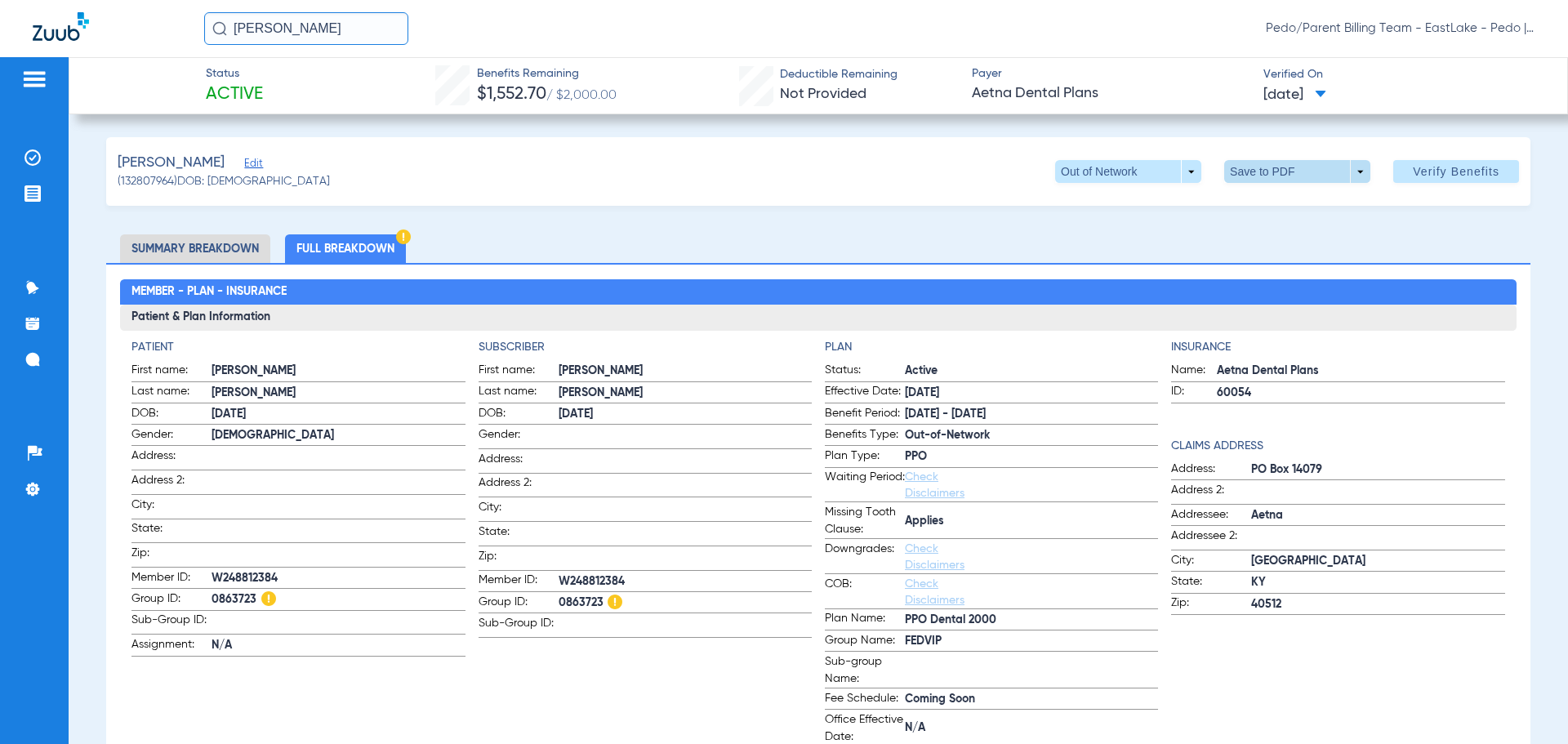
click at [1278, 172] on span at bounding box center [1297, 171] width 39 height 39
click at [1292, 207] on span "Save to PDF" at bounding box center [1290, 204] width 64 height 12
click at [930, 160] on div "[PERSON_NAME] (132807964) DOB: [DEMOGRAPHIC_DATA] Out of Network arrow_drop_dow…" at bounding box center [818, 171] width 1424 height 69
drag, startPoint x: 359, startPoint y: 23, endPoint x: 207, endPoint y: 39, distance: 152.8
click at [207, 39] on input "[PERSON_NAME]" at bounding box center [306, 28] width 204 height 33
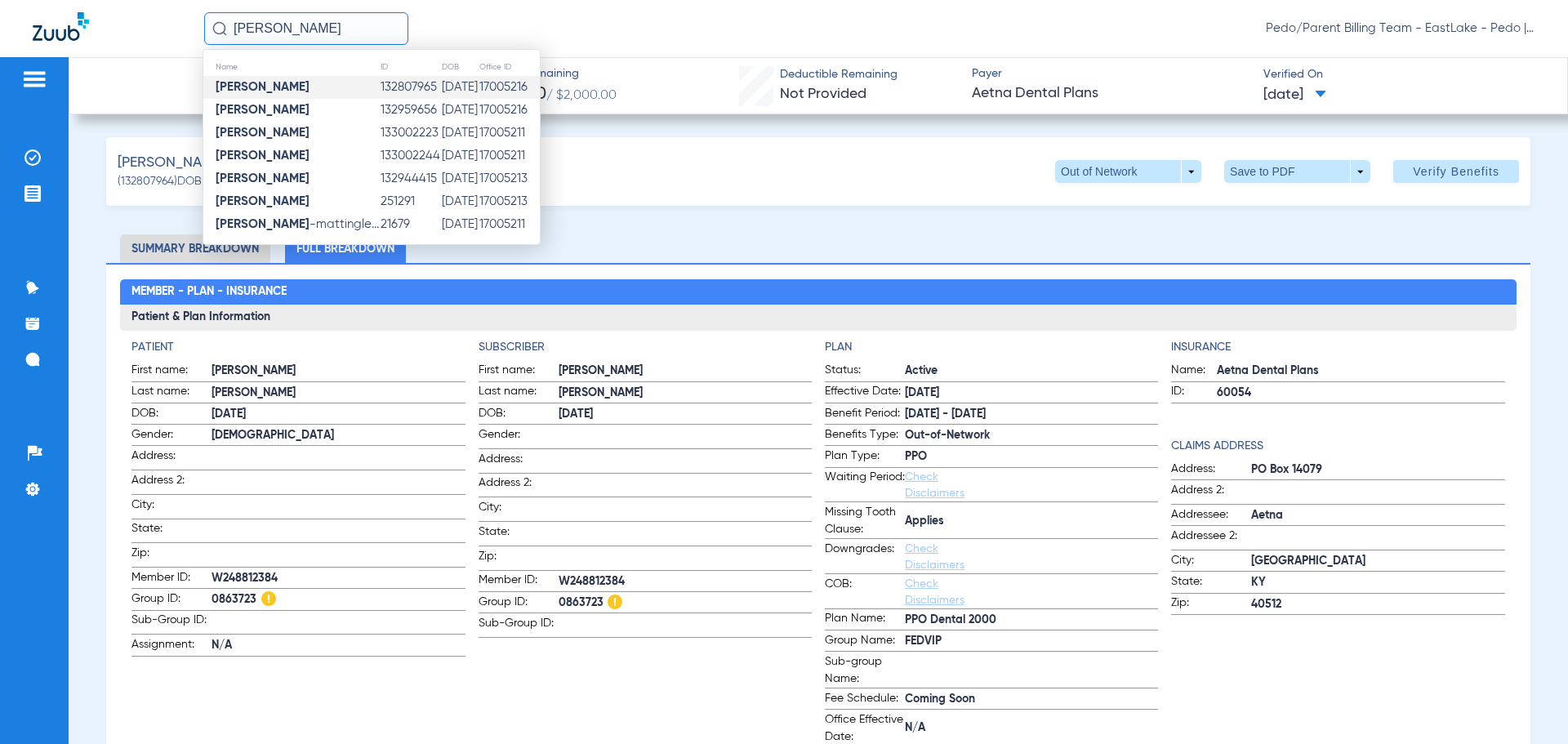
click at [456, 81] on td "[DATE]" at bounding box center [459, 87] width 37 height 23
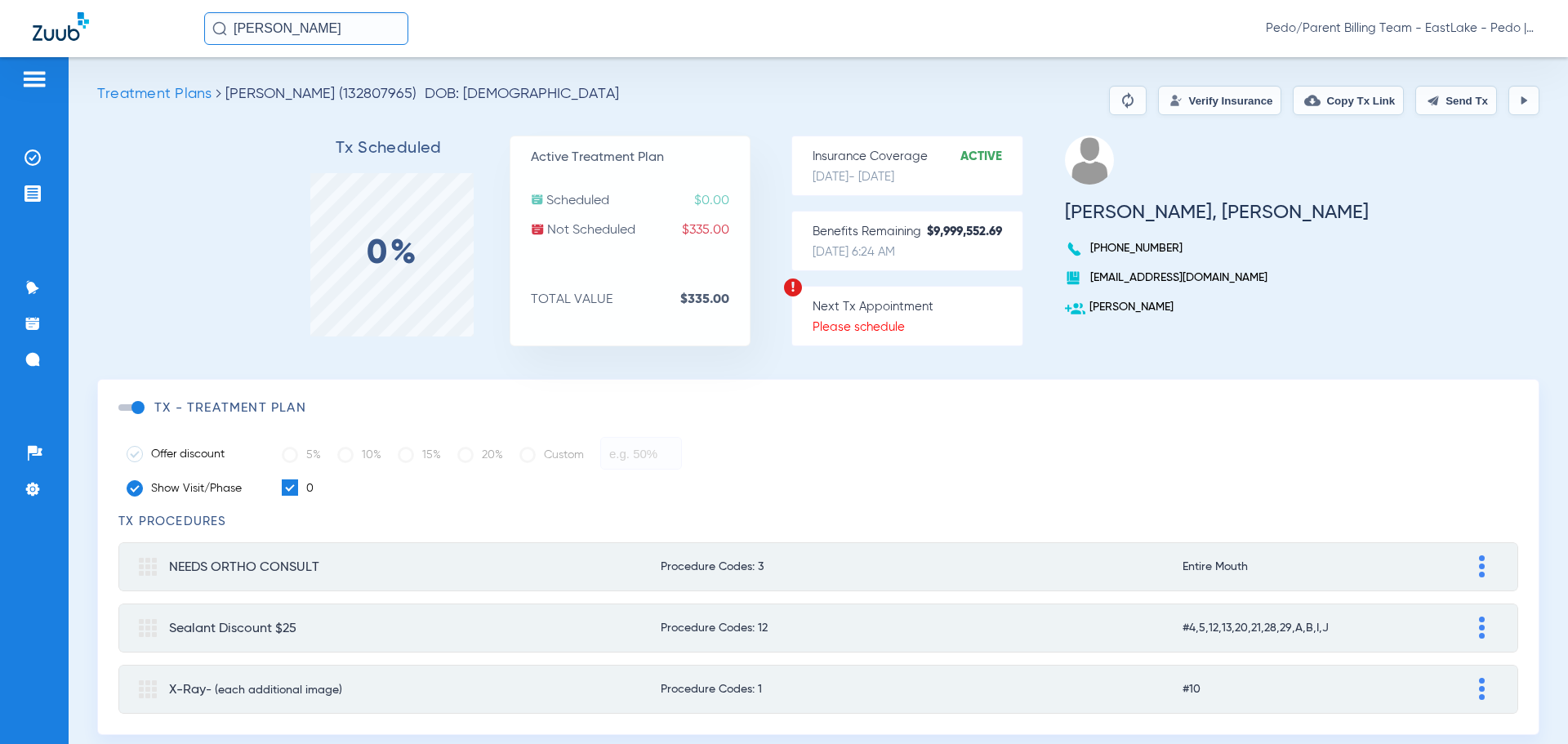
click at [1168, 95] on button "Verify Insurance" at bounding box center [1220, 100] width 123 height 29
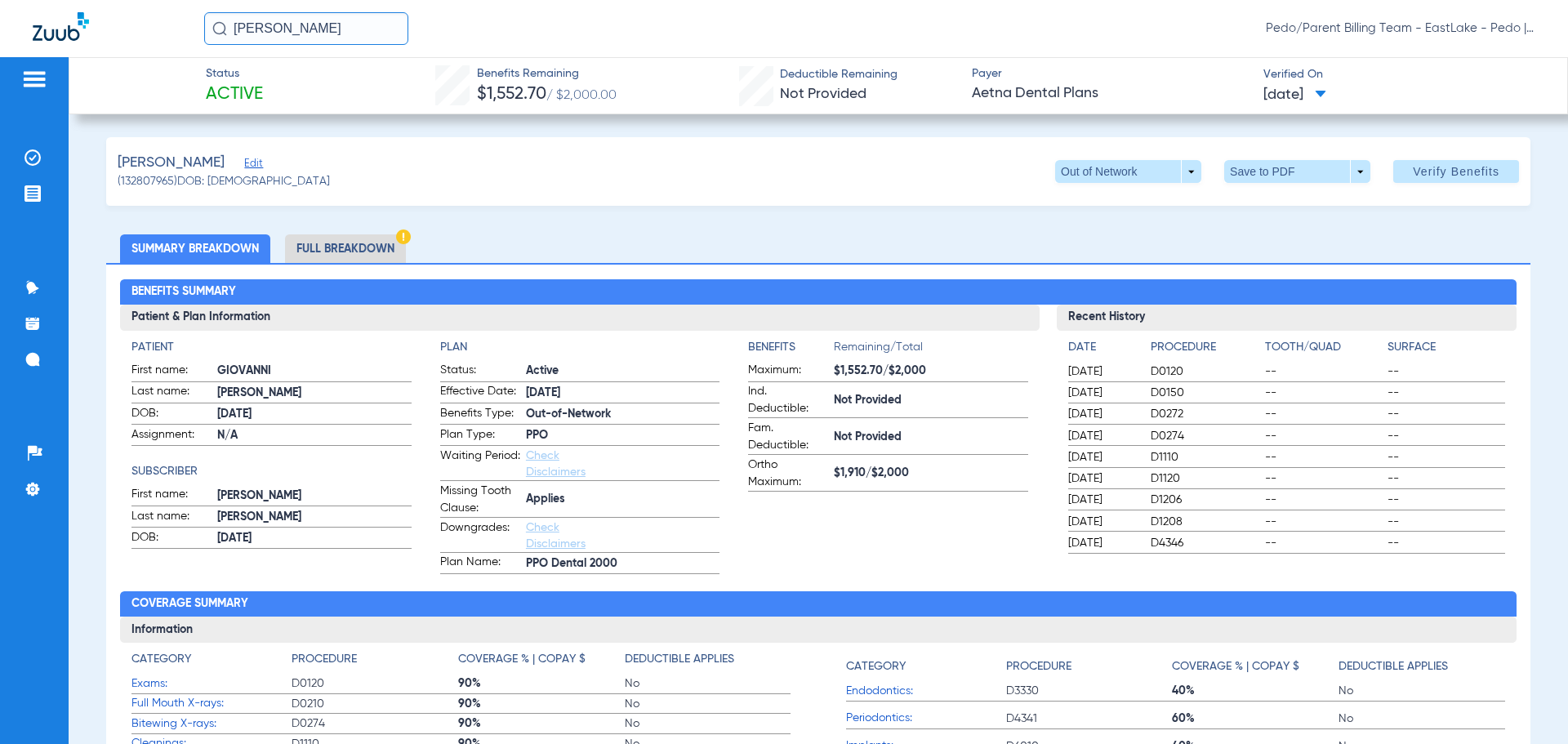
click at [379, 243] on li "Full Breakdown" at bounding box center [345, 248] width 121 height 28
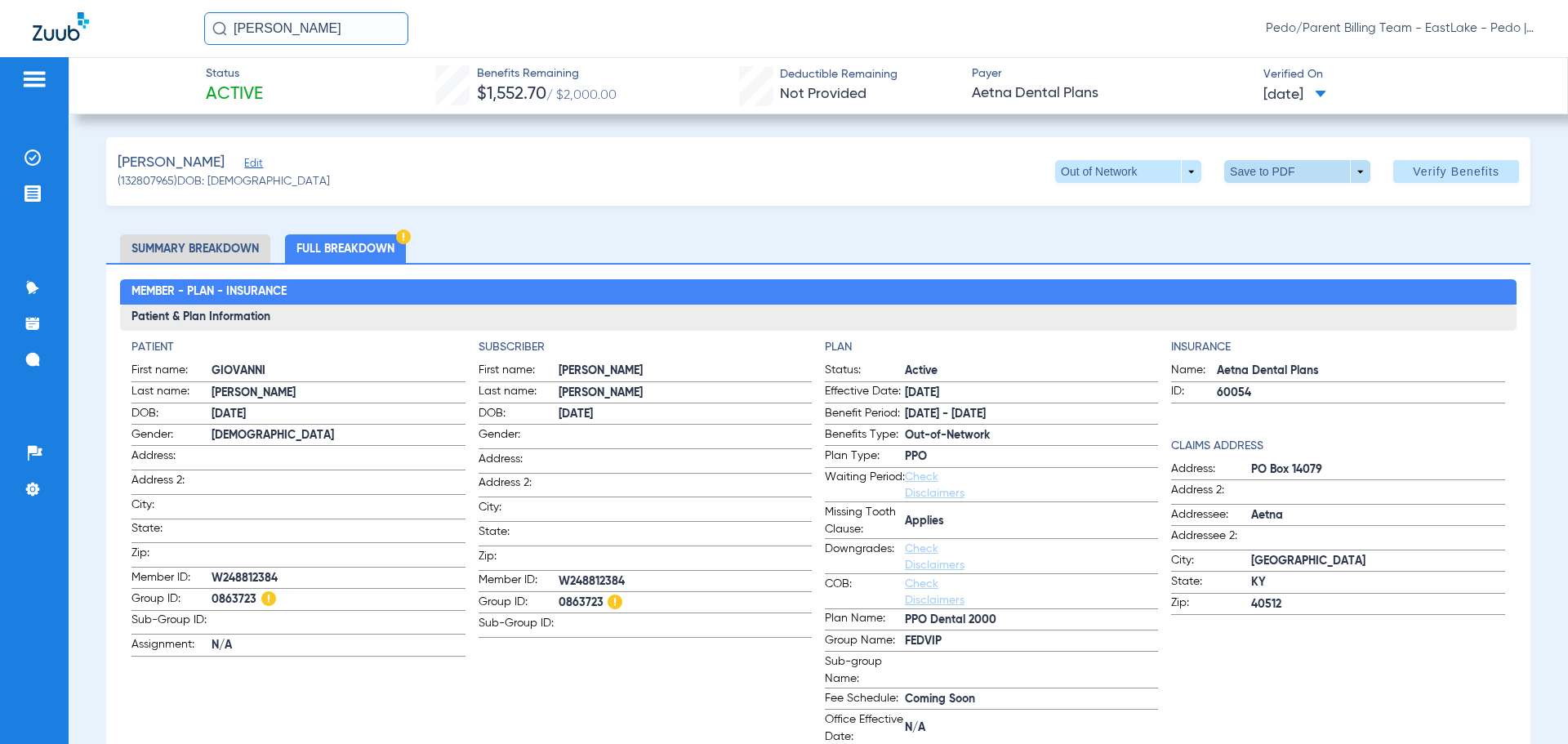
click at [1251, 179] on span at bounding box center [1297, 171] width 146 height 23
click at [1263, 212] on button "insert_drive_file Save to PDF" at bounding box center [1274, 204] width 123 height 33
drag, startPoint x: 1002, startPoint y: 186, endPoint x: 555, endPoint y: 63, distance: 463.6
drag, startPoint x: 366, startPoint y: 34, endPoint x: 239, endPoint y: 34, distance: 127.0
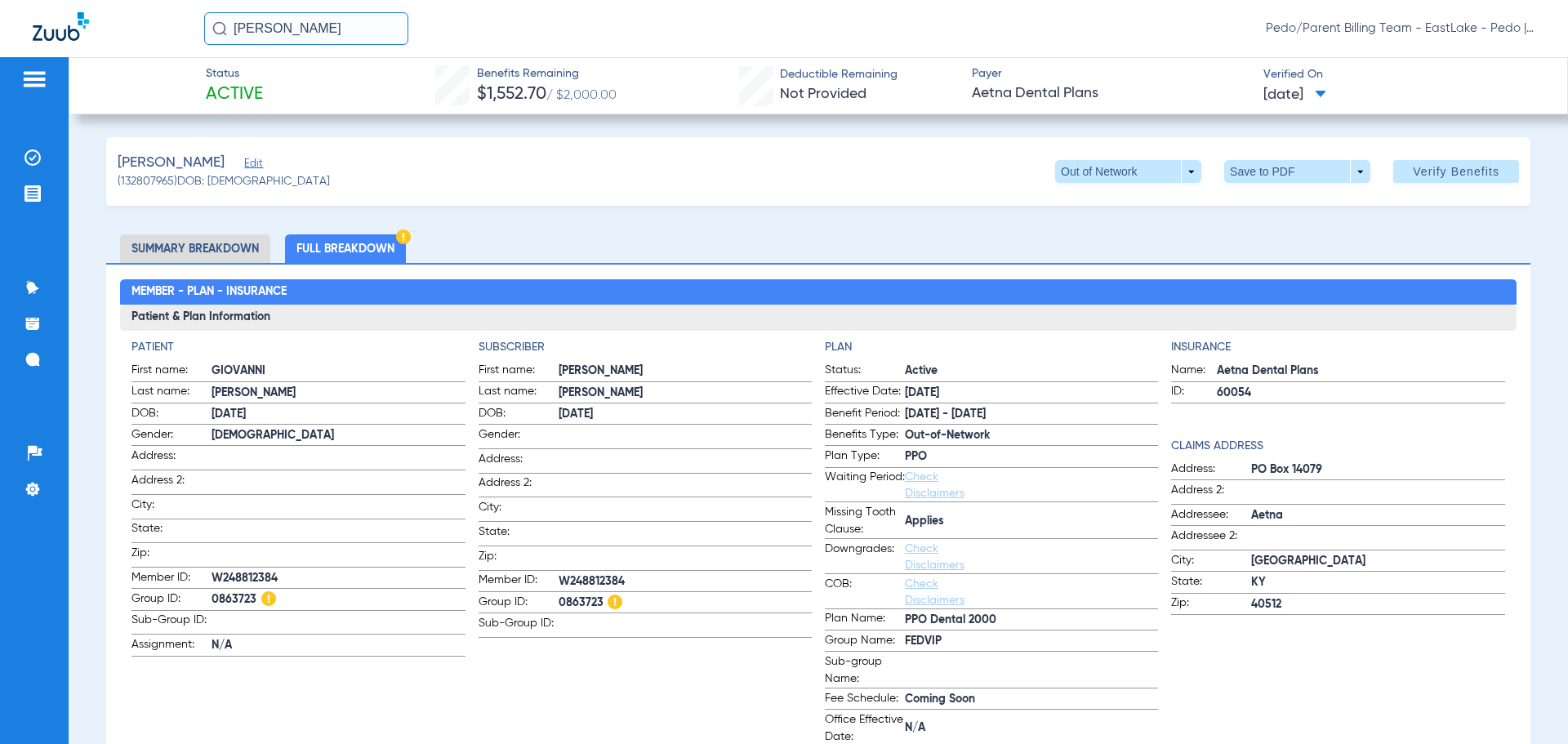
click at [239, 34] on input "[PERSON_NAME]" at bounding box center [306, 28] width 204 height 33
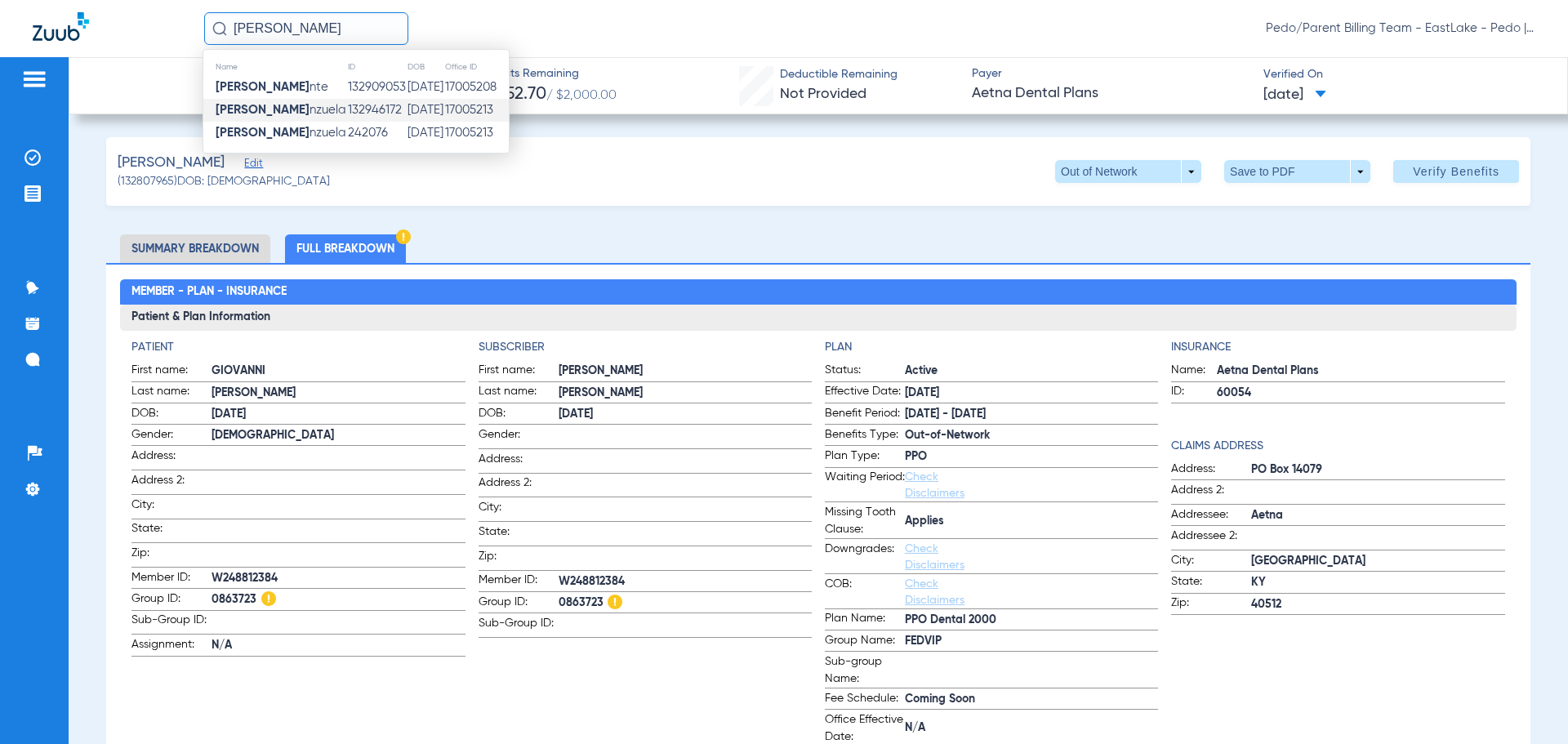
type input "[PERSON_NAME]"
click at [436, 110] on td "[DATE]" at bounding box center [425, 110] width 37 height 23
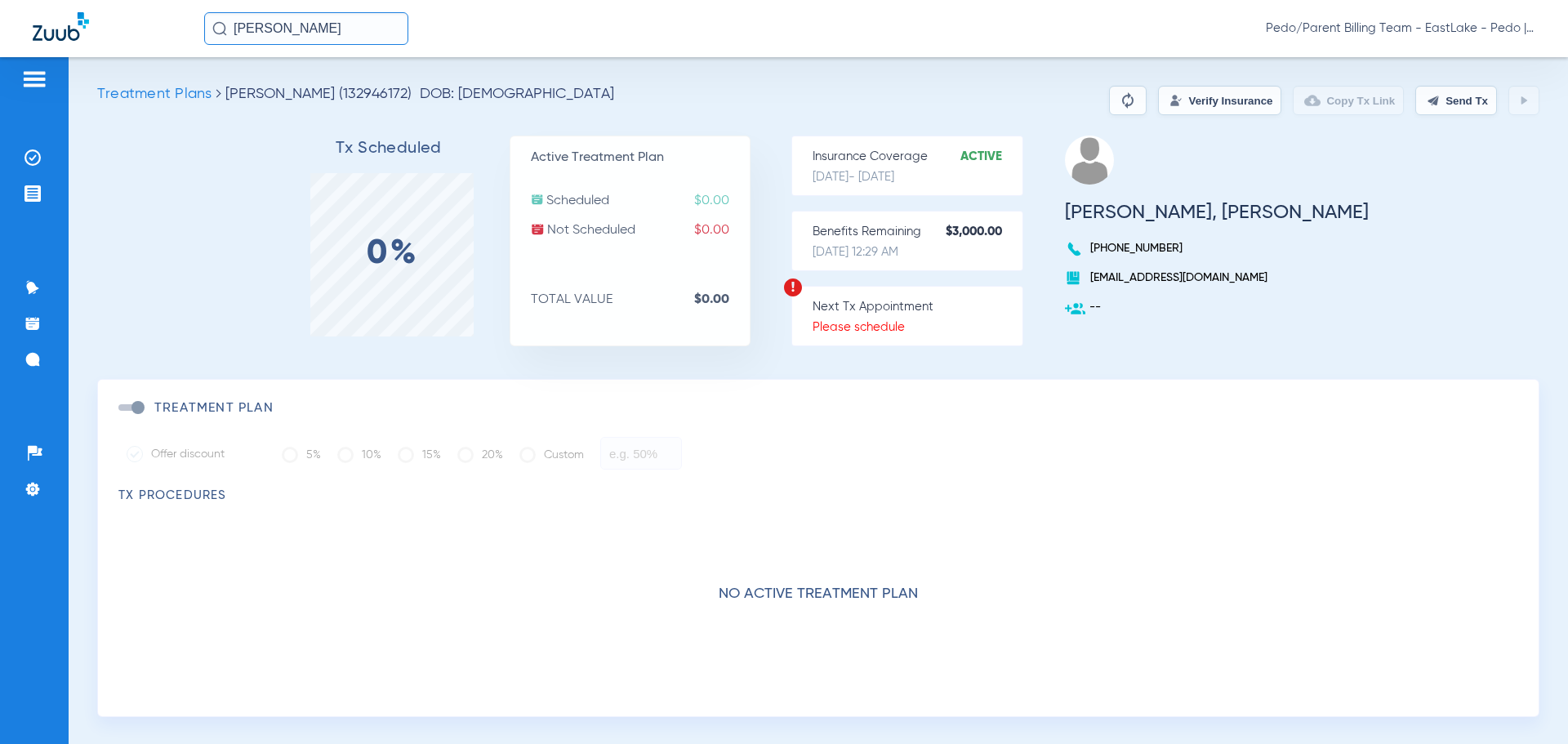
click at [367, 34] on input "[PERSON_NAME]" at bounding box center [306, 28] width 204 height 33
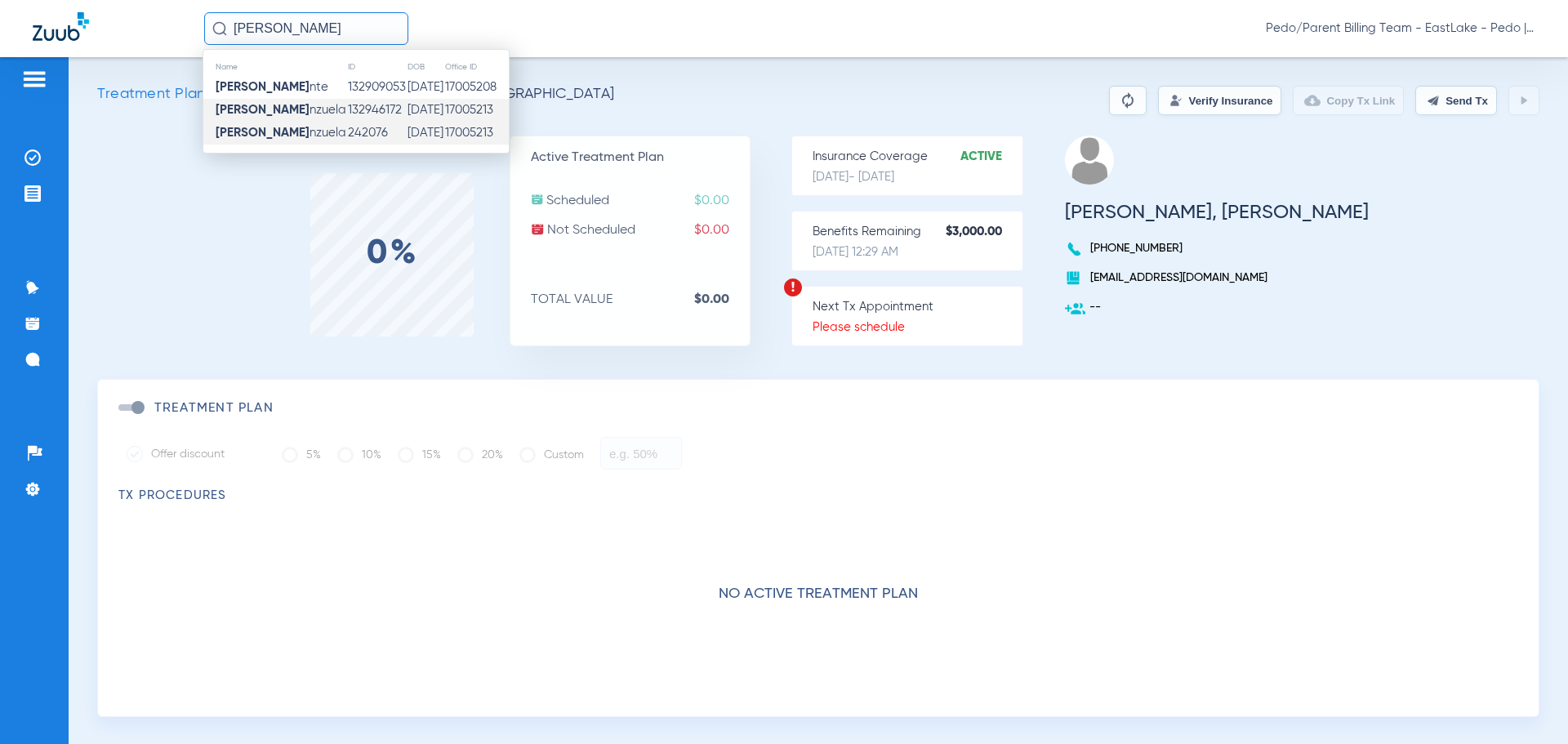
click at [407, 134] on td "[DATE]" at bounding box center [425, 132] width 37 height 23
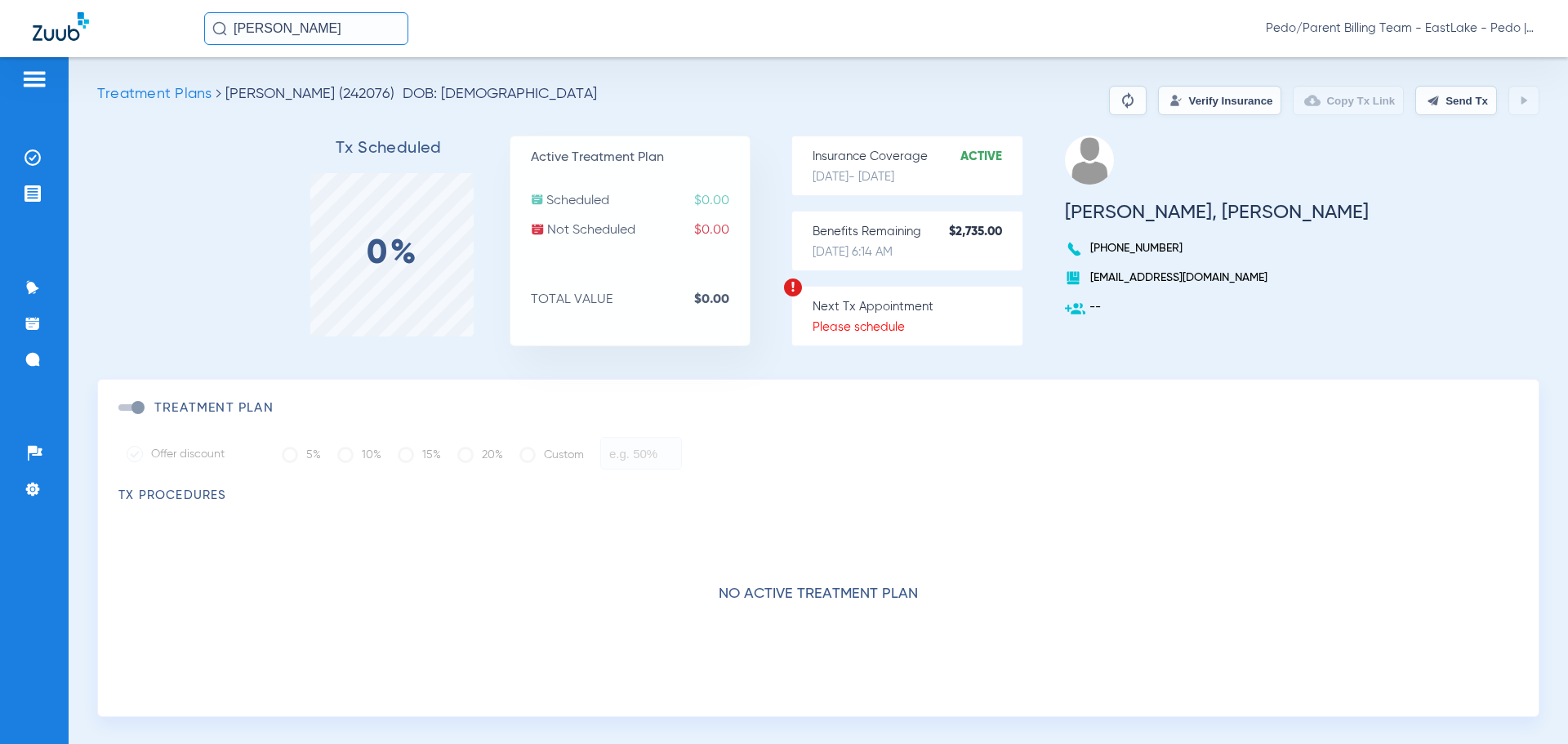
click at [1177, 101] on button "Verify Insurance" at bounding box center [1220, 100] width 123 height 29
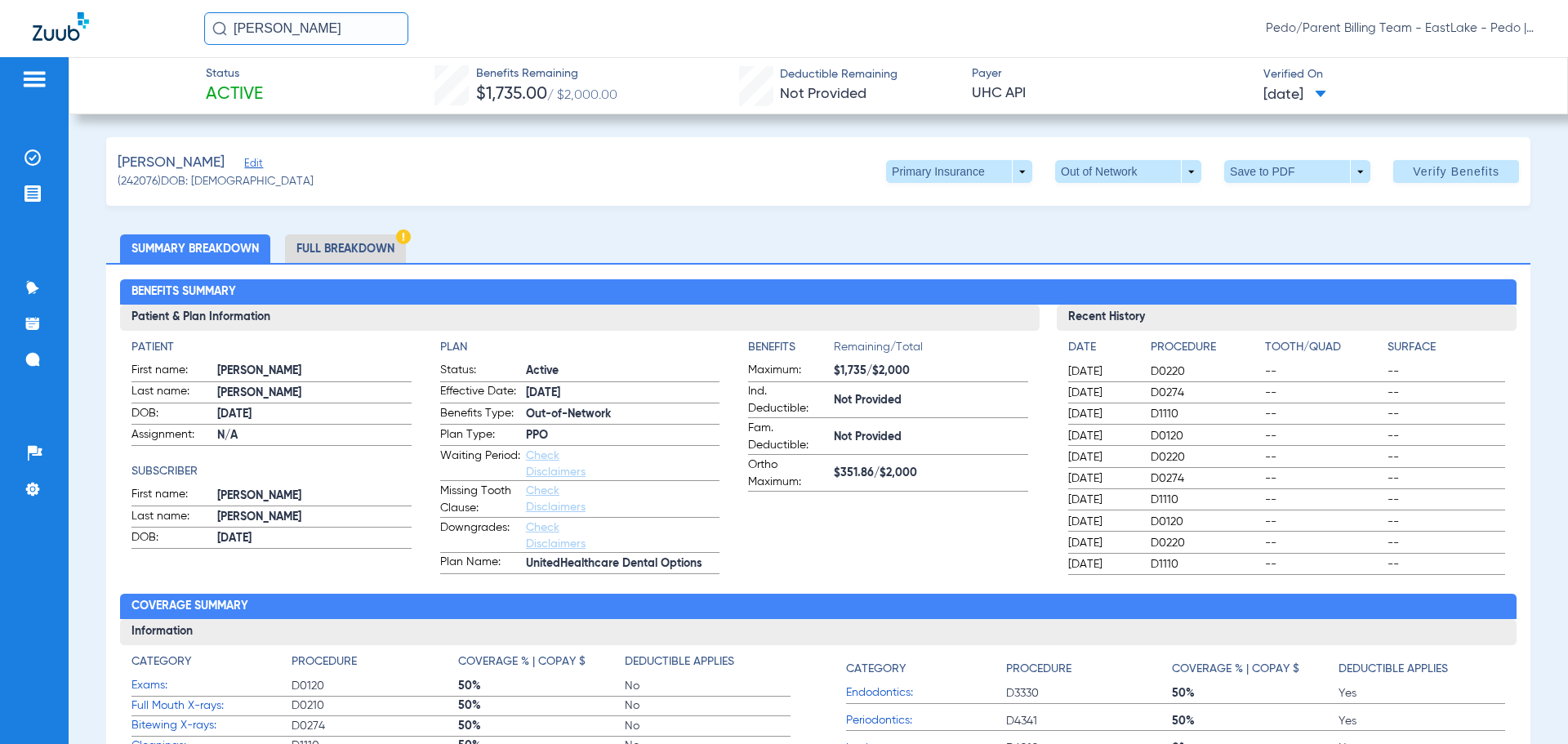
click at [338, 250] on li "Full Breakdown" at bounding box center [345, 248] width 121 height 28
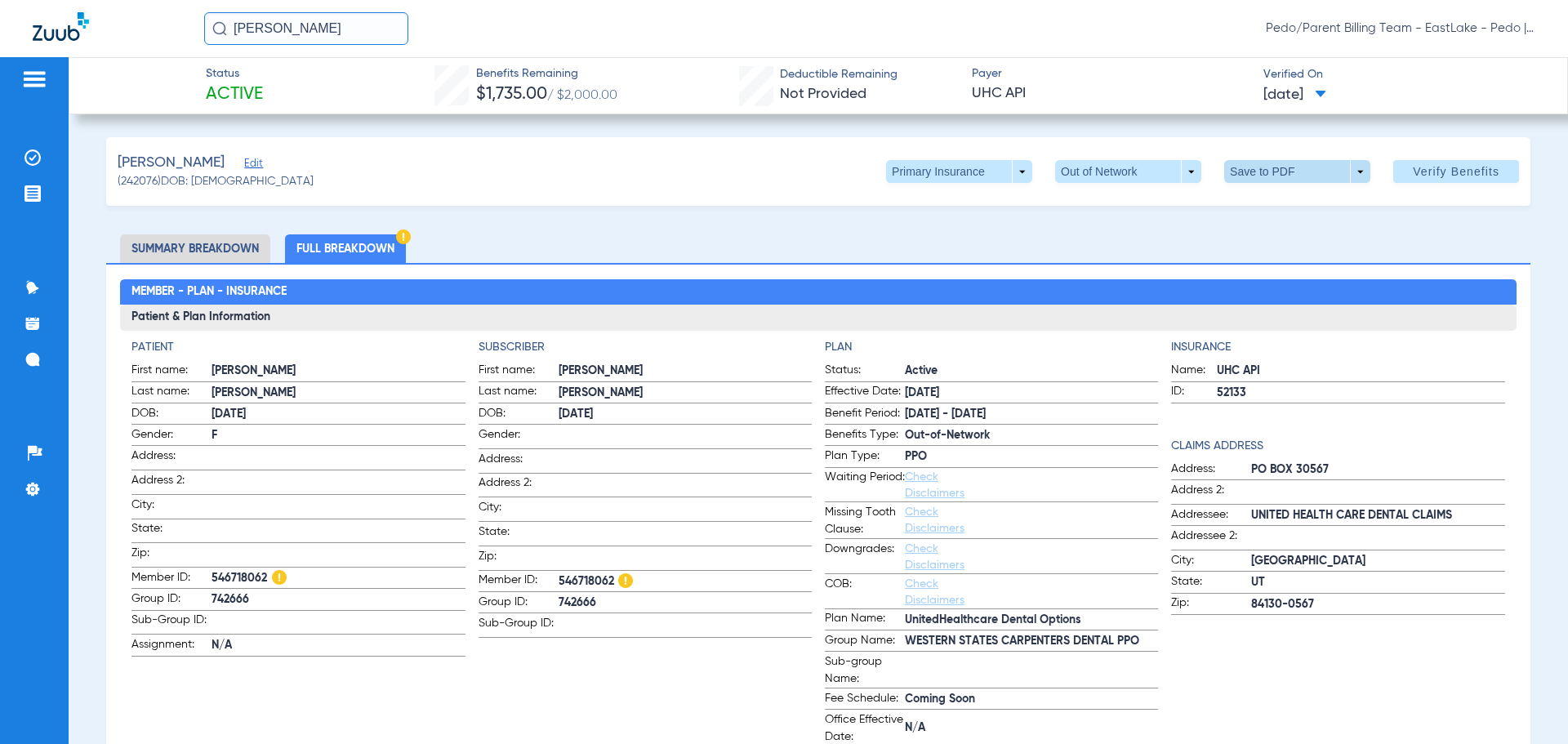
click at [1278, 181] on span at bounding box center [1297, 171] width 39 height 39
click at [1274, 208] on span "Save to PDF" at bounding box center [1290, 204] width 64 height 12
click at [583, 245] on ul "Summary Breakdown Full Breakdown" at bounding box center [818, 248] width 1424 height 28
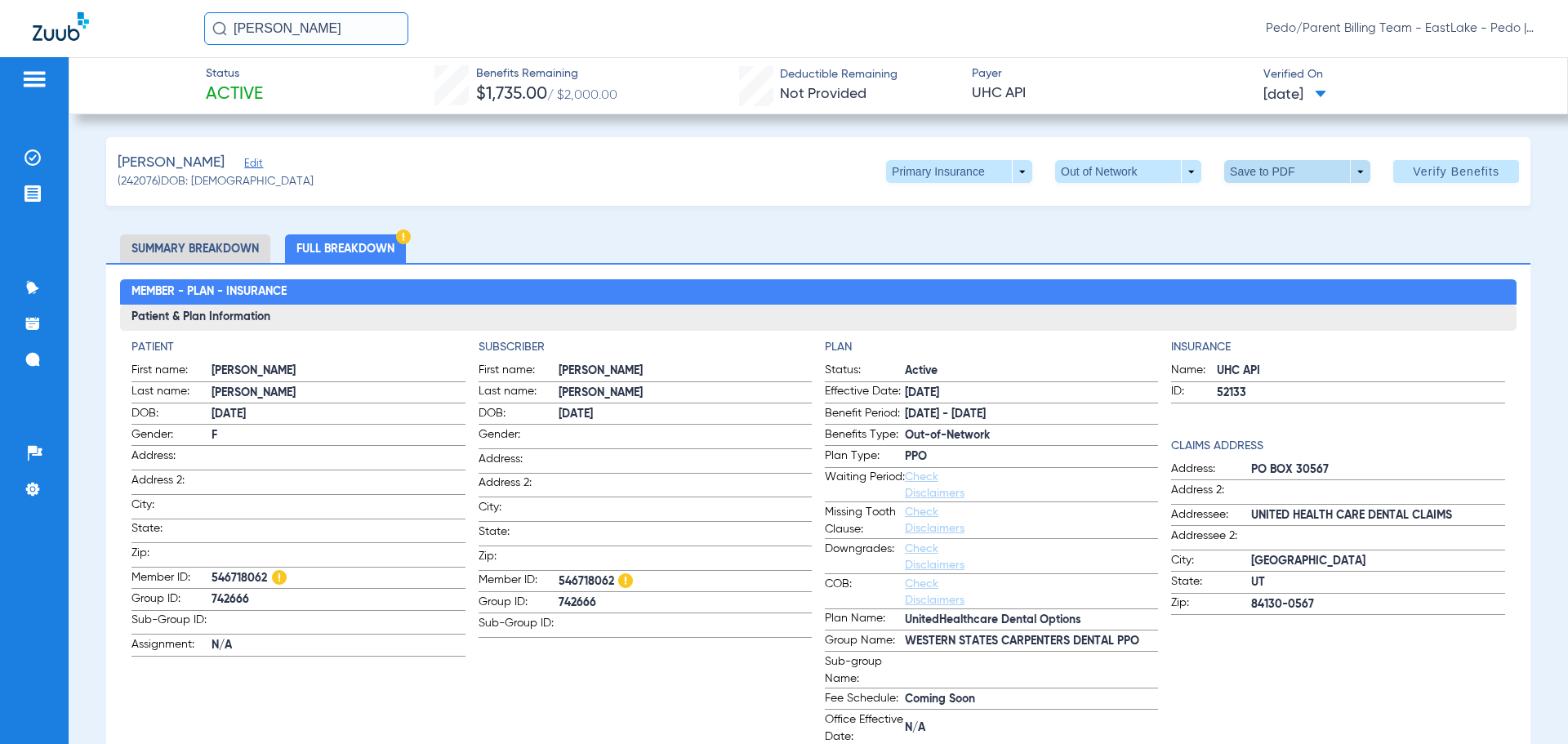
click at [1300, 171] on span at bounding box center [1297, 171] width 39 height 39
click at [1274, 215] on button "insert_drive_file Save to PDF" at bounding box center [1274, 204] width 123 height 33
click at [647, 201] on div "[PERSON_NAME] Edit (242076) DOB: [DEMOGRAPHIC_DATA] Primary Insurance arrow_dro…" at bounding box center [818, 171] width 1424 height 69
drag, startPoint x: 1076, startPoint y: 50, endPoint x: 1079, endPoint y: 0, distance: 50.1
click at [1076, 49] on div "[PERSON_NAME] Pedo/Parent Billing Team - EastLake - Pedo | The Super Dentists" at bounding box center [784, 28] width 1568 height 57
